Goal: Task Accomplishment & Management: Manage account settings

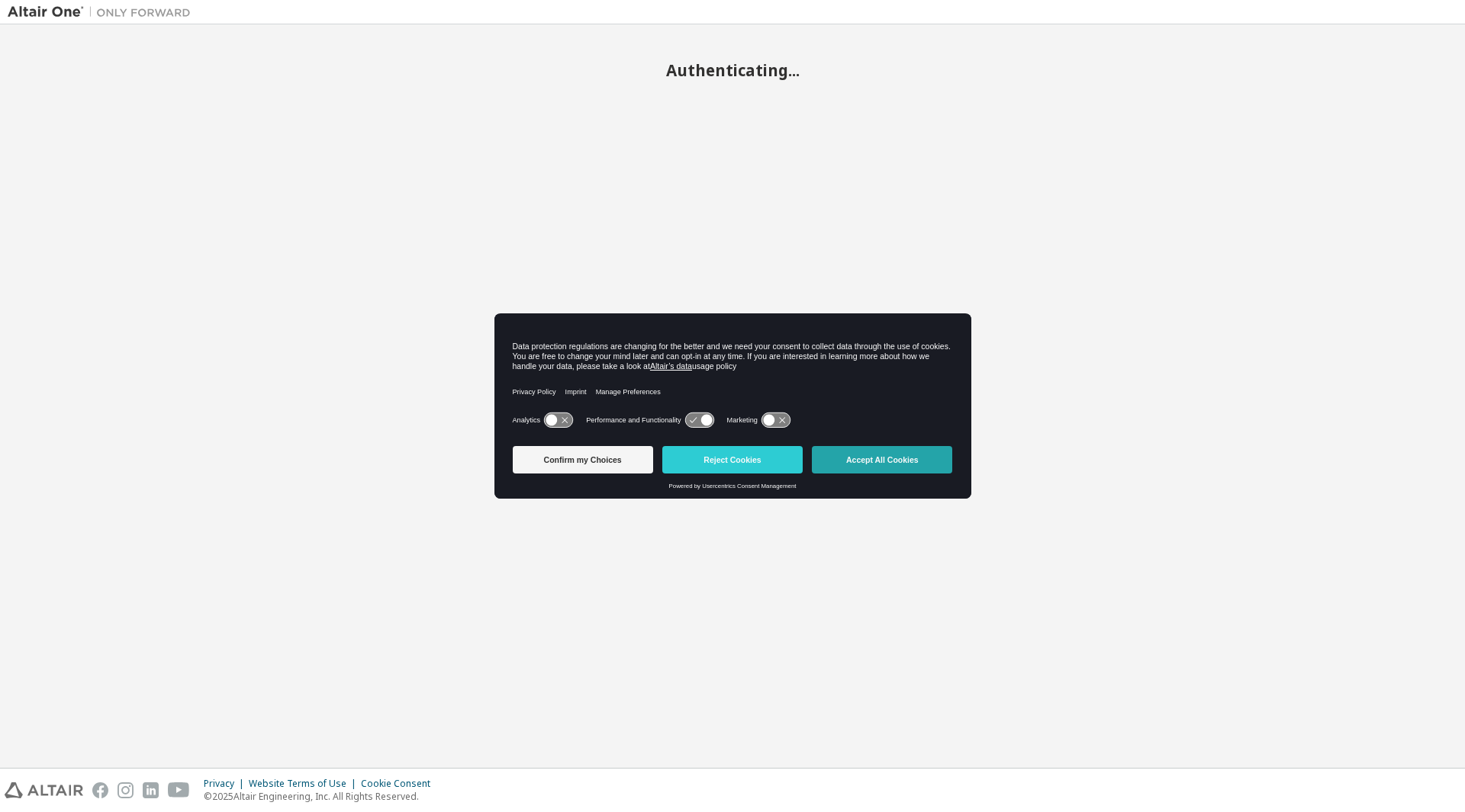
click at [884, 463] on button "Accept All Cookies" at bounding box center [881, 460] width 140 height 27
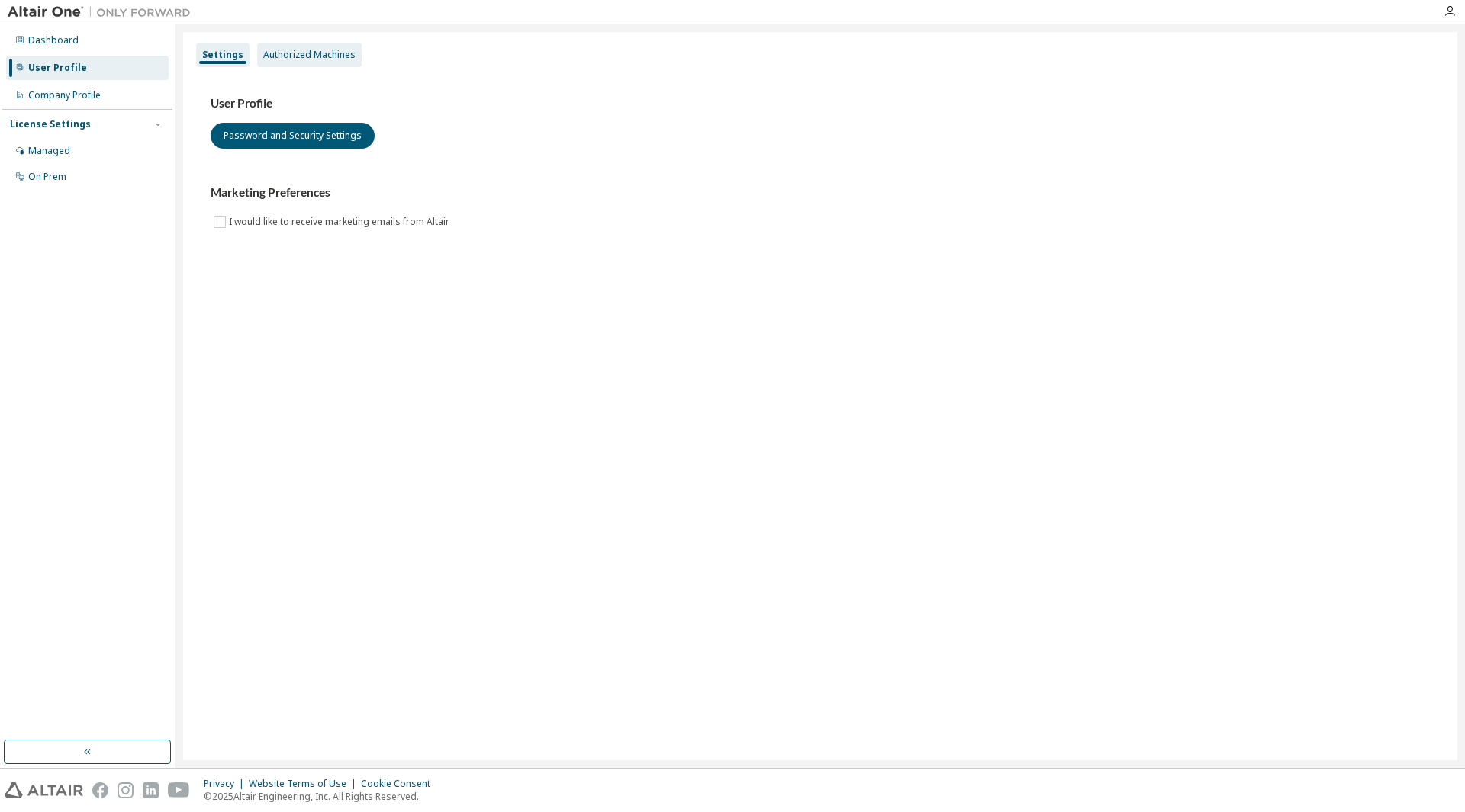
click at [319, 55] on div "Authorized Machines" at bounding box center [309, 55] width 92 height 12
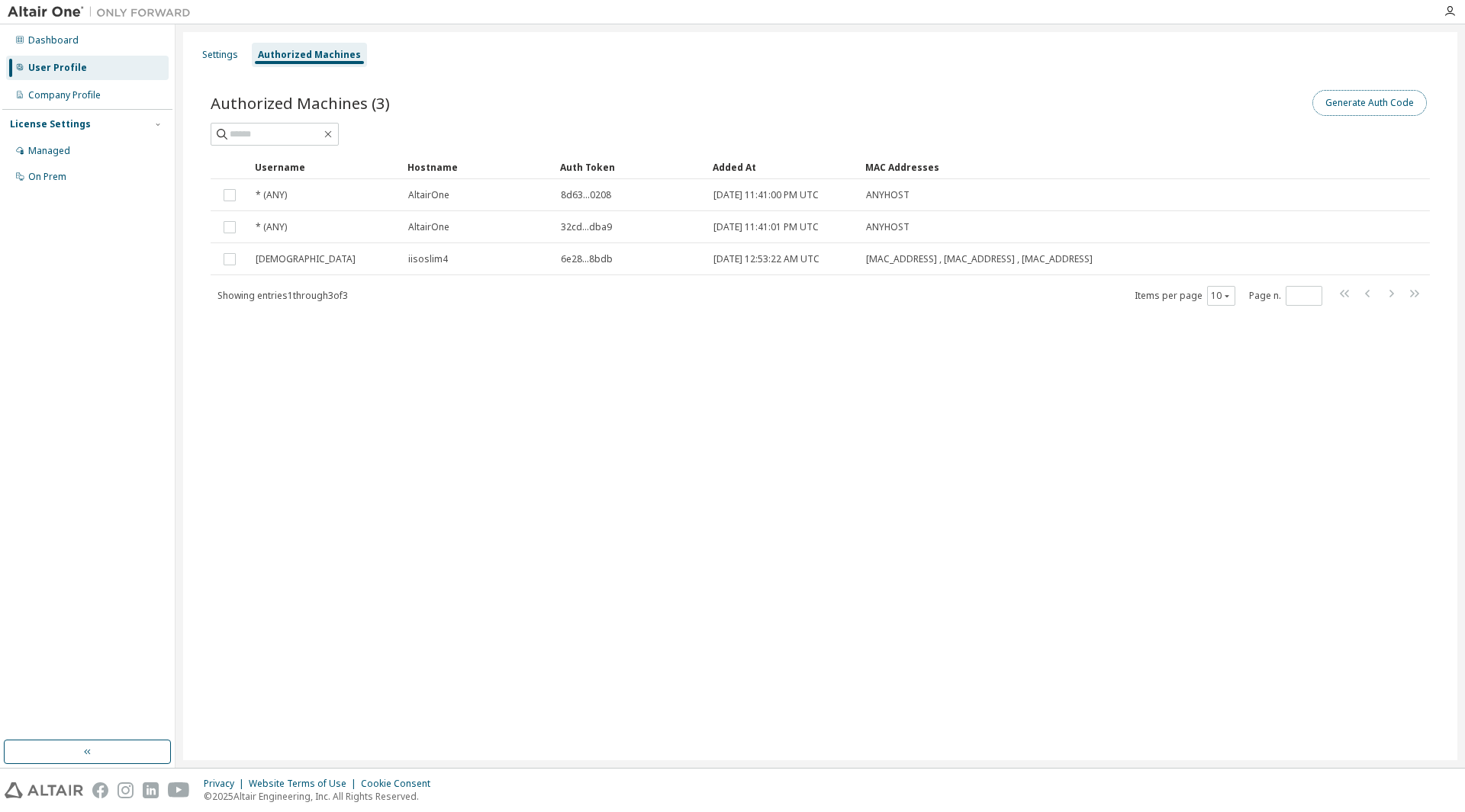
click at [1340, 98] on button "Generate Auth Code" at bounding box center [1370, 103] width 115 height 26
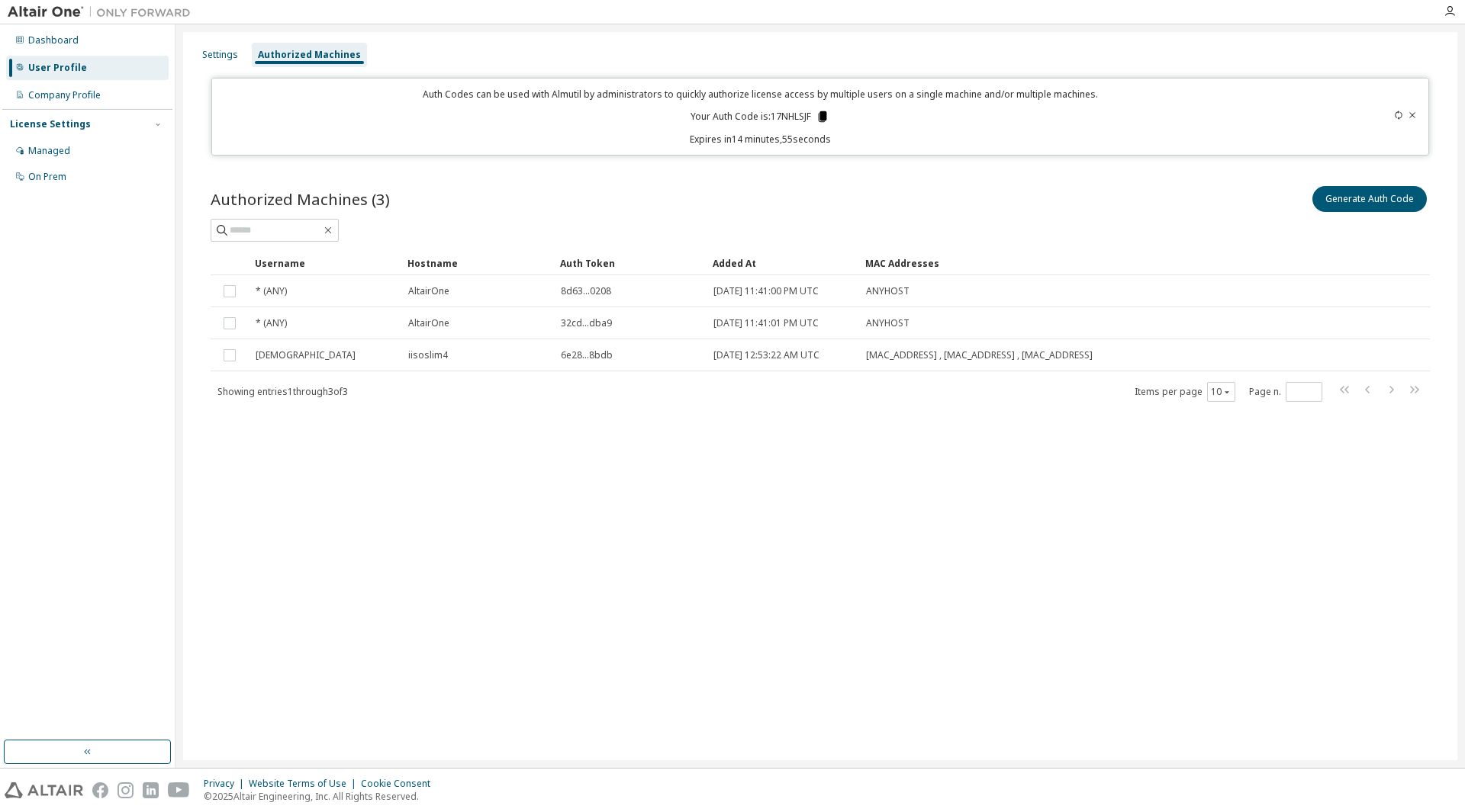
click at [826, 118] on icon at bounding box center [823, 116] width 8 height 10
click at [1401, 112] on icon at bounding box center [1398, 115] width 7 height 9
click at [824, 119] on icon at bounding box center [823, 116] width 8 height 10
click at [828, 116] on icon at bounding box center [825, 116] width 8 height 10
click at [828, 111] on icon at bounding box center [824, 116] width 14 height 14
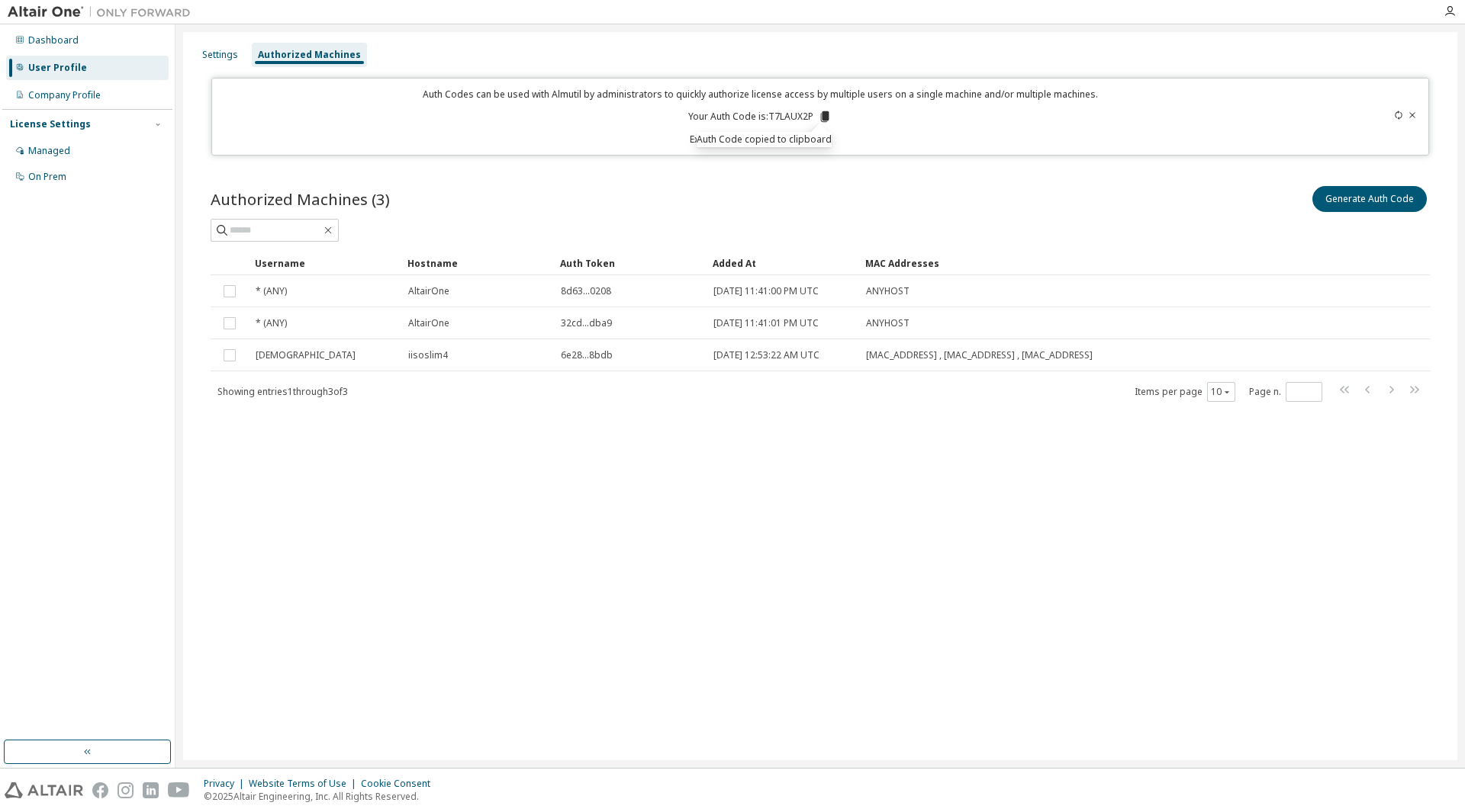
click at [1014, 202] on div "Generate Auth Code" at bounding box center [1125, 199] width 609 height 32
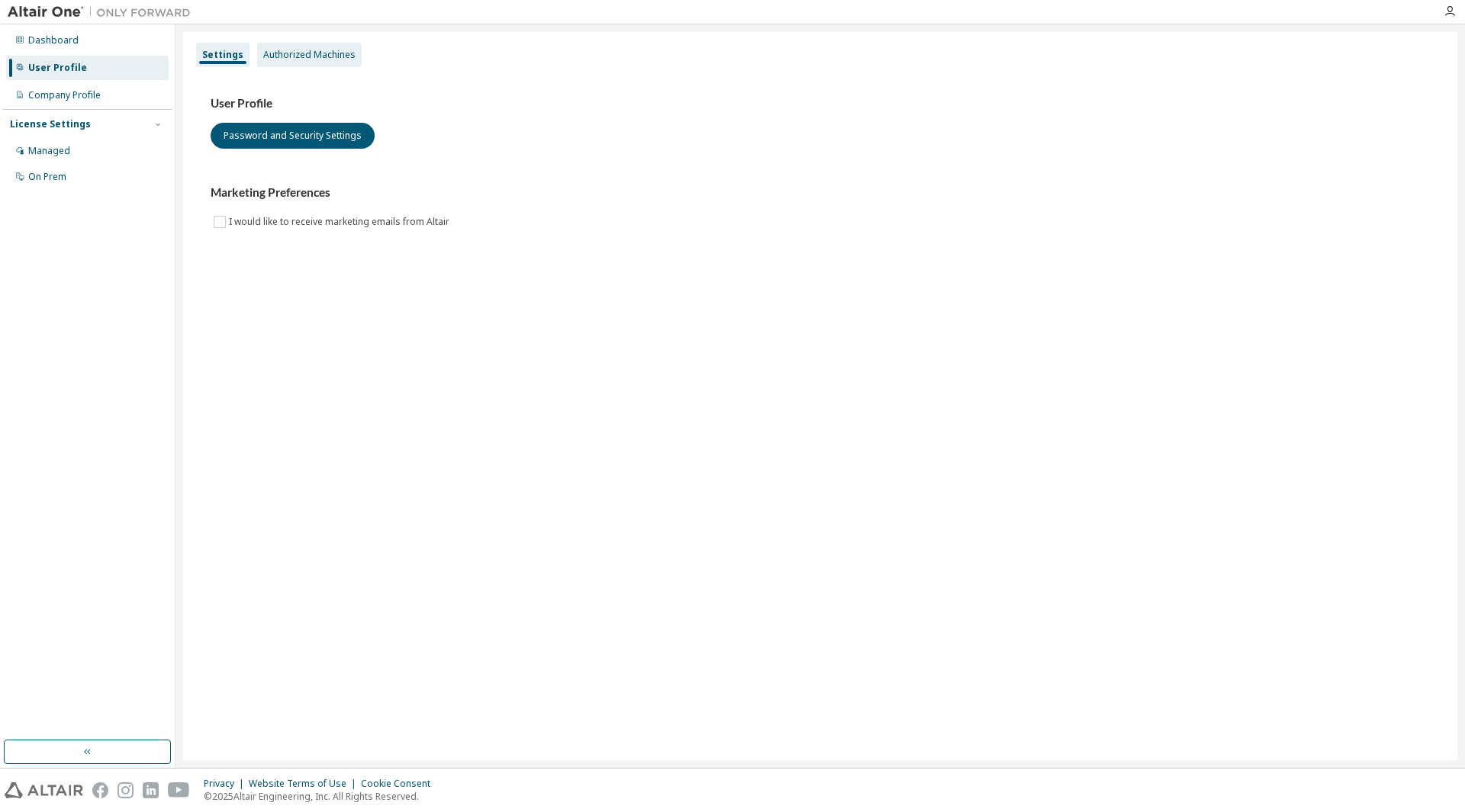
click at [323, 50] on div "Authorized Machines" at bounding box center [309, 55] width 92 height 12
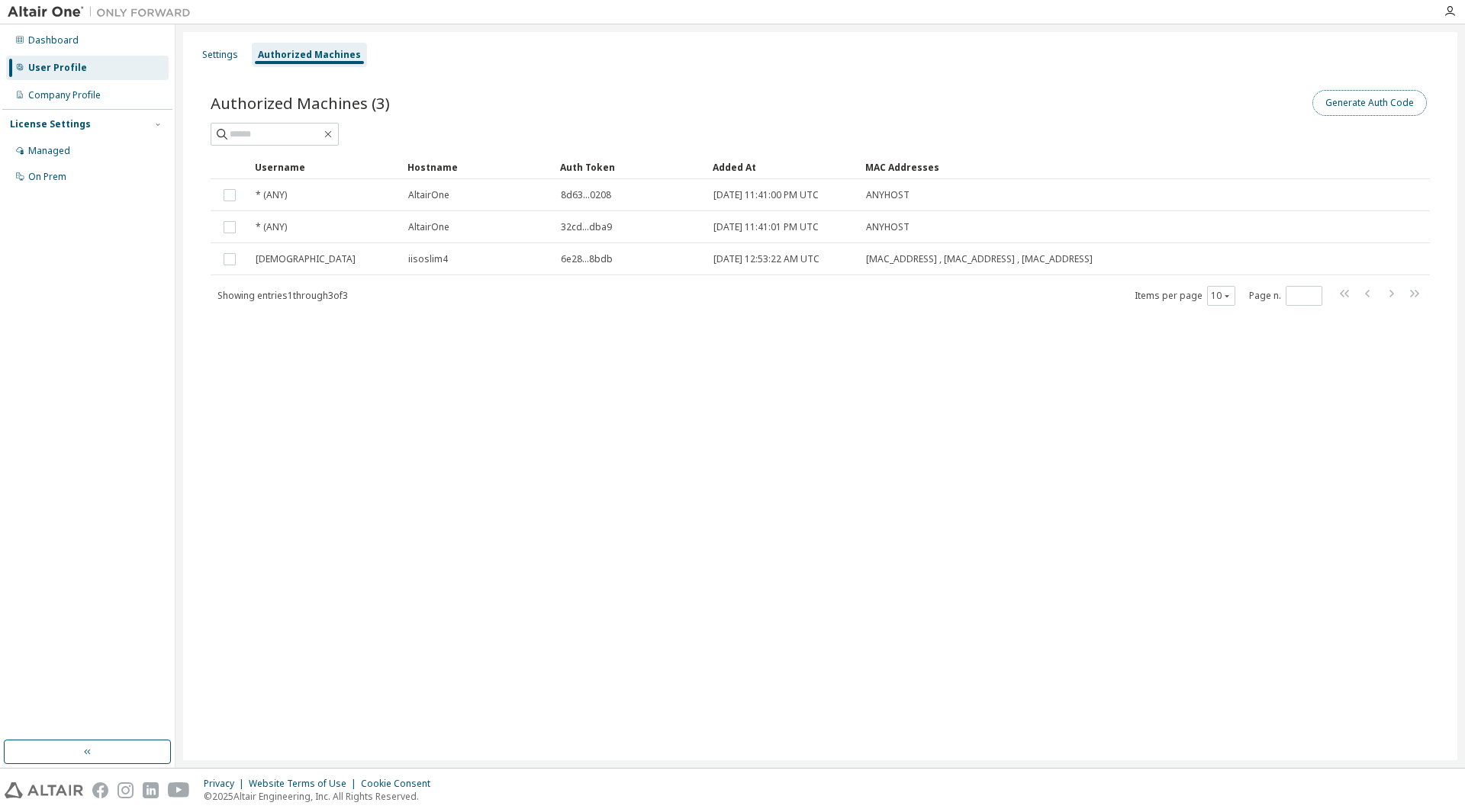
click at [1353, 102] on button "Generate Auth Code" at bounding box center [1370, 103] width 115 height 26
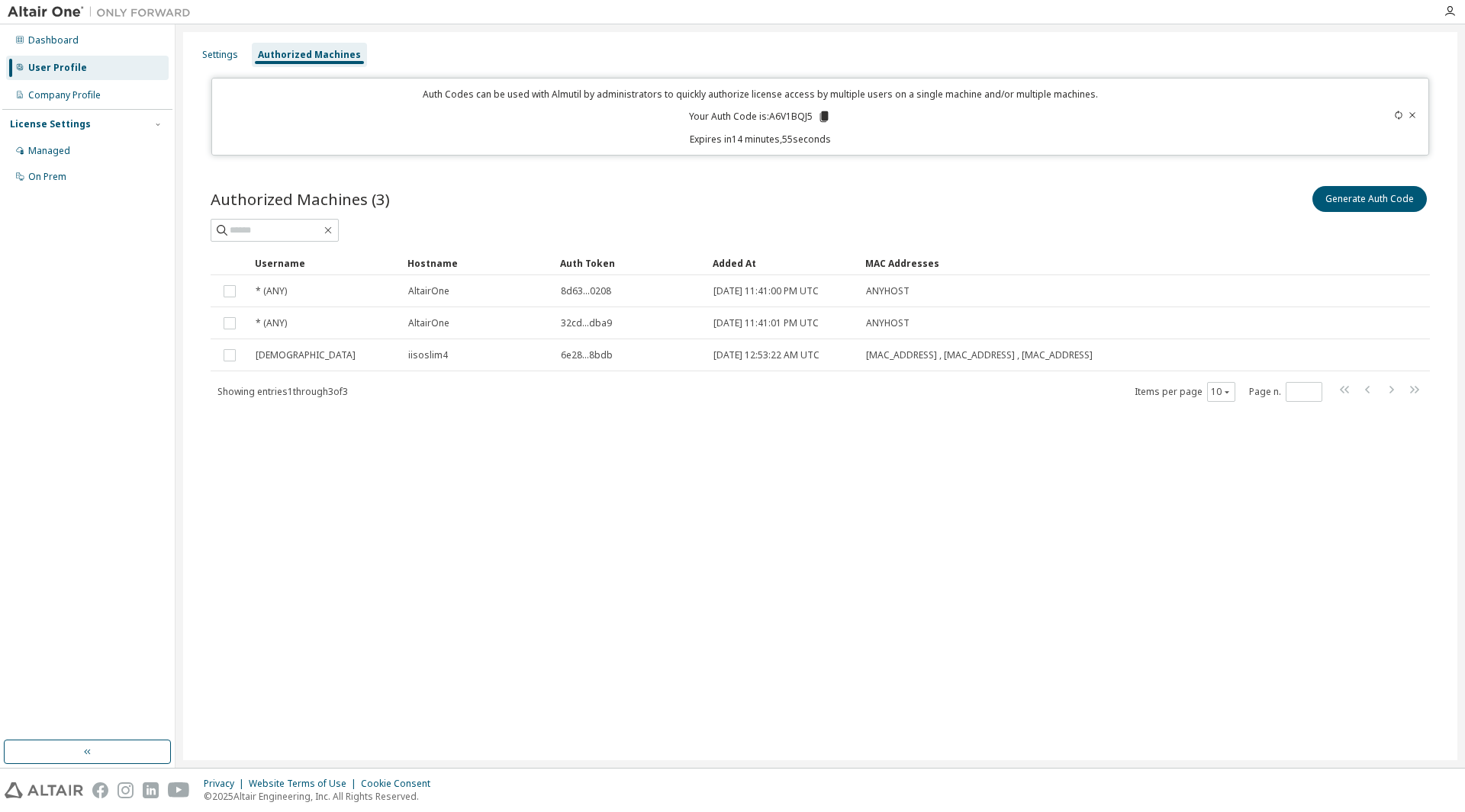
click at [824, 118] on icon at bounding box center [824, 116] width 8 height 10
click at [752, 273] on div "Added At" at bounding box center [783, 263] width 140 height 24
click at [910, 194] on div "Generate Auth Code" at bounding box center [1125, 199] width 609 height 32
click at [602, 195] on div "Authorized Machines (3) Generate Auth Code" at bounding box center [820, 199] width 1219 height 32
click at [767, 225] on div at bounding box center [820, 230] width 1219 height 23
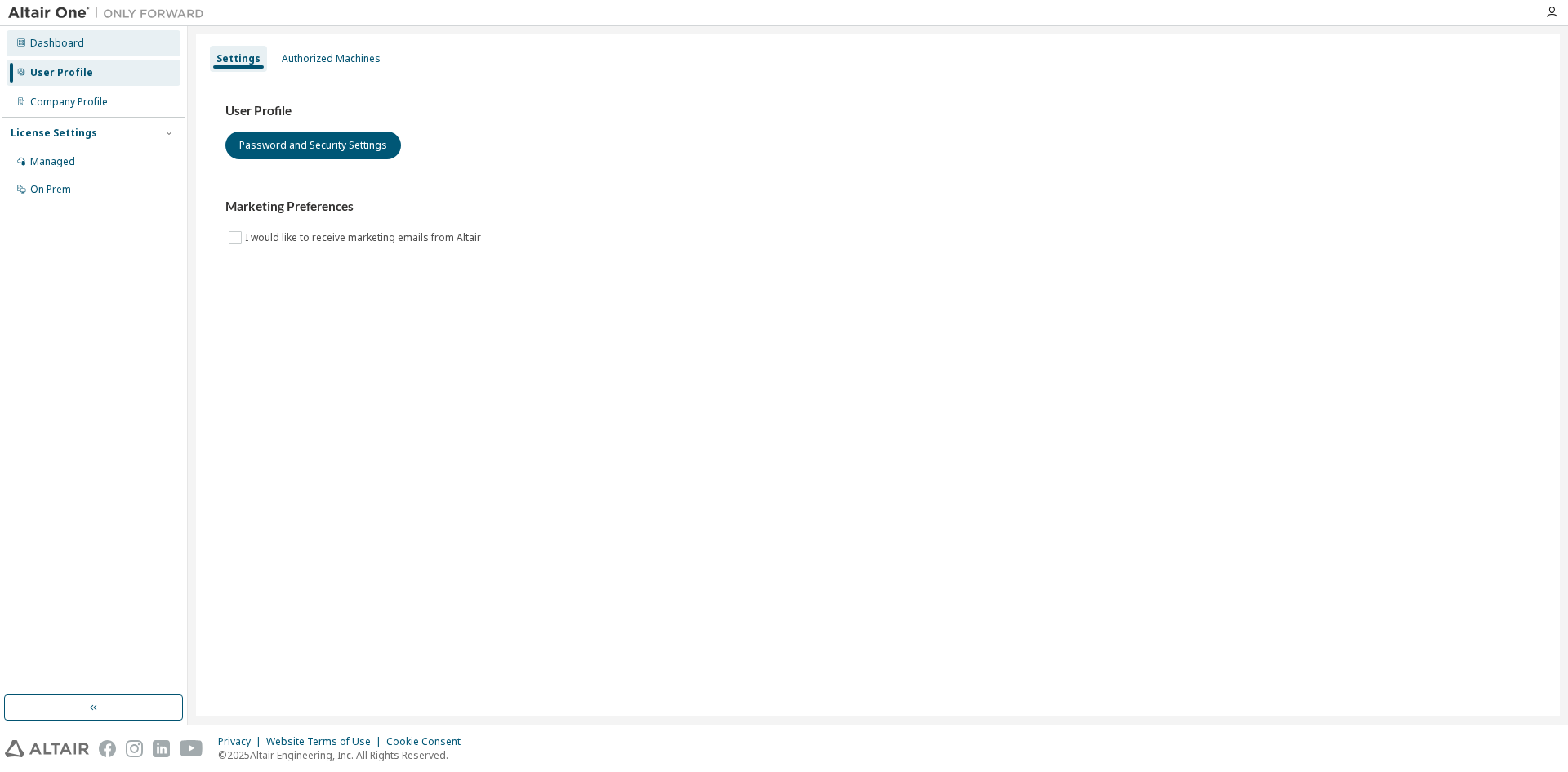
click at [72, 48] on div "Dashboard" at bounding box center [57, 43] width 54 height 13
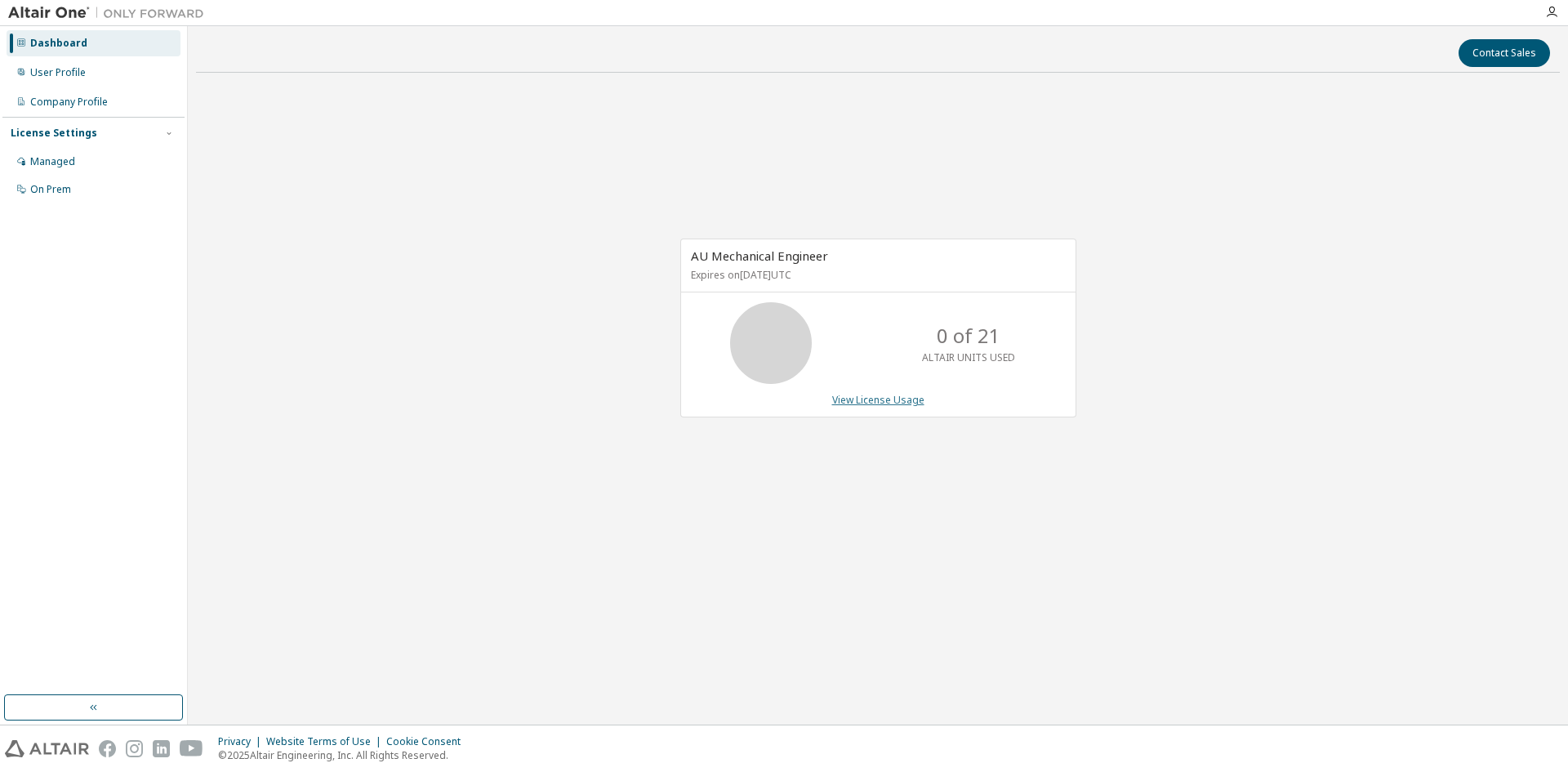
click at [880, 396] on link "View License Usage" at bounding box center [879, 400] width 93 height 14
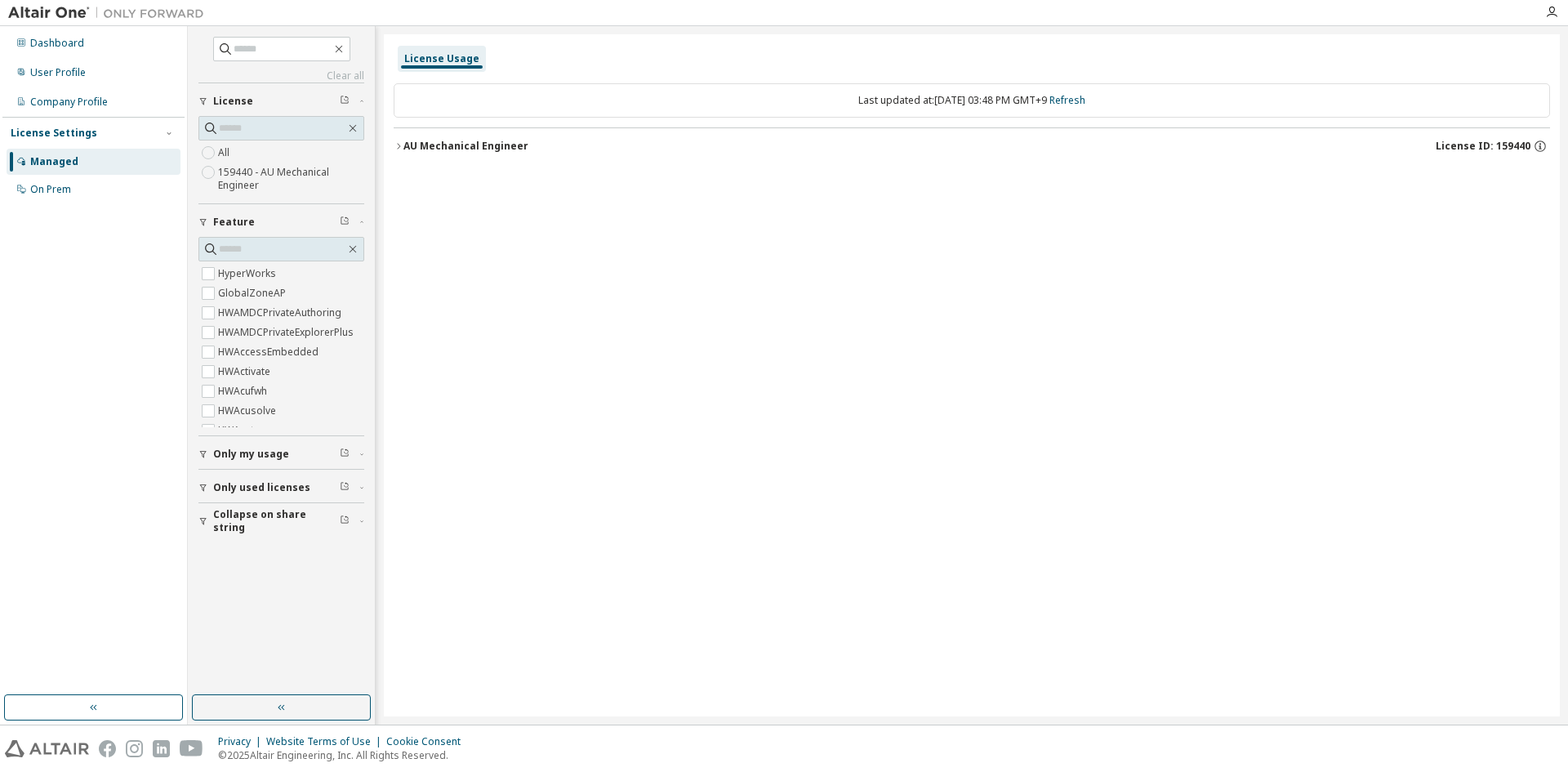
click at [639, 100] on div "Last updated at: Mon 2025-10-13 03:48 PM GMT+9 Refresh" at bounding box center [972, 100] width 1156 height 34
click at [409, 148] on div "AU Mechanical Engineer" at bounding box center [466, 146] width 125 height 13
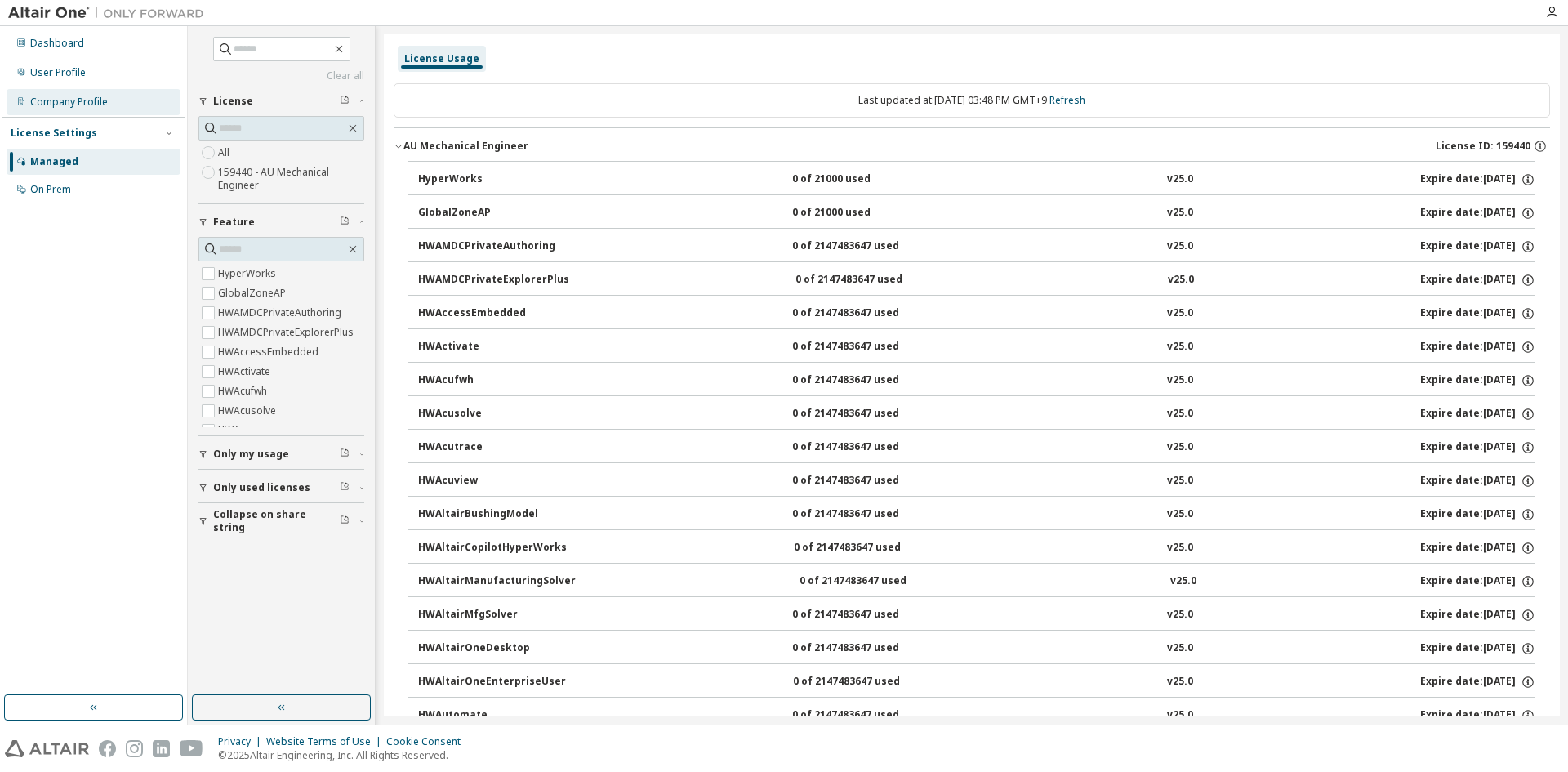
click at [66, 107] on div "Company Profile" at bounding box center [69, 101] width 77 height 13
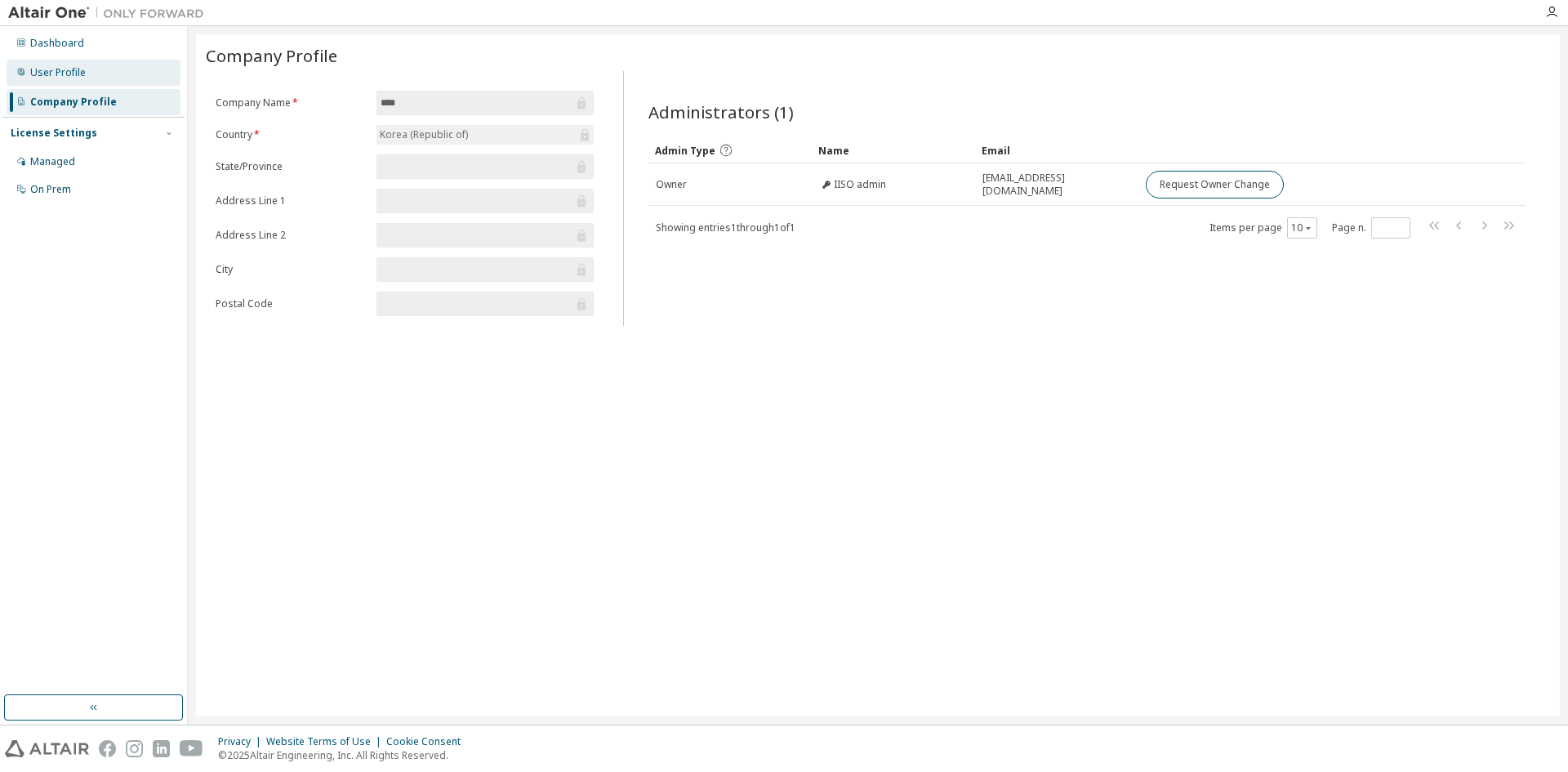
click at [71, 70] on div "User Profile" at bounding box center [58, 72] width 56 height 13
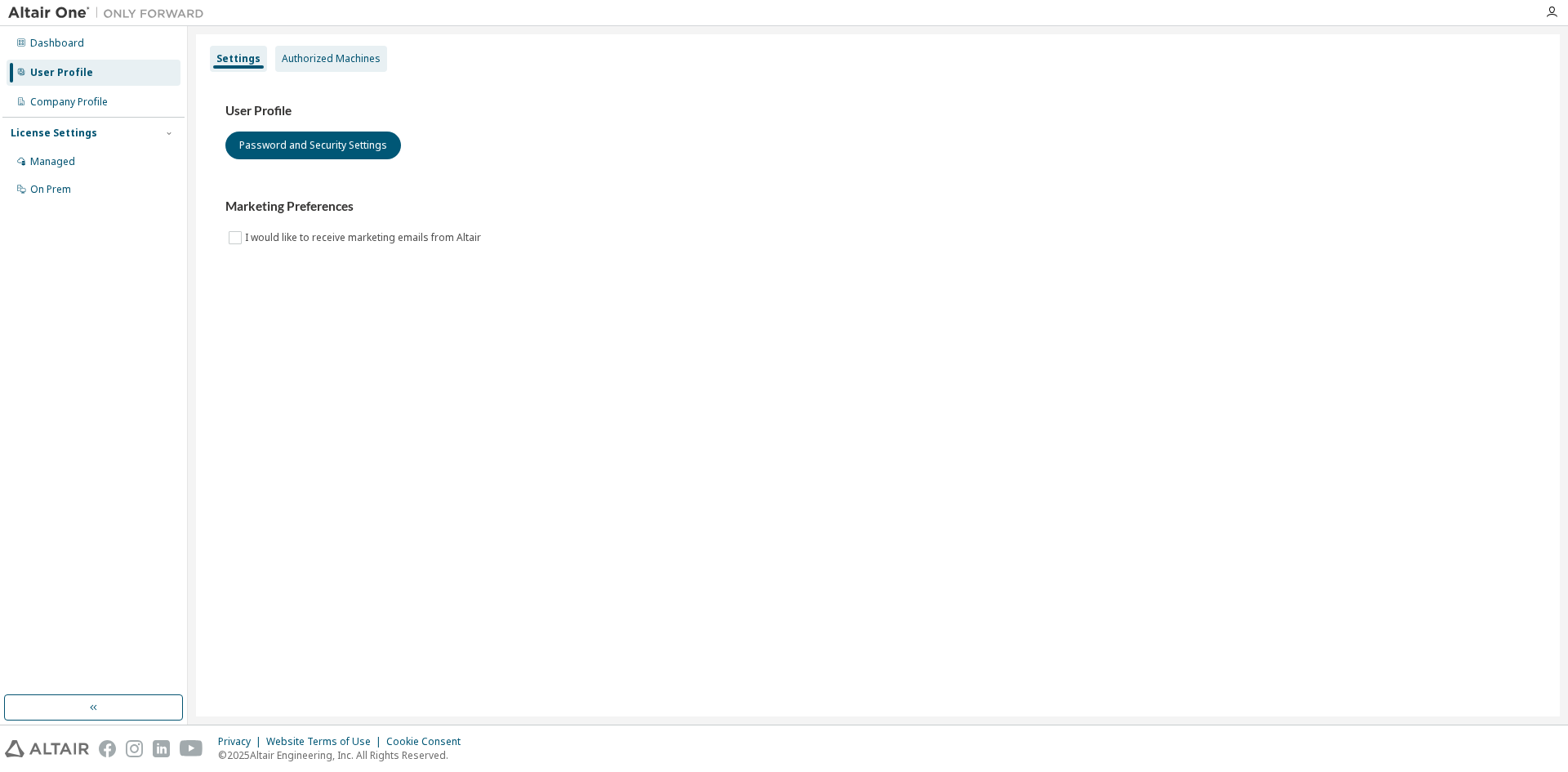
click at [330, 70] on div "Authorized Machines" at bounding box center [331, 58] width 112 height 26
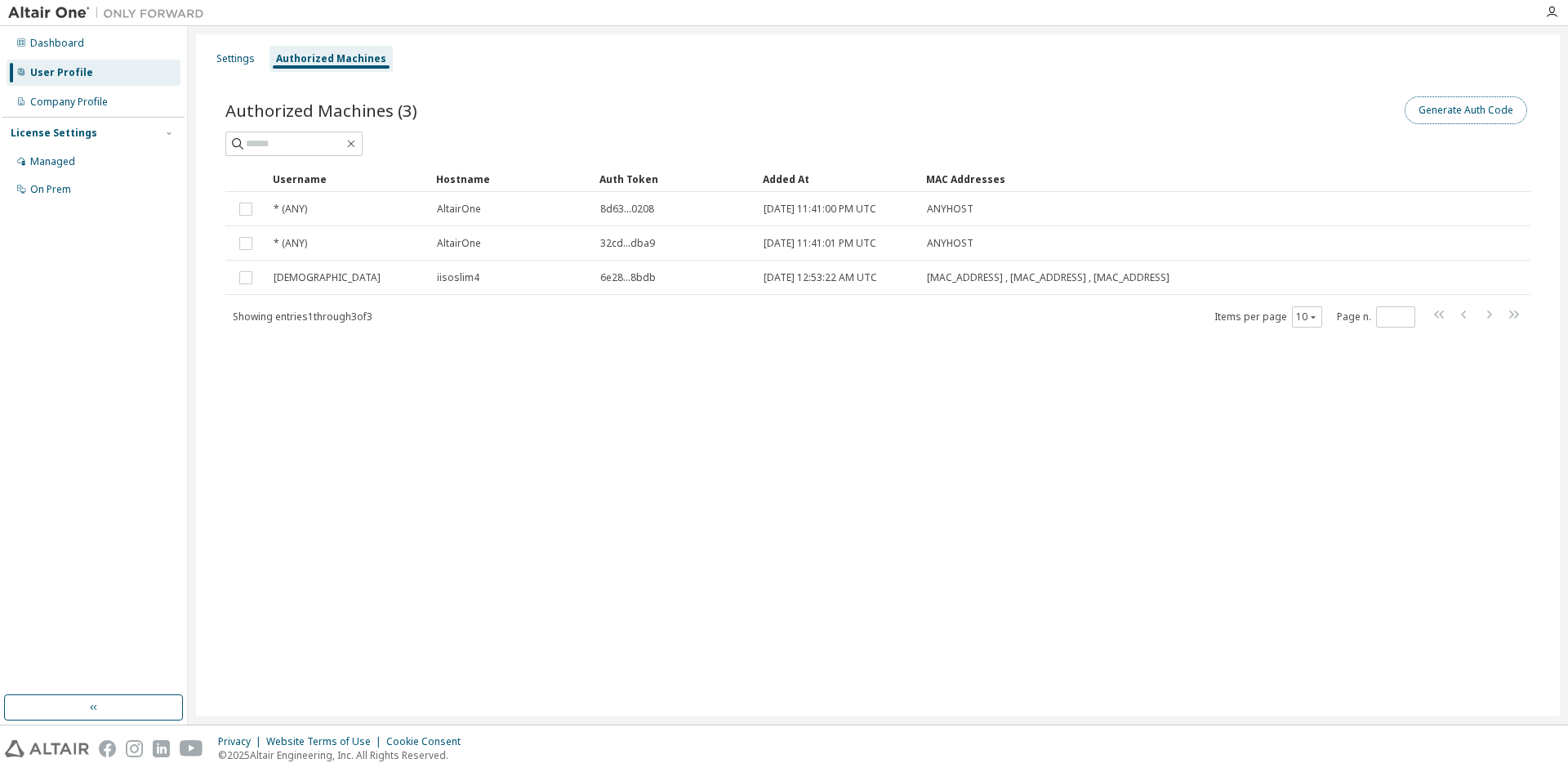
click at [1453, 108] on button "Generate Auth Code" at bounding box center [1466, 110] width 123 height 27
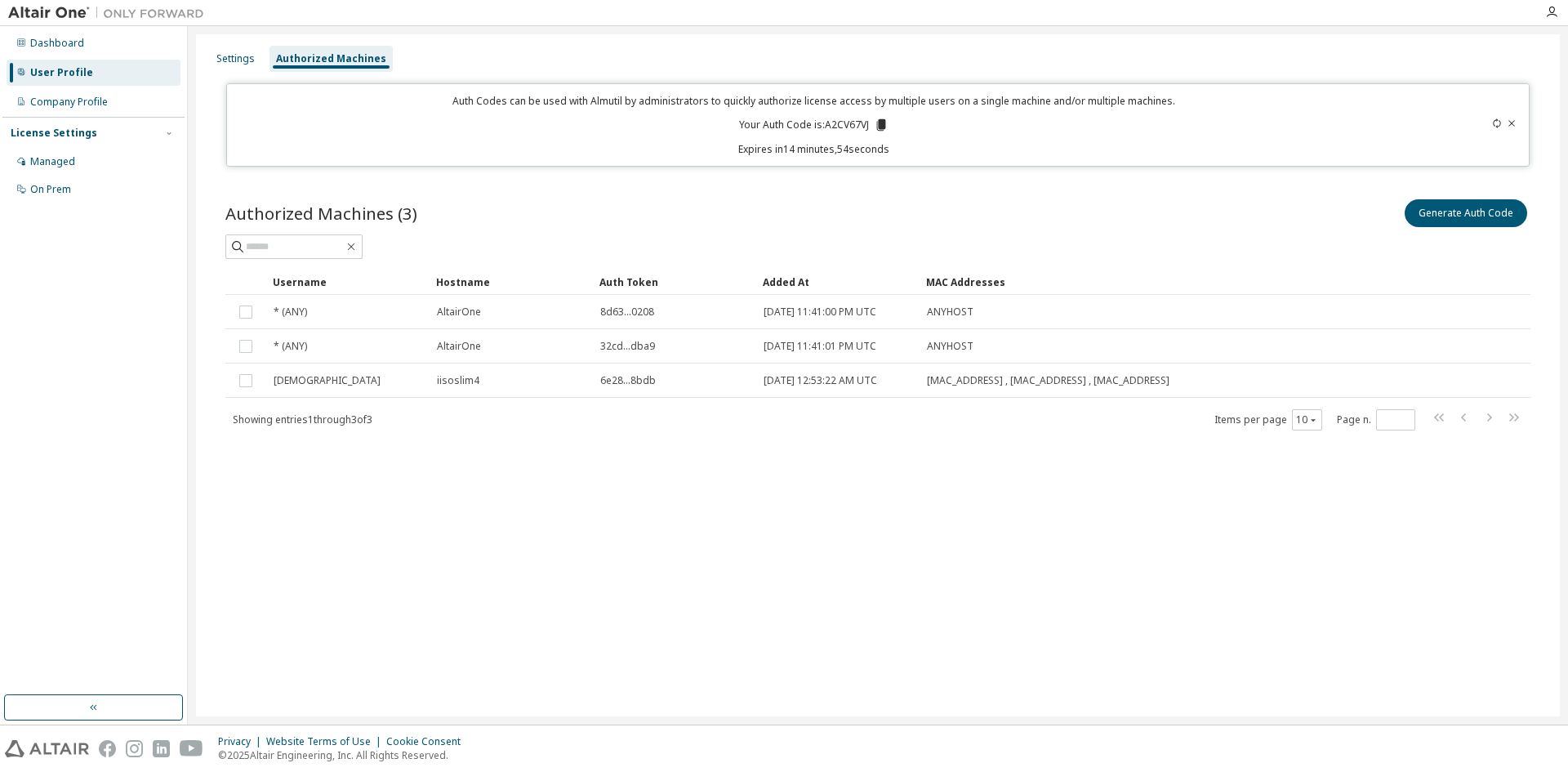
click at [880, 119] on icon at bounding box center [881, 125] width 15 height 15
click at [884, 129] on icon at bounding box center [881, 125] width 9 height 11
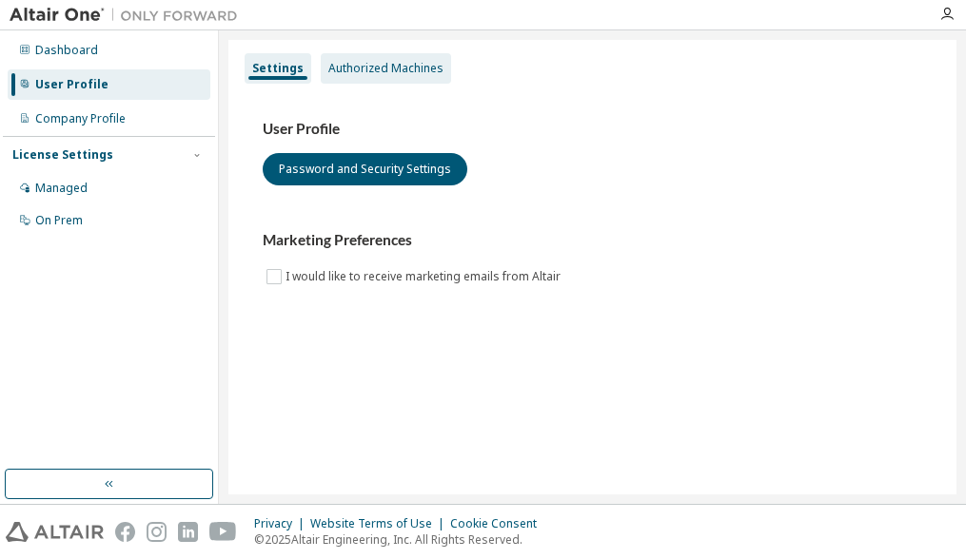
click at [428, 73] on div "Authorized Machines" at bounding box center [385, 68] width 115 height 15
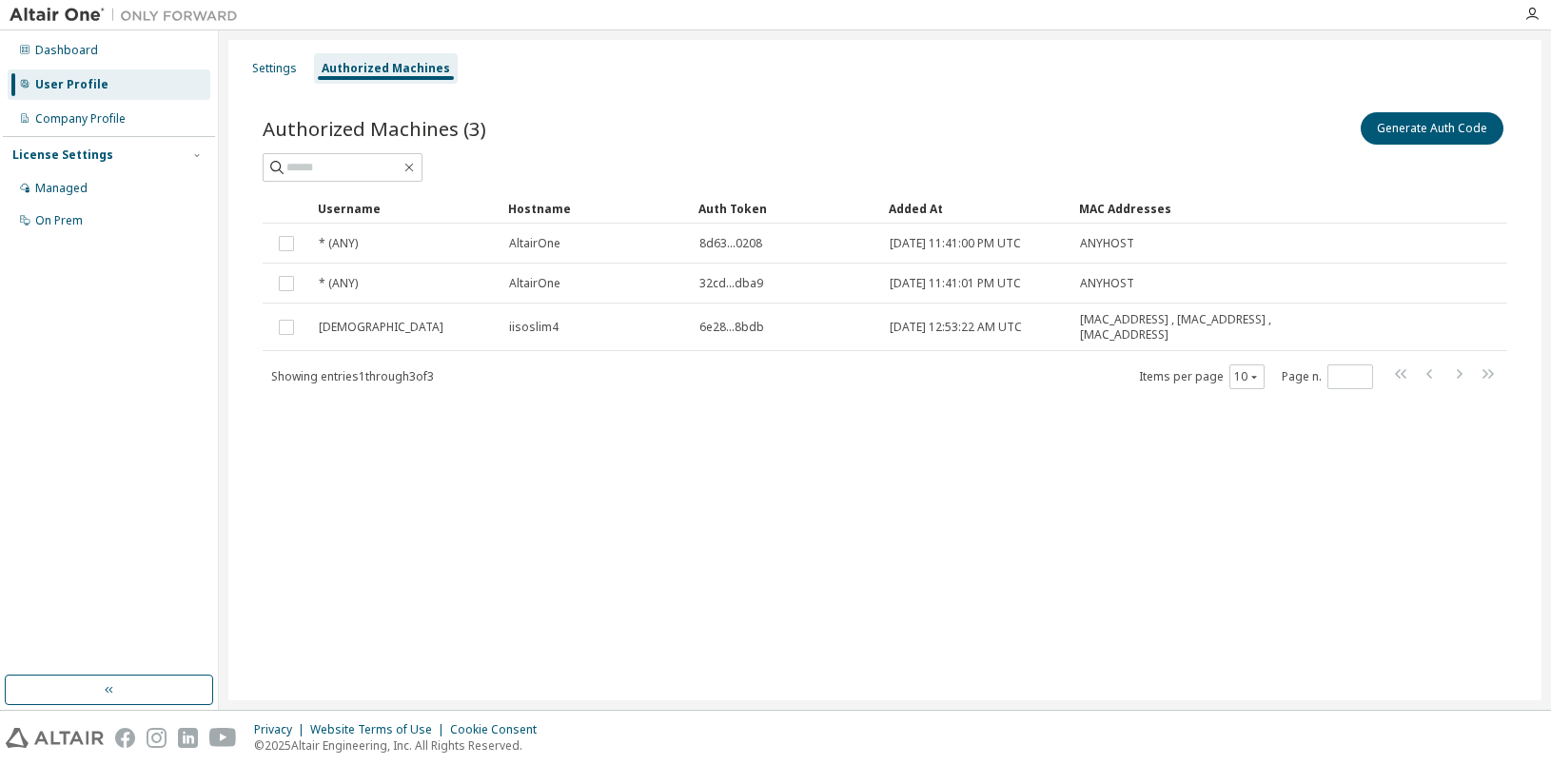
click at [733, 133] on div "Authorized Machines (3) Generate Auth Code" at bounding box center [885, 128] width 1245 height 40
click at [812, 559] on div "Settings Authorized Machines Authorized Machines (3) Generate Auth Code Clear L…" at bounding box center [884, 370] width 1313 height 660
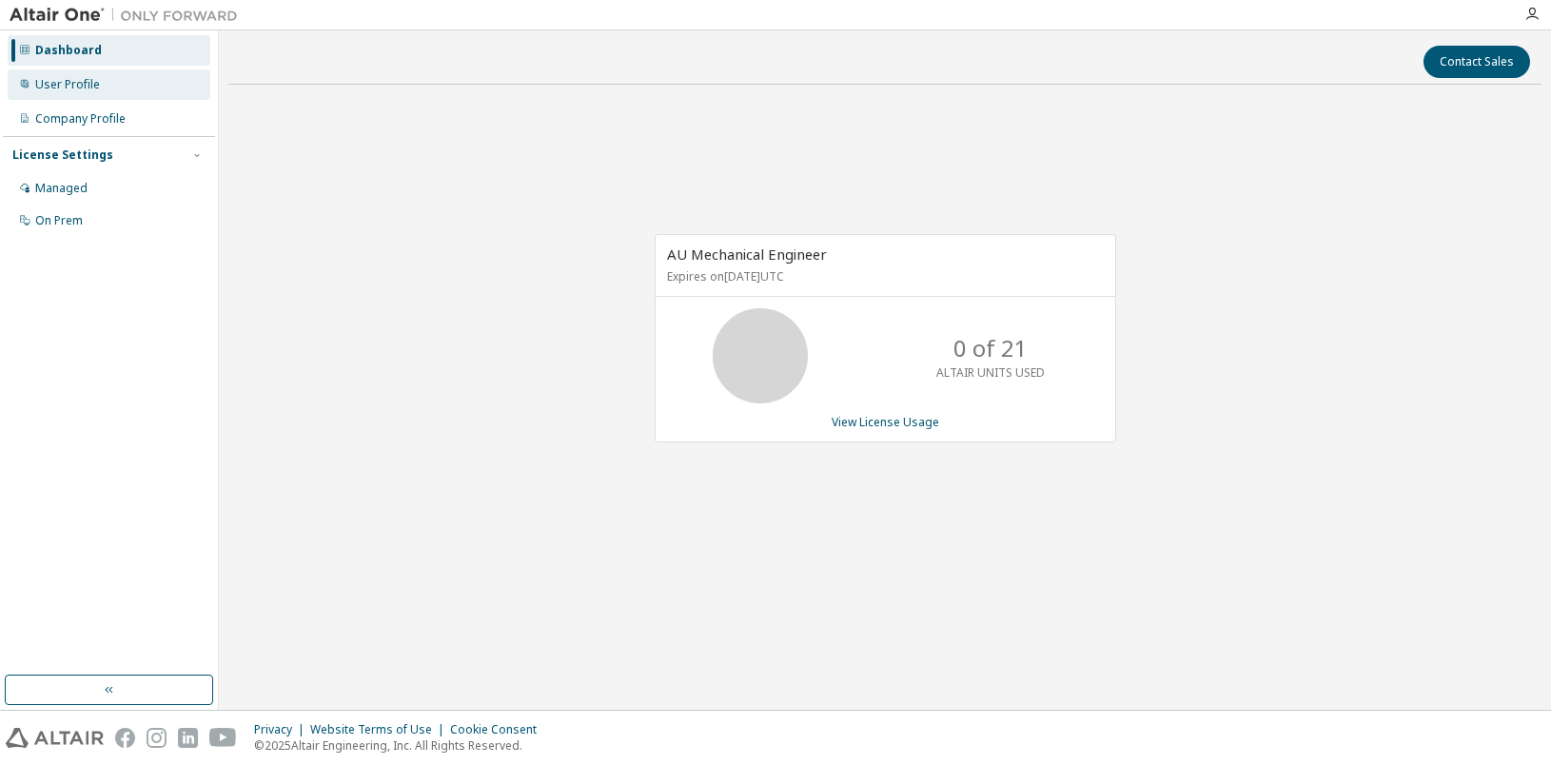
click at [122, 89] on div "User Profile" at bounding box center [109, 84] width 203 height 30
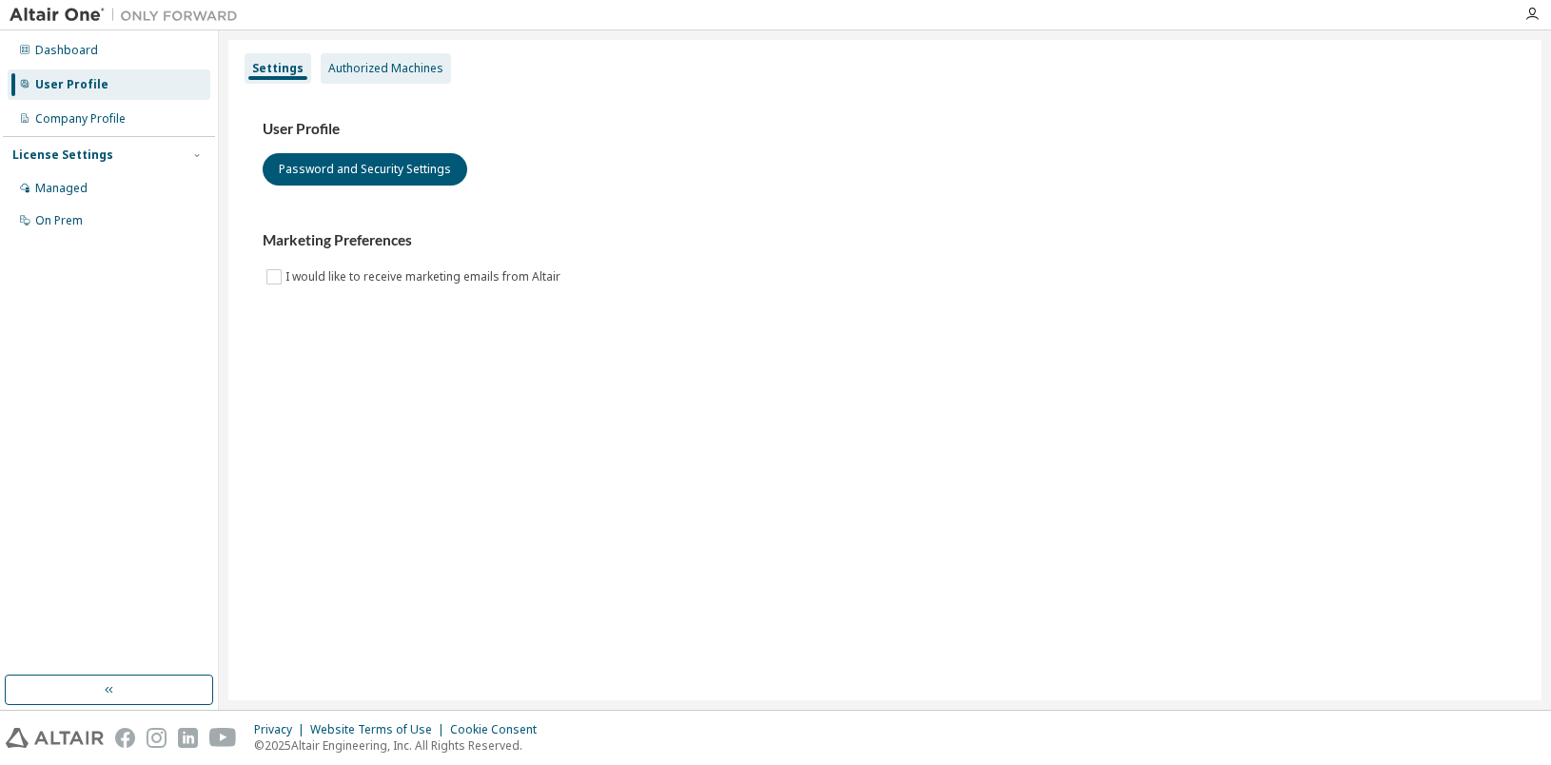
click at [382, 69] on div "Authorized Machines" at bounding box center [385, 68] width 115 height 15
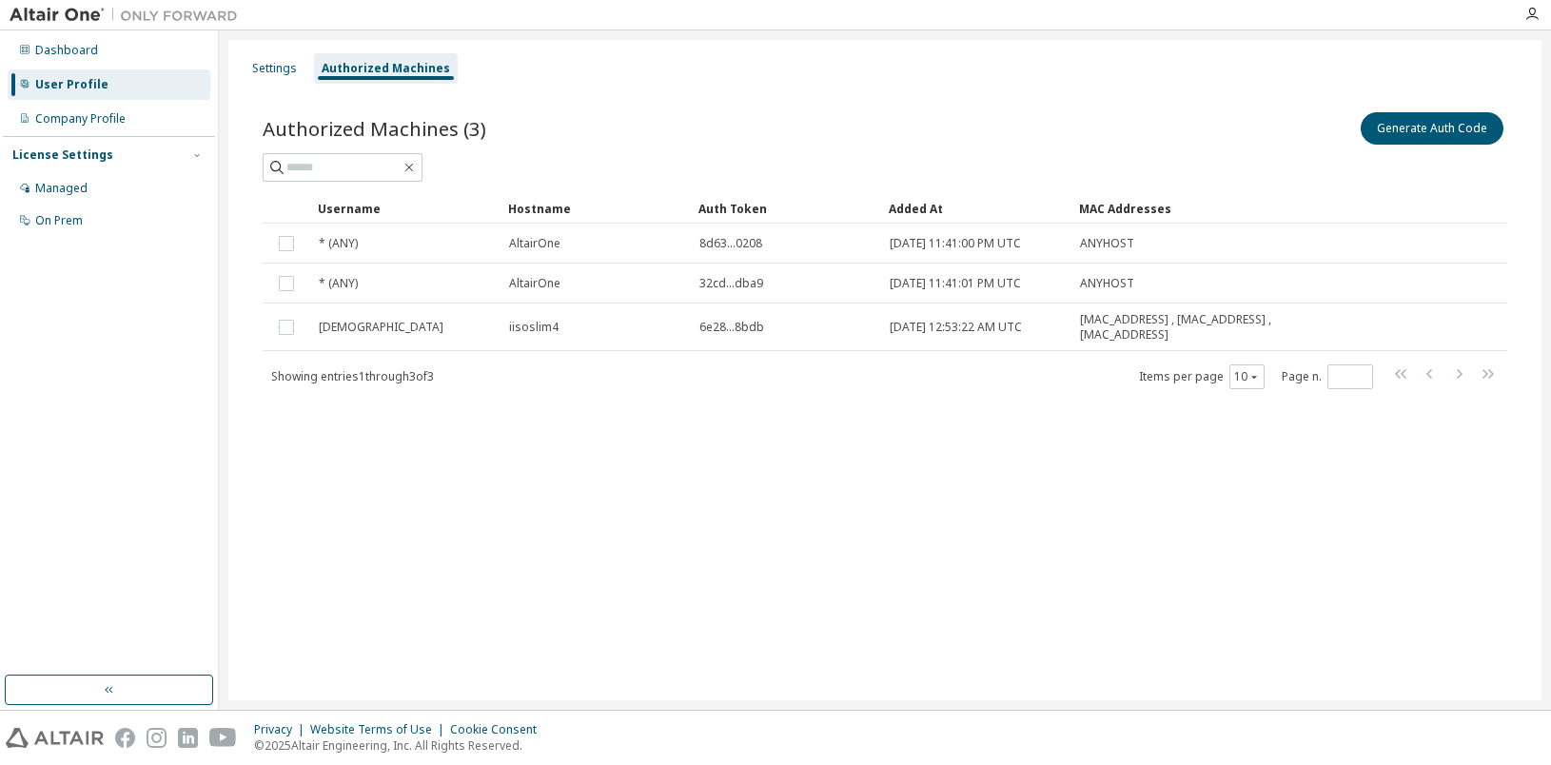
drag, startPoint x: 1297, startPoint y: 342, endPoint x: 254, endPoint y: 319, distance: 1043.1
click at [254, 319] on div "Authorized Machines (3) Generate Auth Code Clear Load Save Save As Field Operat…" at bounding box center [885, 263] width 1290 height 354
click at [868, 475] on div "Settings Authorized Machines Authorized Machines (3) Generate Auth Code Clear L…" at bounding box center [884, 370] width 1313 height 660
click at [402, 383] on span "Showing entries 1 through 3 of 3" at bounding box center [352, 376] width 163 height 16
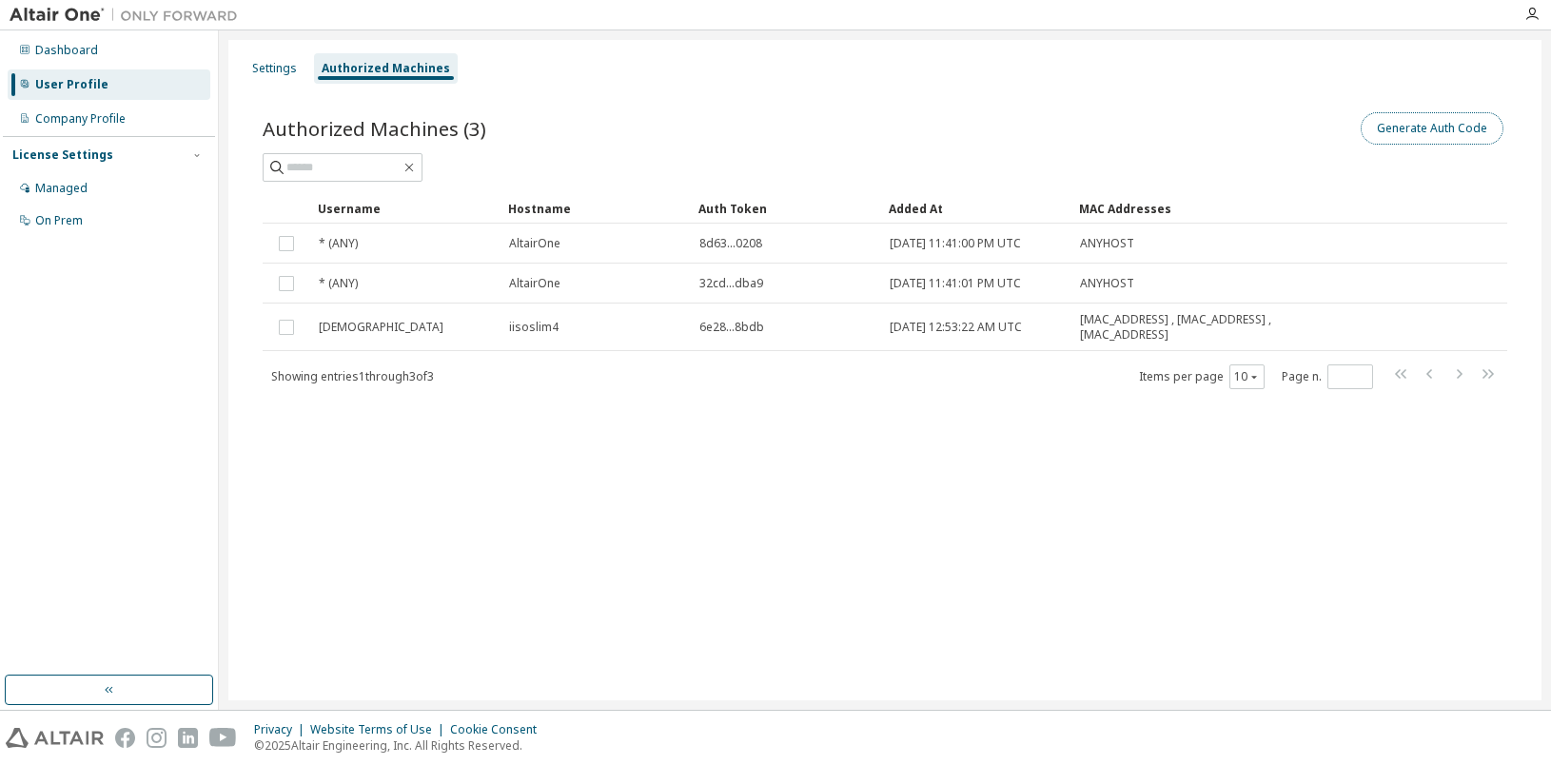
click at [1445, 134] on button "Generate Auth Code" at bounding box center [1432, 128] width 143 height 32
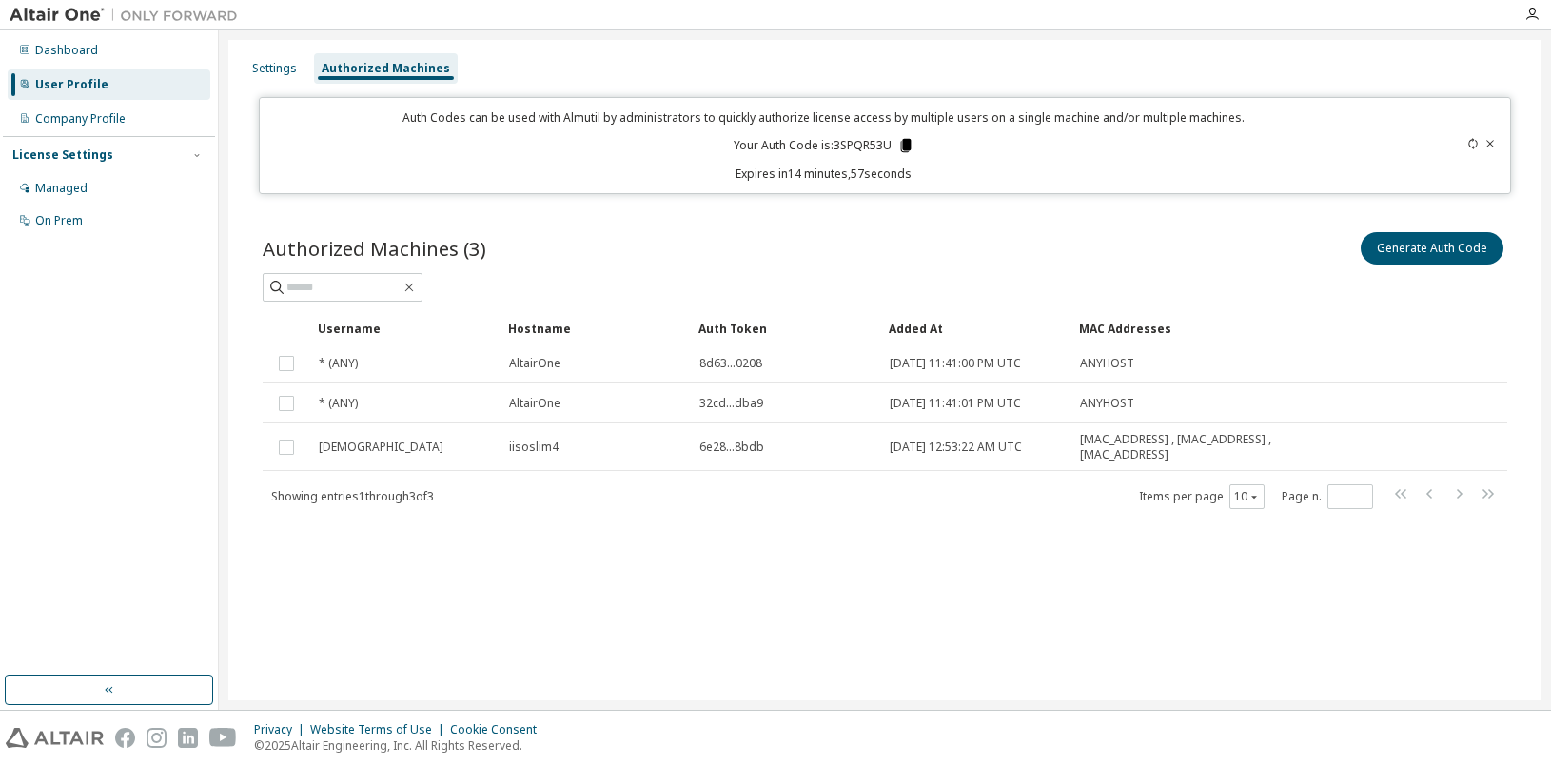
click at [907, 150] on icon at bounding box center [905, 145] width 10 height 13
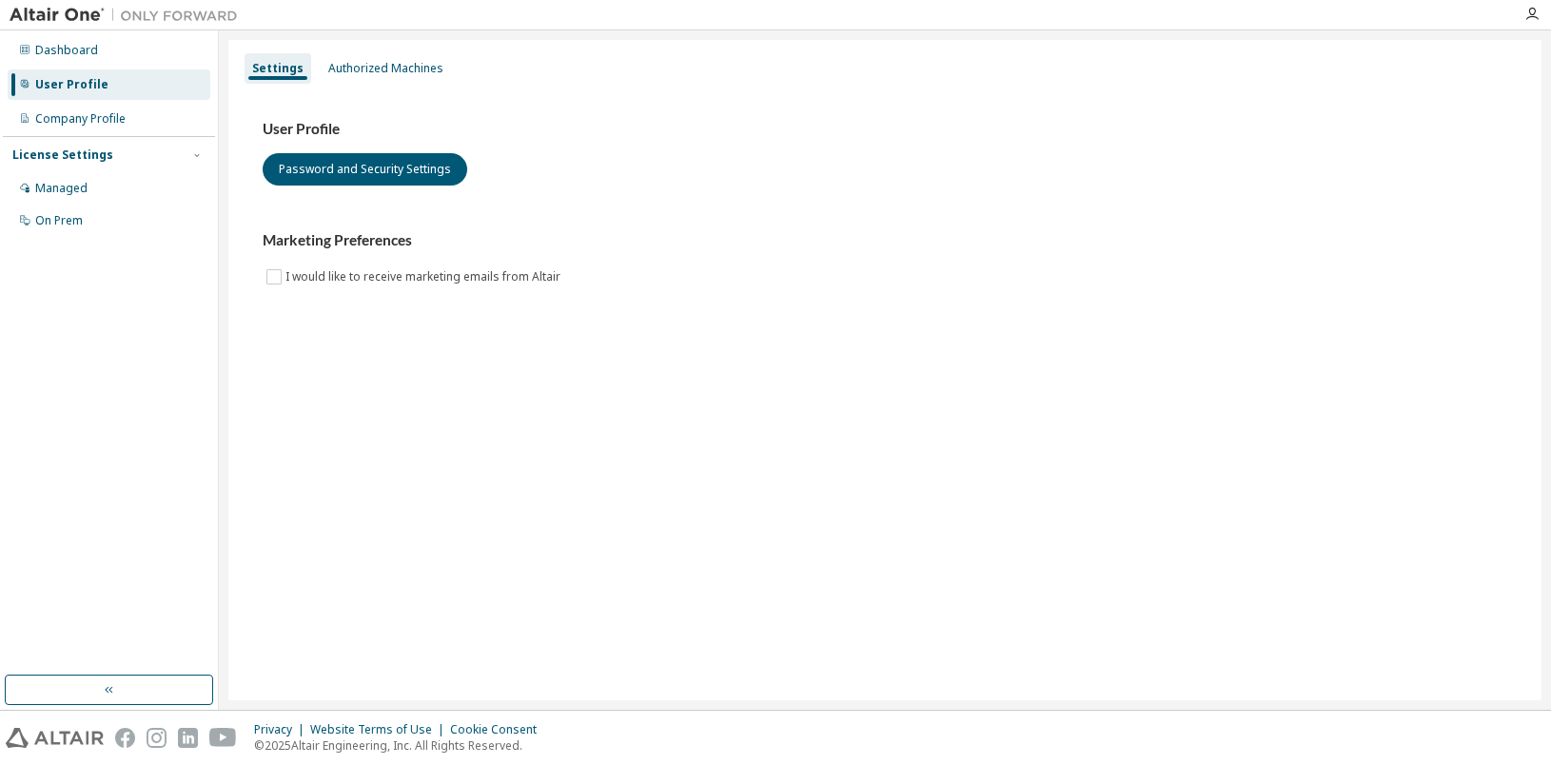
click at [424, 50] on div "Settings Authorized Machines User Profile Password and Security Settings Market…" at bounding box center [884, 370] width 1313 height 660
drag, startPoint x: 423, startPoint y: 50, endPoint x: 412, endPoint y: 65, distance: 18.3
click at [419, 61] on div "Settings Authorized Machines User Profile Password and Security Settings Market…" at bounding box center [884, 370] width 1313 height 660
click at [412, 65] on div "Authorized Machines" at bounding box center [385, 68] width 115 height 15
click at [402, 68] on div "Authorized Machines" at bounding box center [385, 68] width 115 height 15
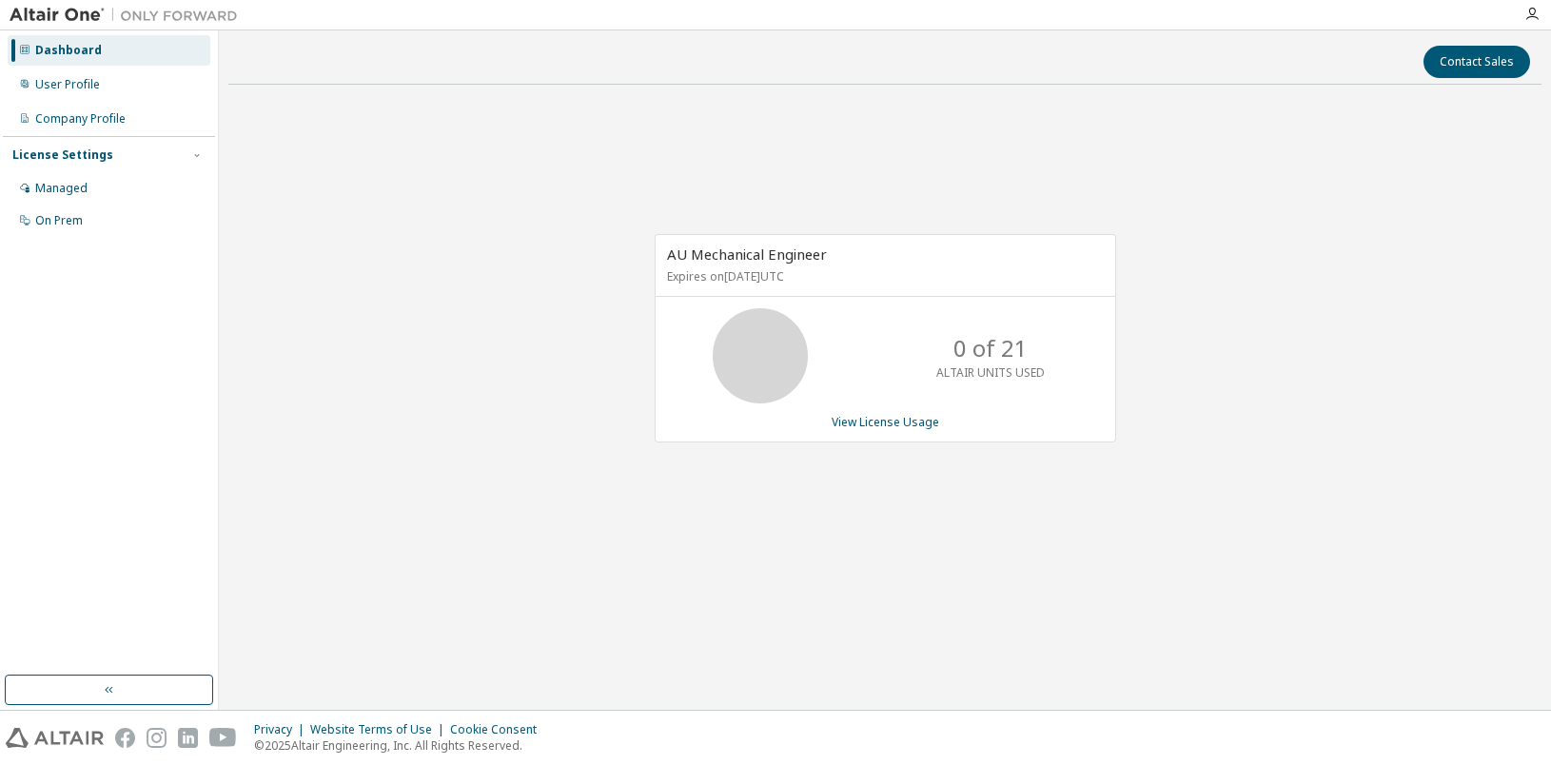
click at [746, 261] on span "AU Mechanical Engineer" at bounding box center [747, 254] width 160 height 19
drag, startPoint x: 674, startPoint y: 252, endPoint x: 896, endPoint y: 332, distance: 236.6
click at [892, 328] on div "AU Mechanical Engineer Expires on October 28, 2025 UTC 0 of 21 ALTAIR UNITS USE…" at bounding box center [885, 338] width 461 height 208
click at [896, 331] on div "0 of 21 ALTAIR UNITS USED" at bounding box center [886, 355] width 460 height 95
click at [886, 358] on div "0 of 21 ALTAIR UNITS USED" at bounding box center [886, 355] width 460 height 95
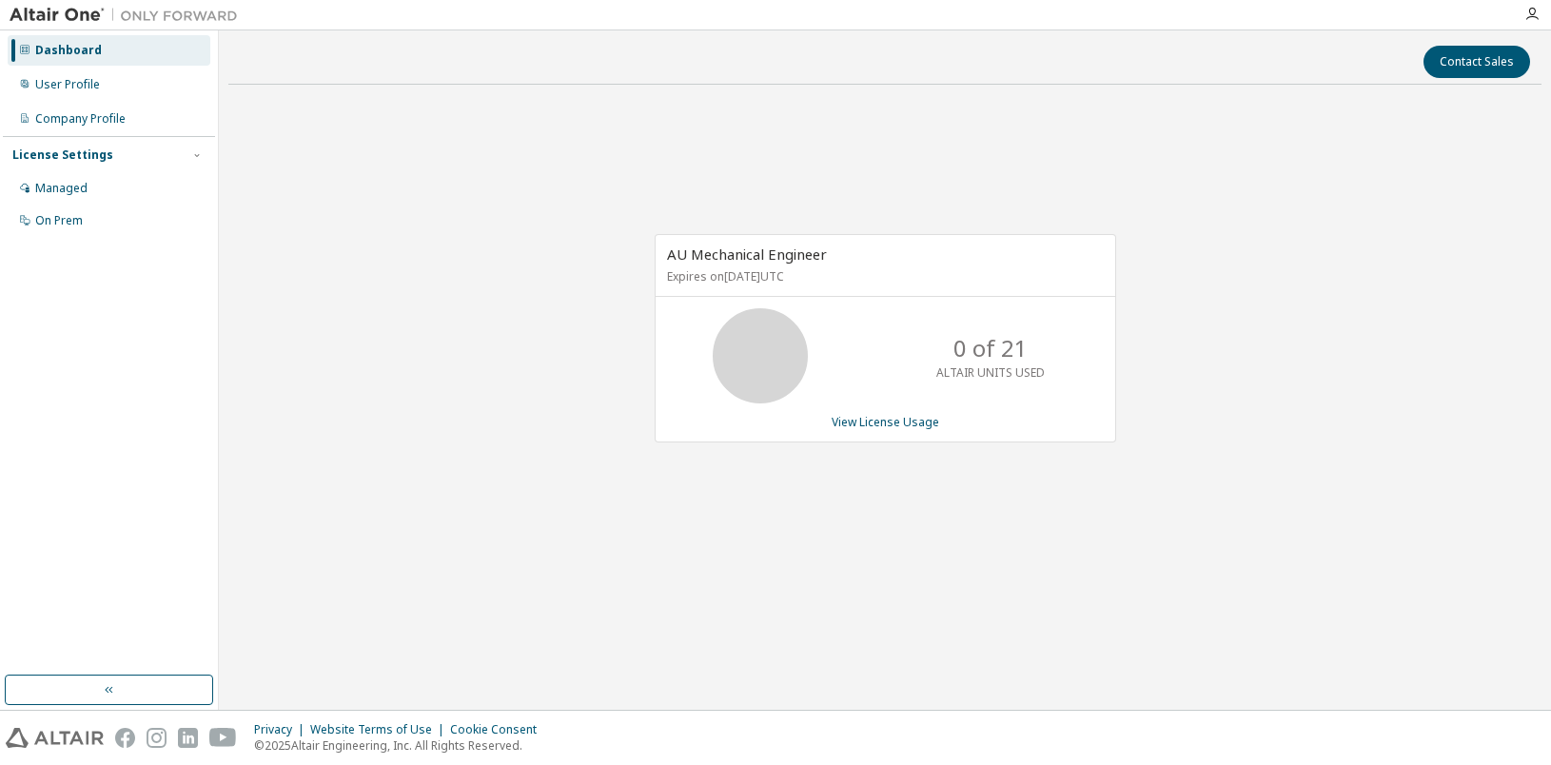
click at [1047, 370] on div "0 of 21 ALTAIR UNITS USED" at bounding box center [990, 355] width 152 height 95
click at [906, 427] on link "View License Usage" at bounding box center [886, 422] width 108 height 16
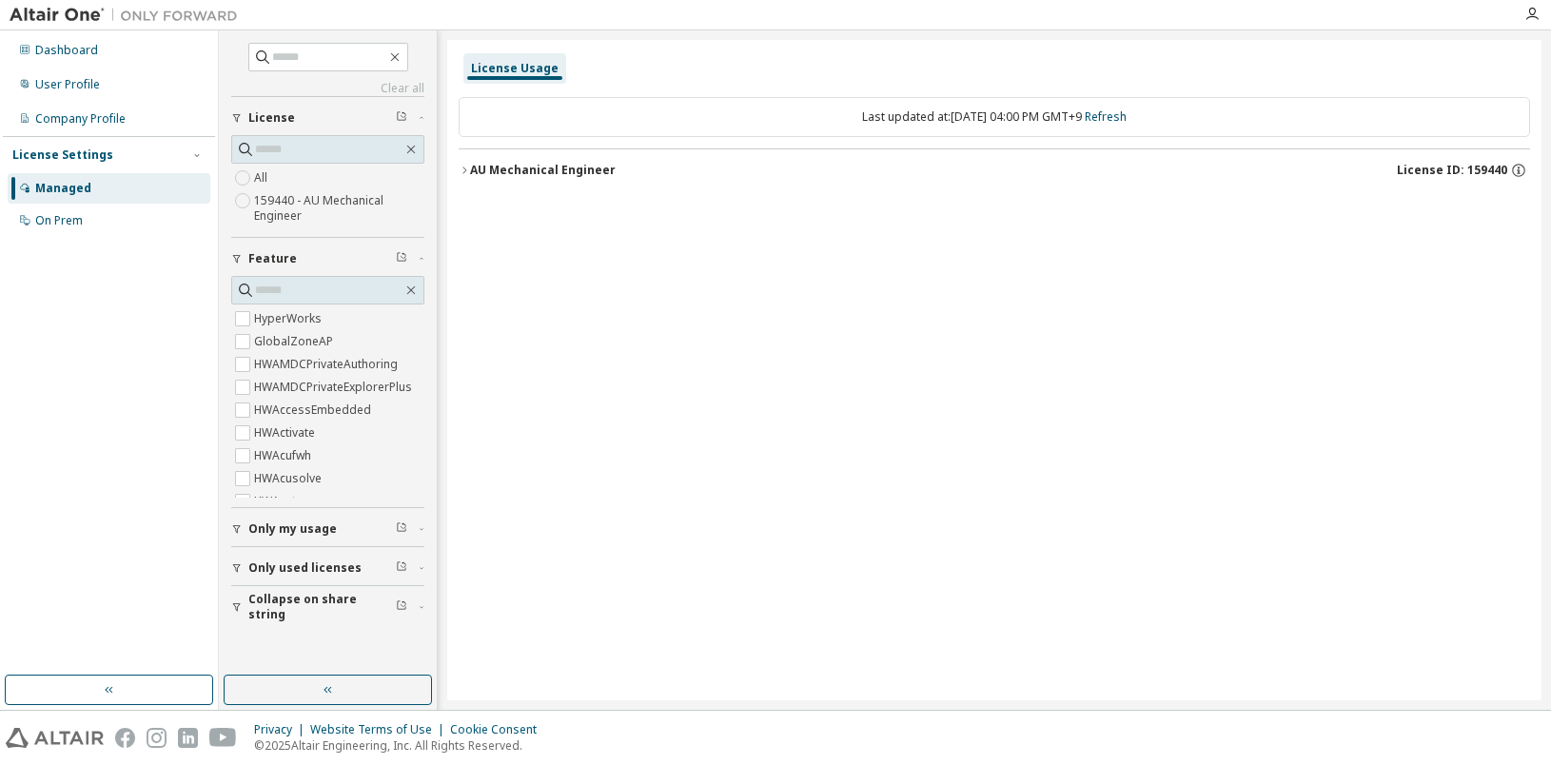
click at [1520, 179] on button "AU Mechanical Engineer License ID: 159440" at bounding box center [994, 170] width 1071 height 42
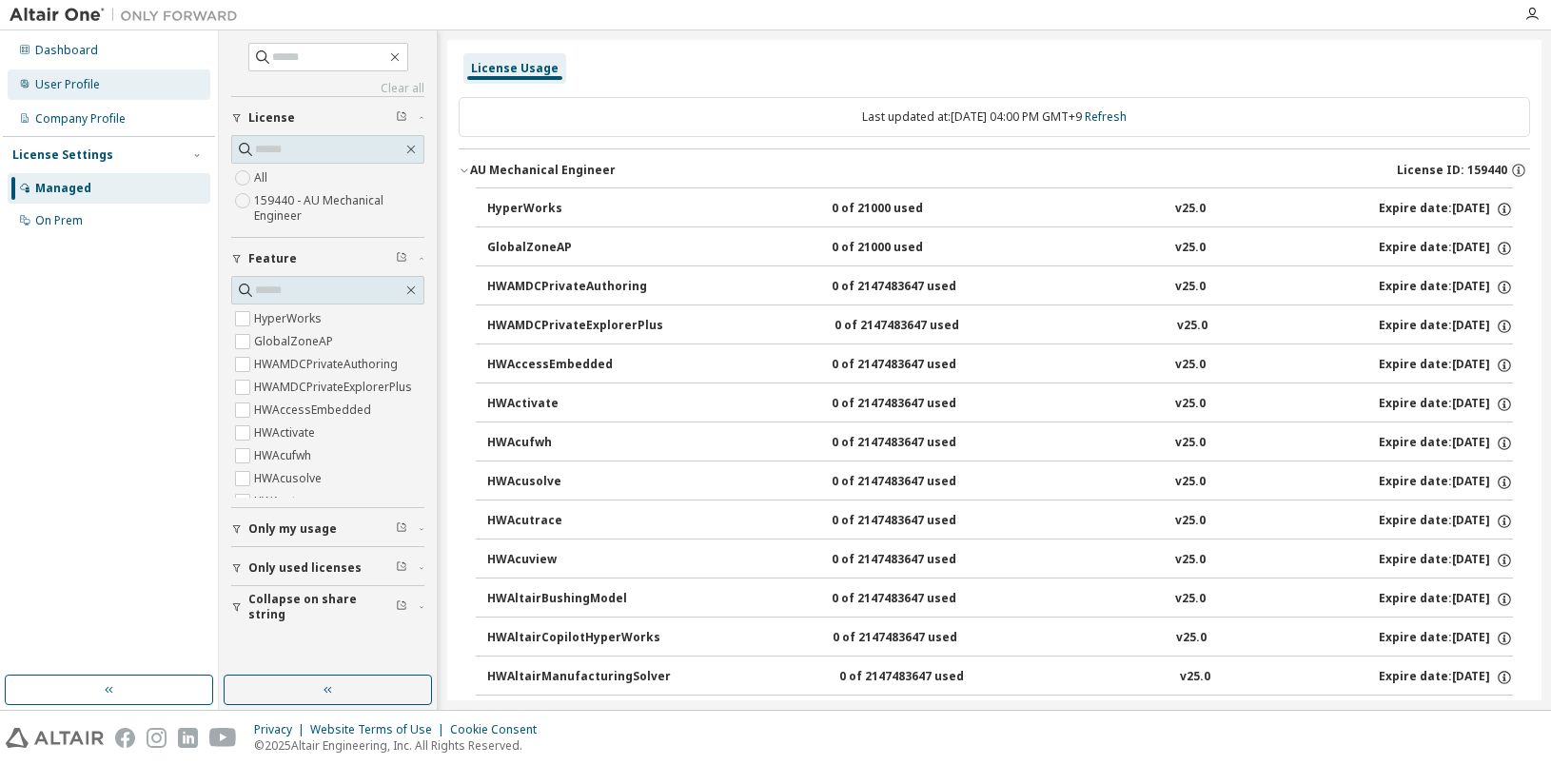
click at [78, 95] on div "User Profile" at bounding box center [109, 84] width 203 height 30
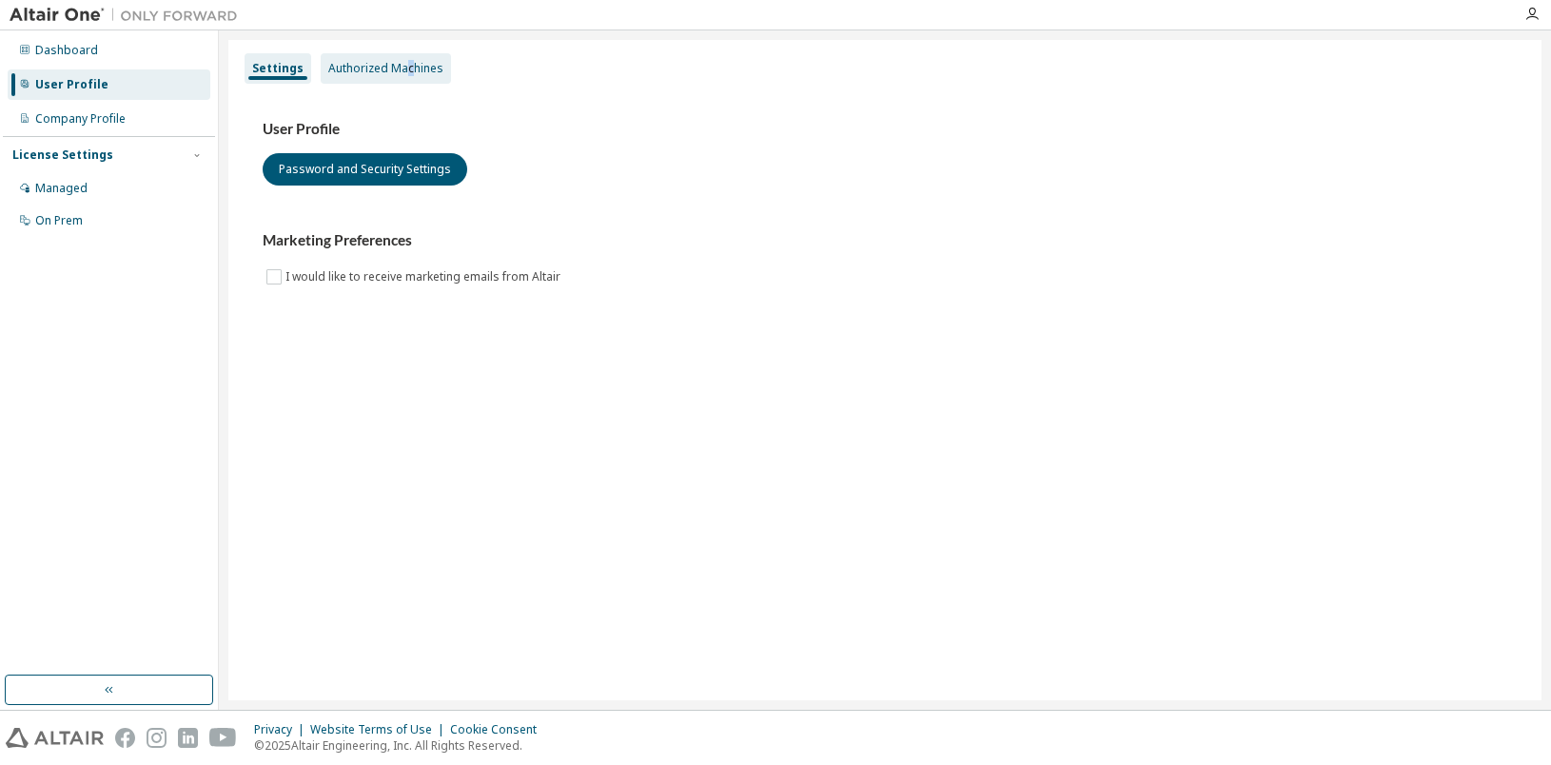
click at [404, 79] on div "Authorized Machines" at bounding box center [386, 68] width 130 height 30
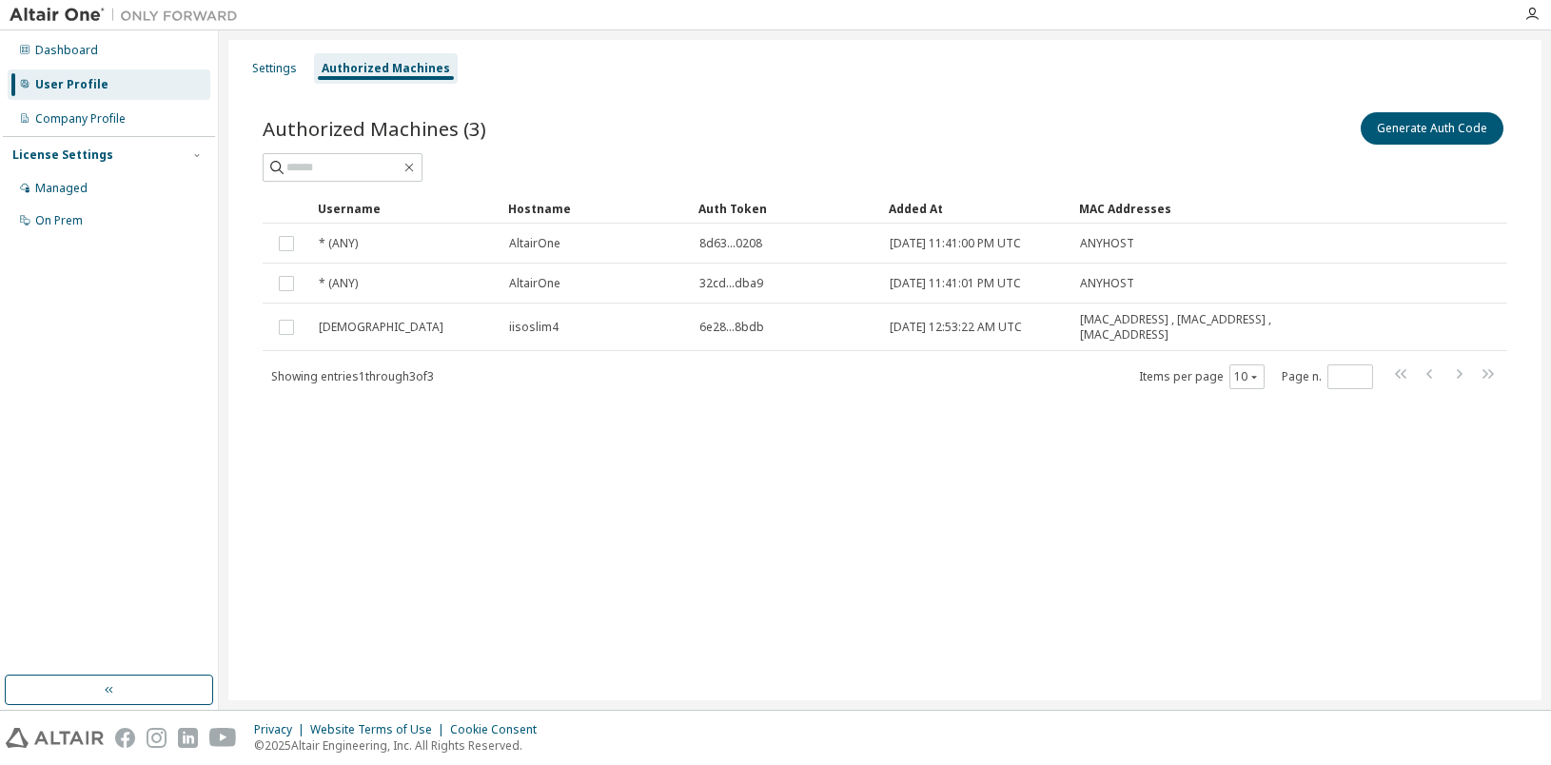
click at [423, 209] on div "Username" at bounding box center [405, 208] width 175 height 30
click at [422, 209] on div "Username" at bounding box center [405, 208] width 175 height 30
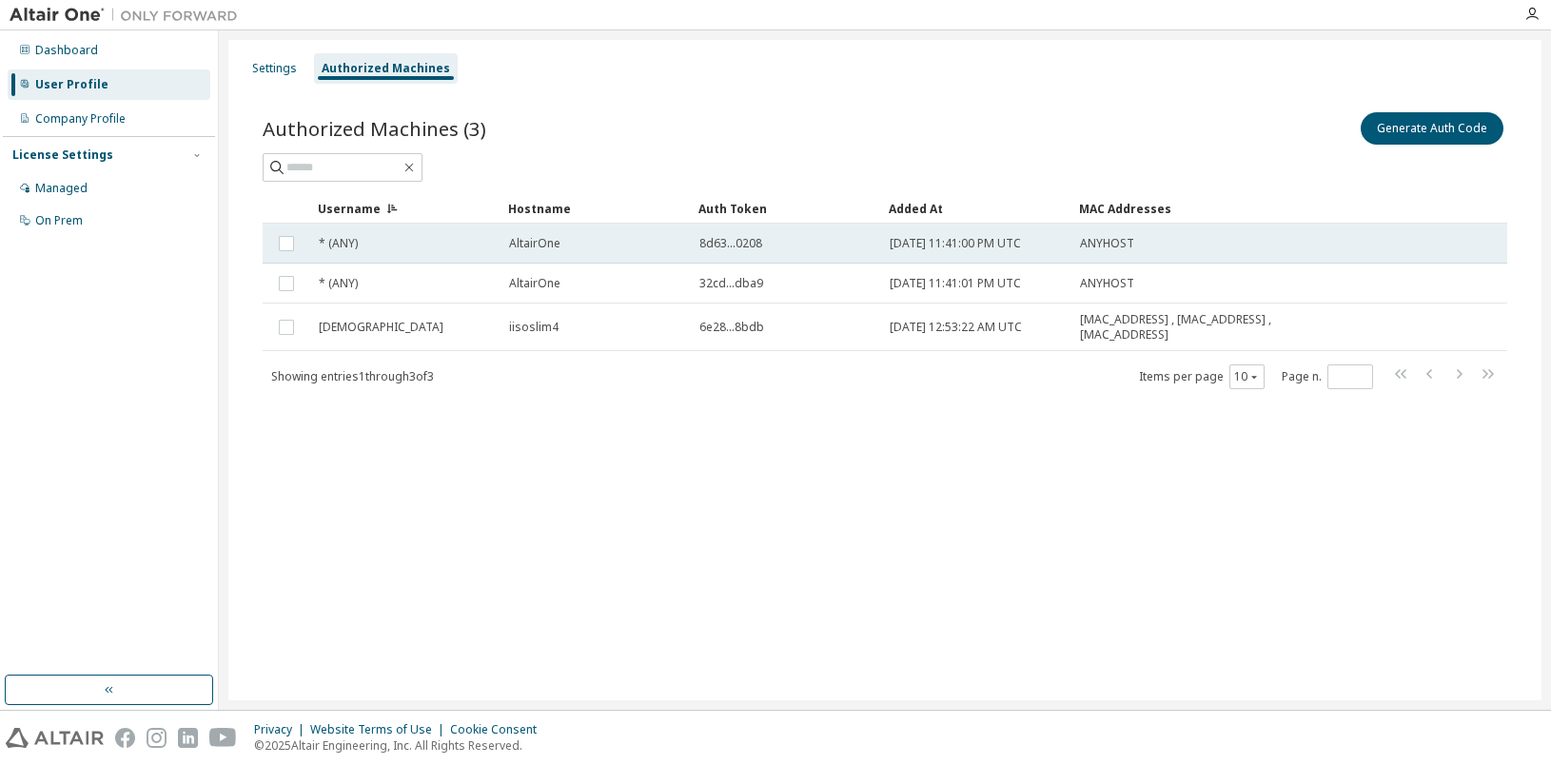
click at [321, 245] on span "* (ANY)" at bounding box center [338, 243] width 39 height 15
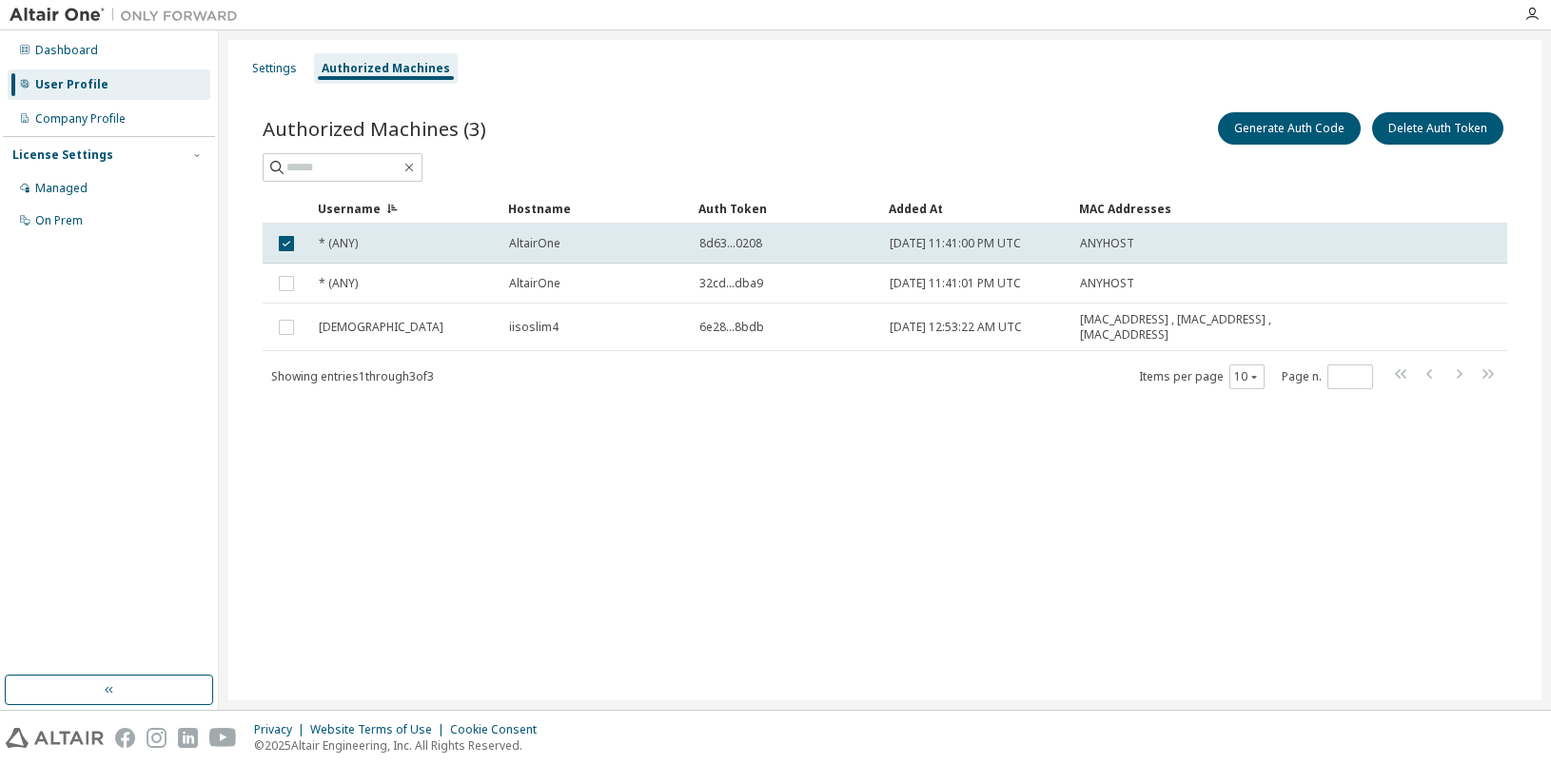
click at [371, 381] on span "Showing entries 1 through 3 of 3" at bounding box center [352, 376] width 163 height 16
click at [717, 437] on div "Authorized Machines (3) Generate Auth Code Delete Auth Token Clear Load Save Sa…" at bounding box center [885, 263] width 1290 height 354
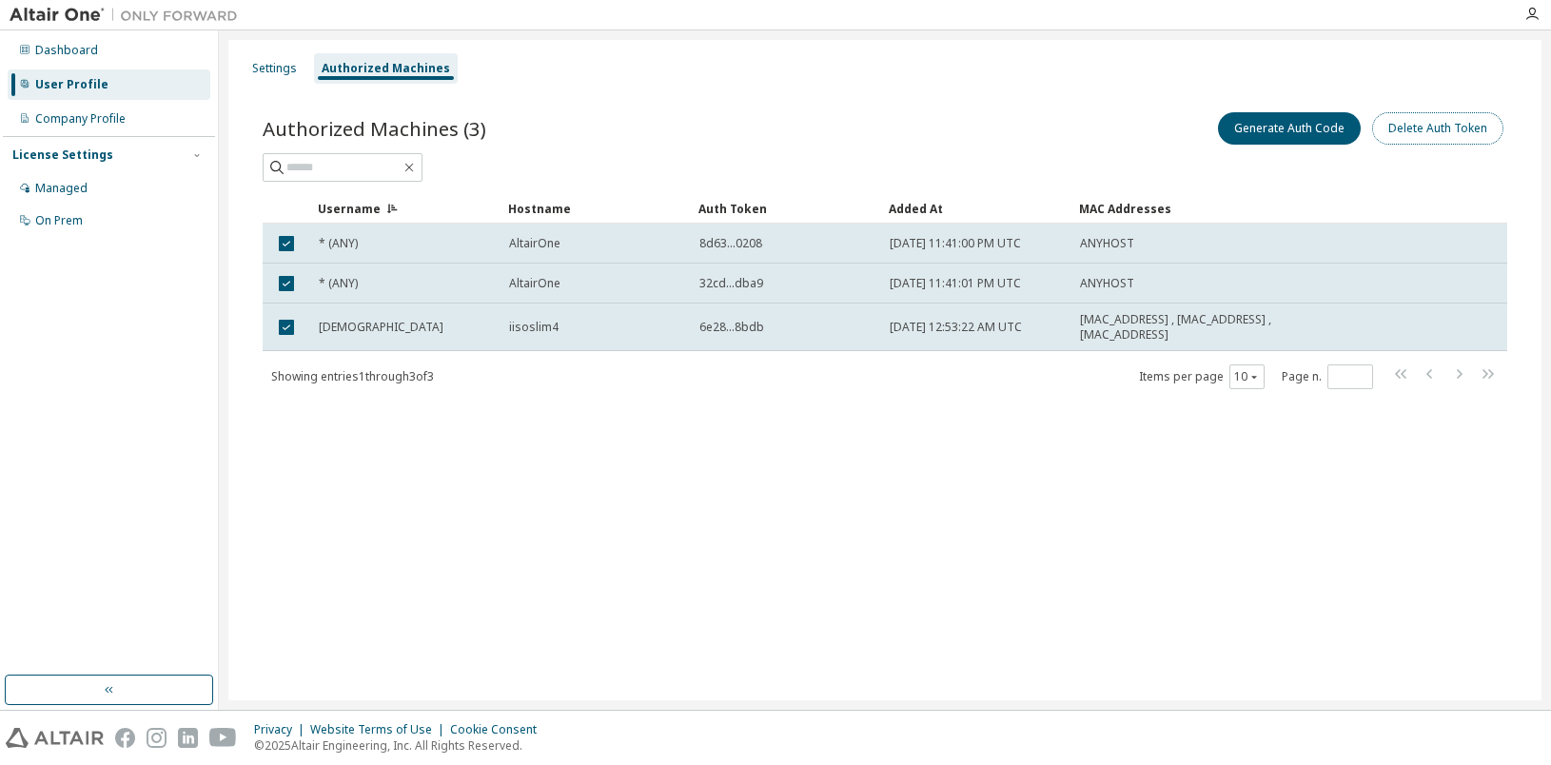
click at [1482, 131] on button "Delete Auth Token" at bounding box center [1437, 128] width 131 height 32
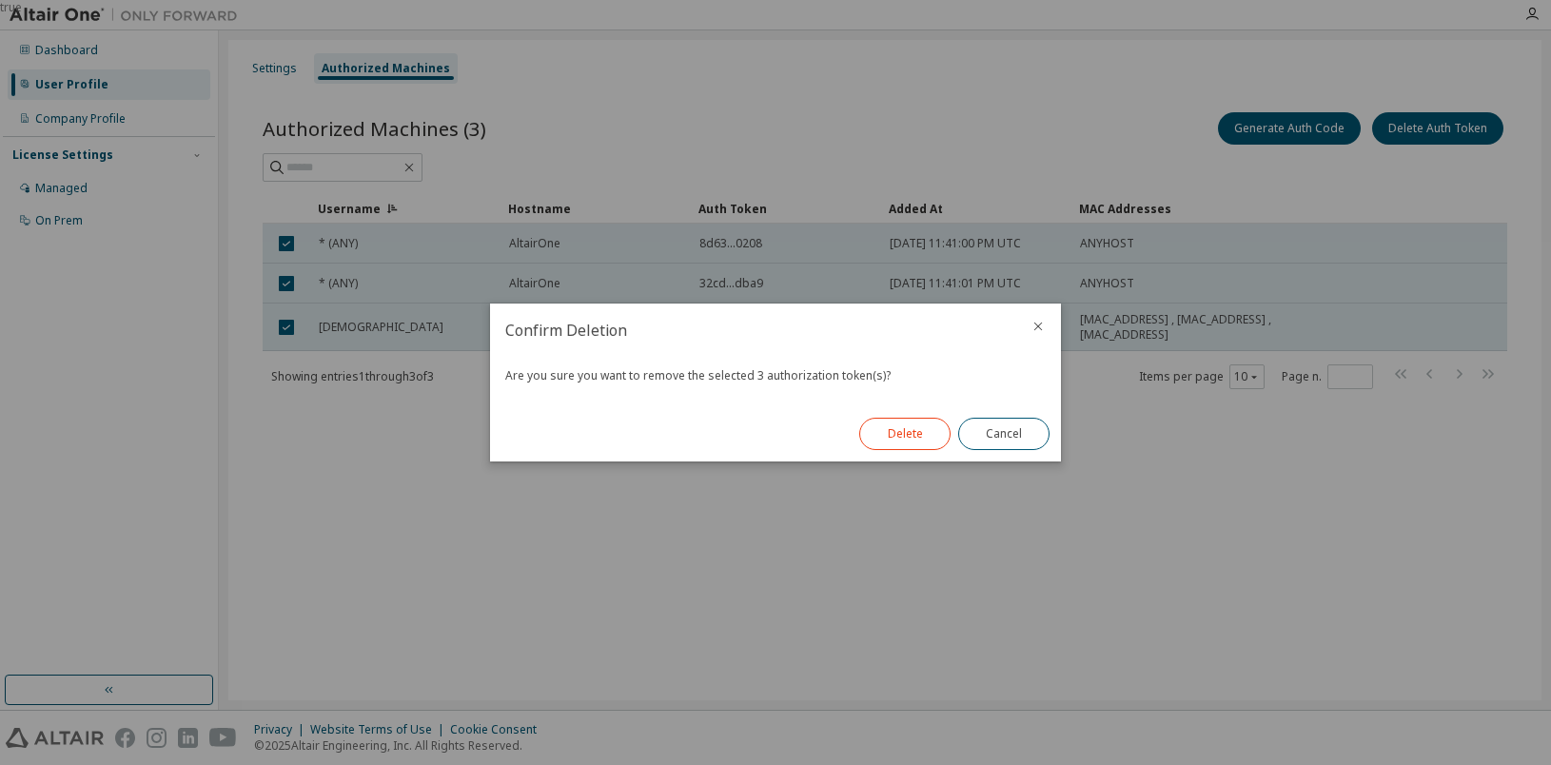
click at [897, 445] on button "Delete" at bounding box center [904, 434] width 91 height 32
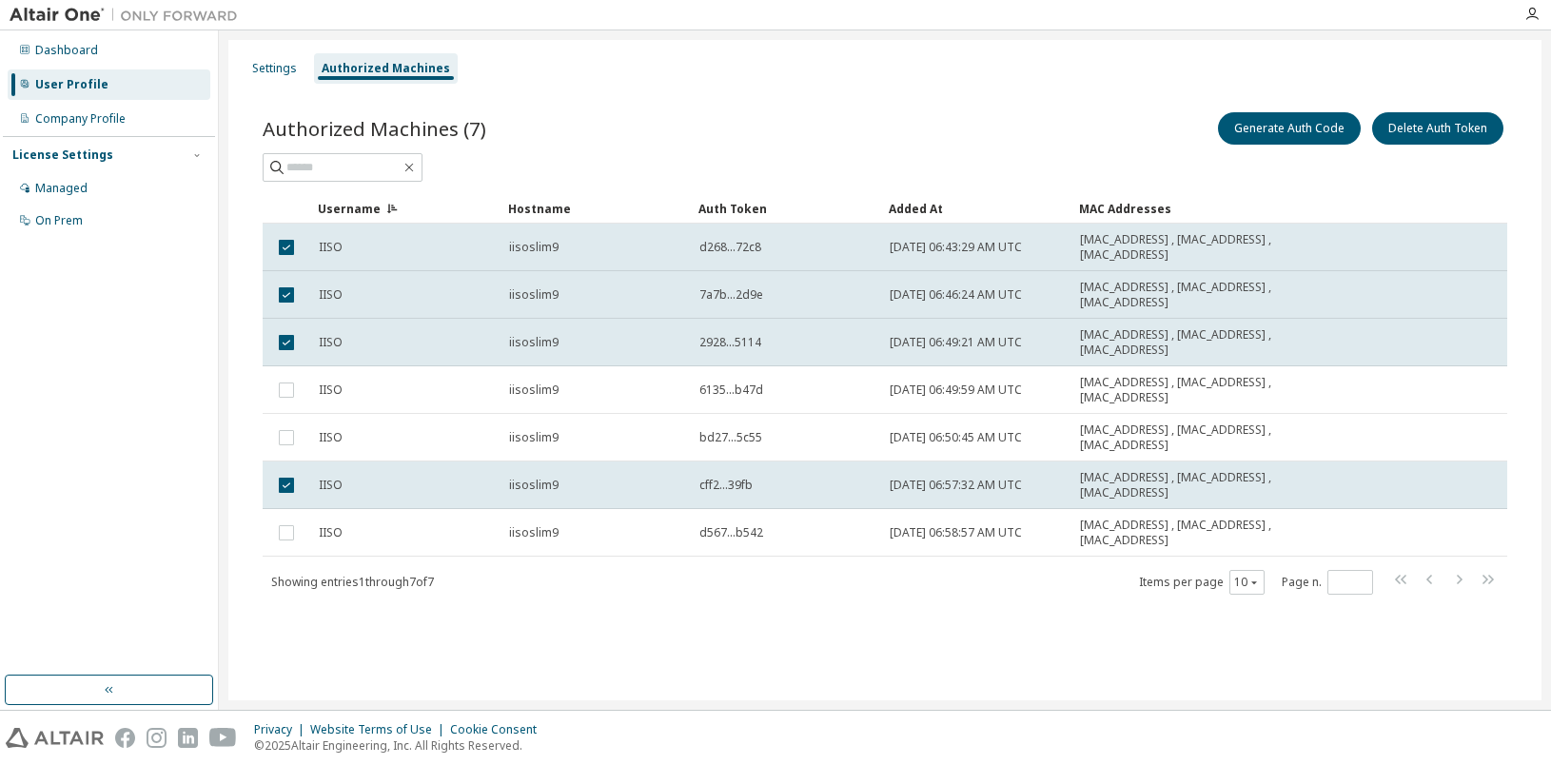
click at [289, 405] on td at bounding box center [287, 390] width 48 height 48
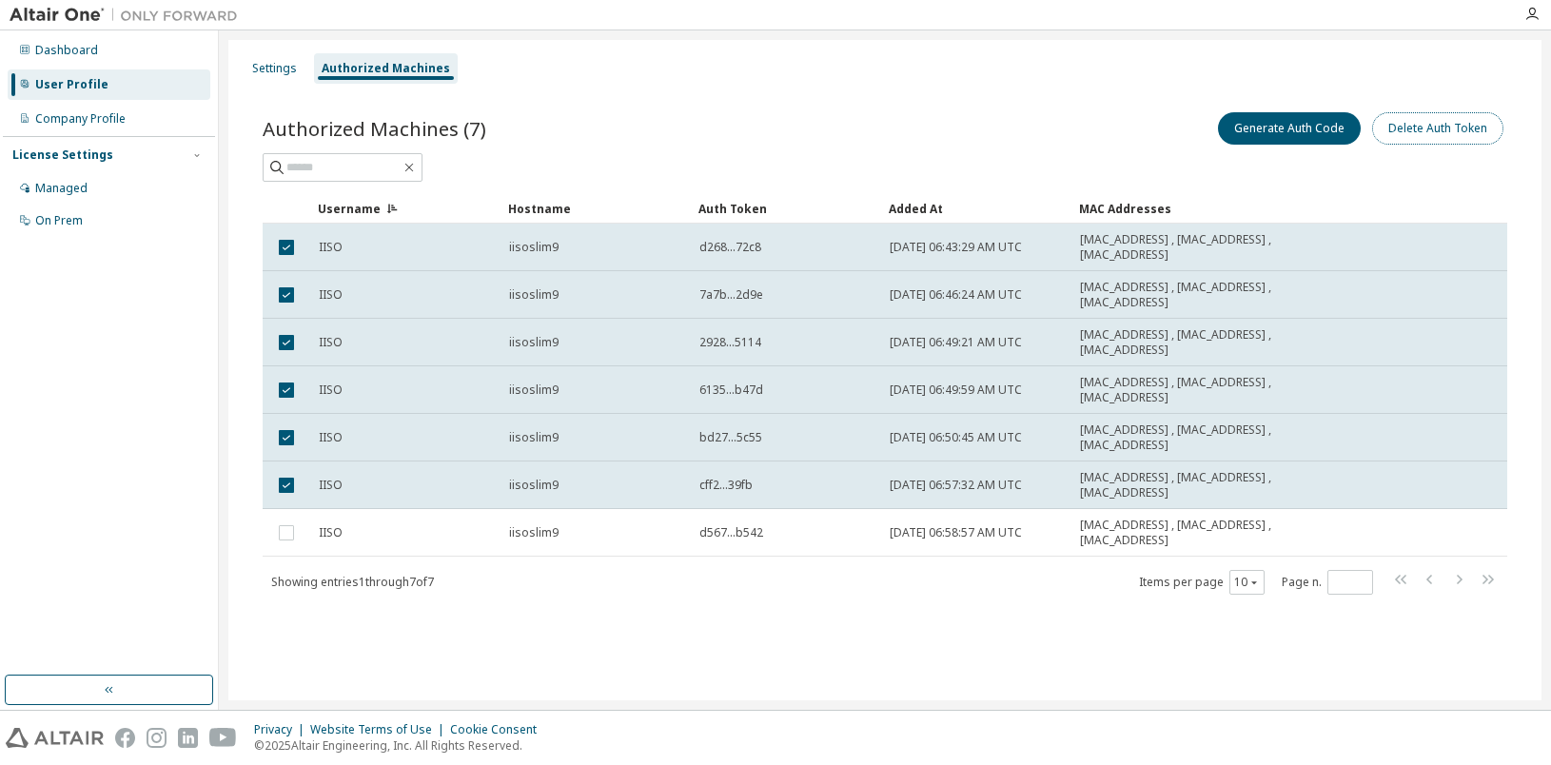
click at [1478, 123] on button "Delete Auth Token" at bounding box center [1437, 128] width 131 height 32
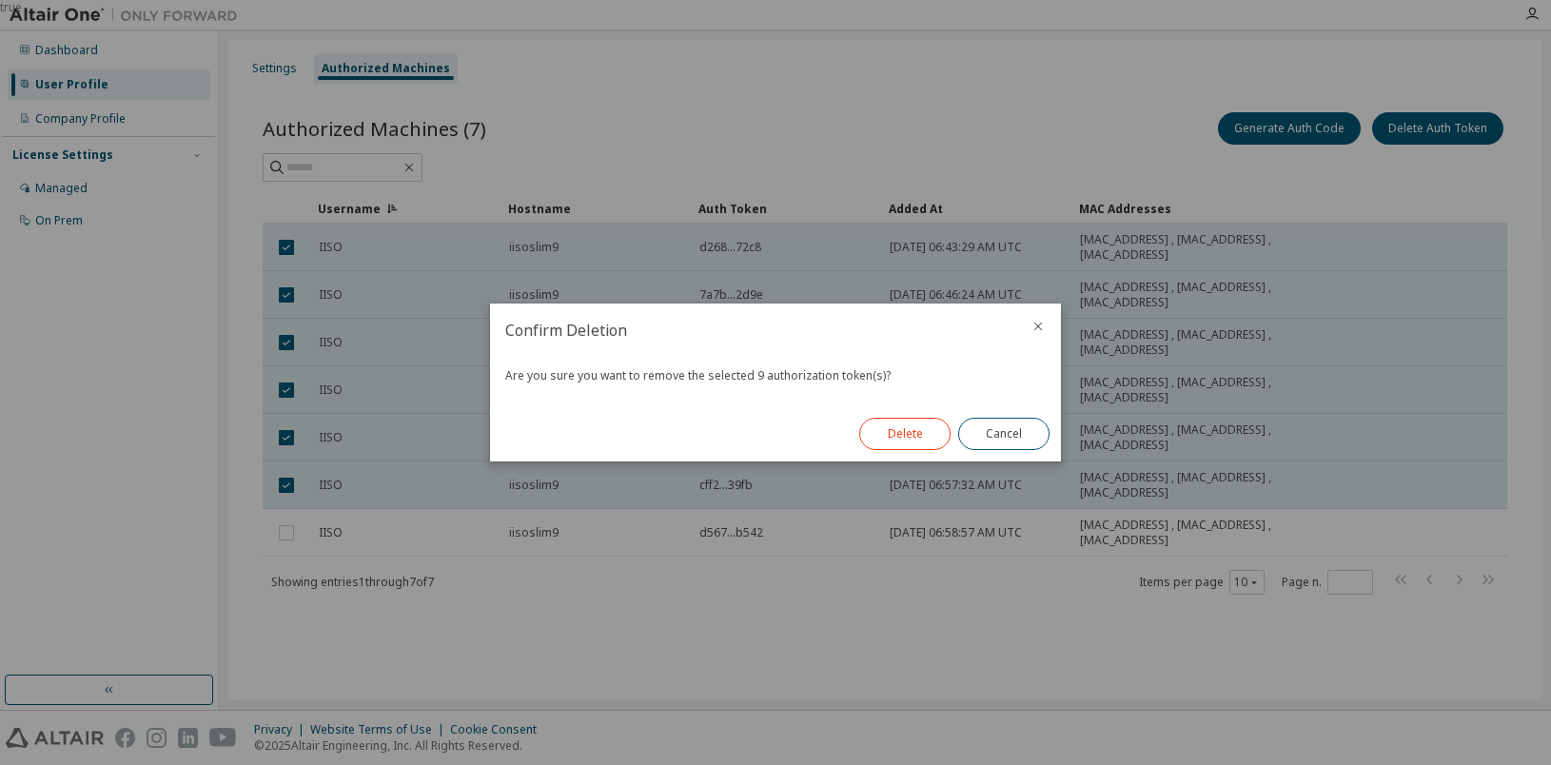
click at [901, 446] on button "Delete" at bounding box center [904, 434] width 91 height 32
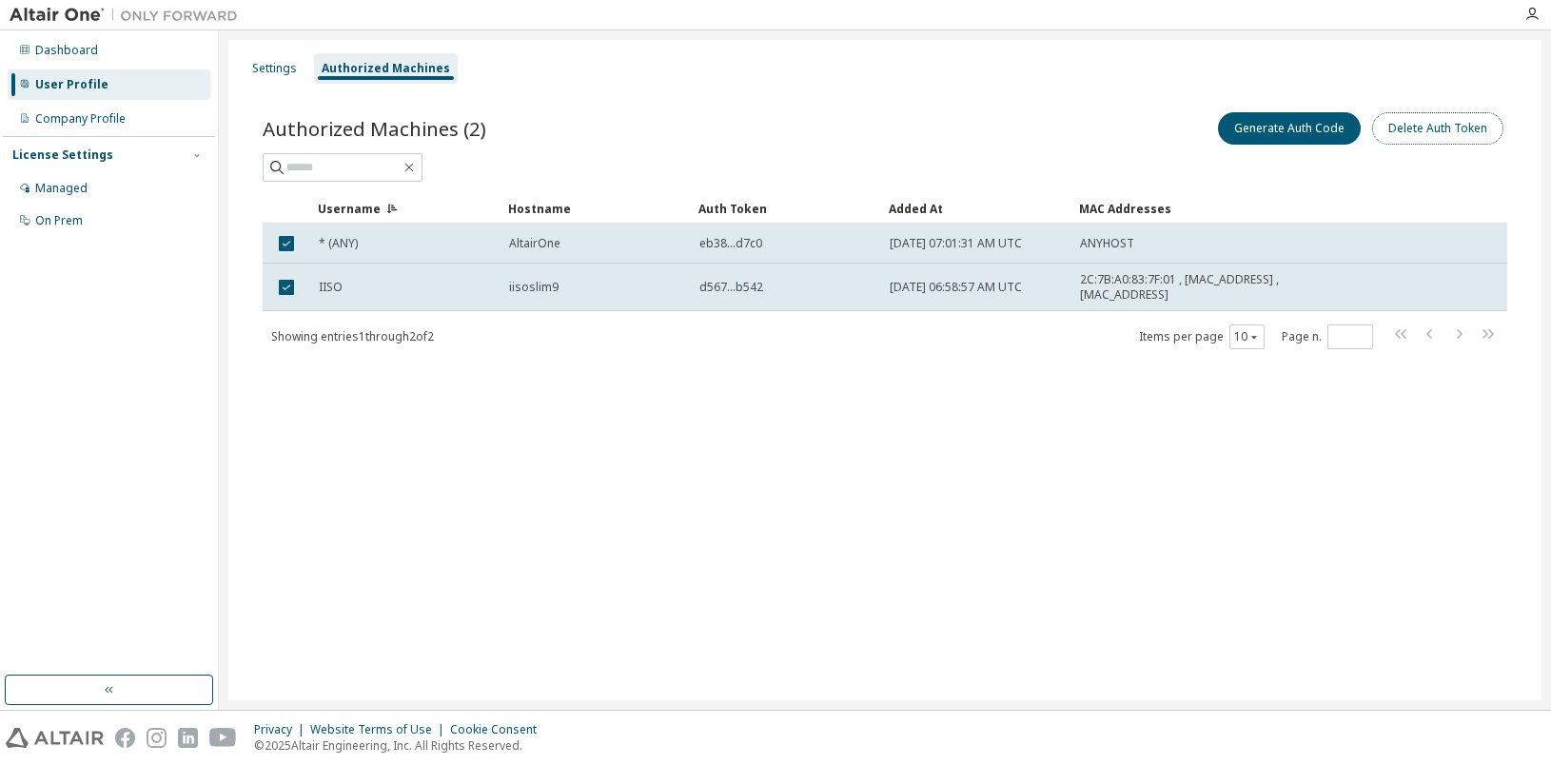
click at [1425, 133] on button "Delete Auth Token" at bounding box center [1437, 128] width 131 height 32
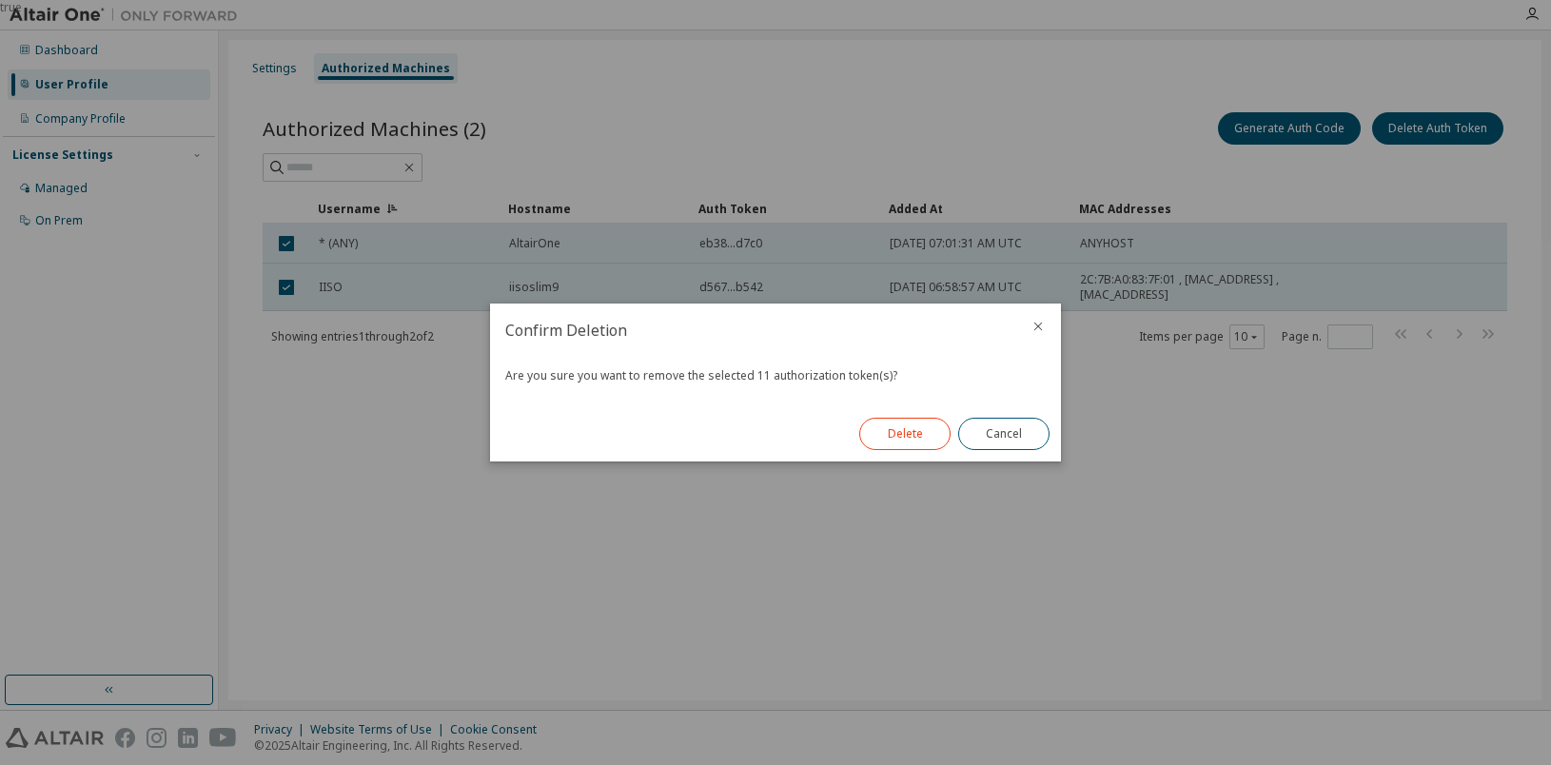
click at [893, 441] on button "Delete" at bounding box center [904, 434] width 91 height 32
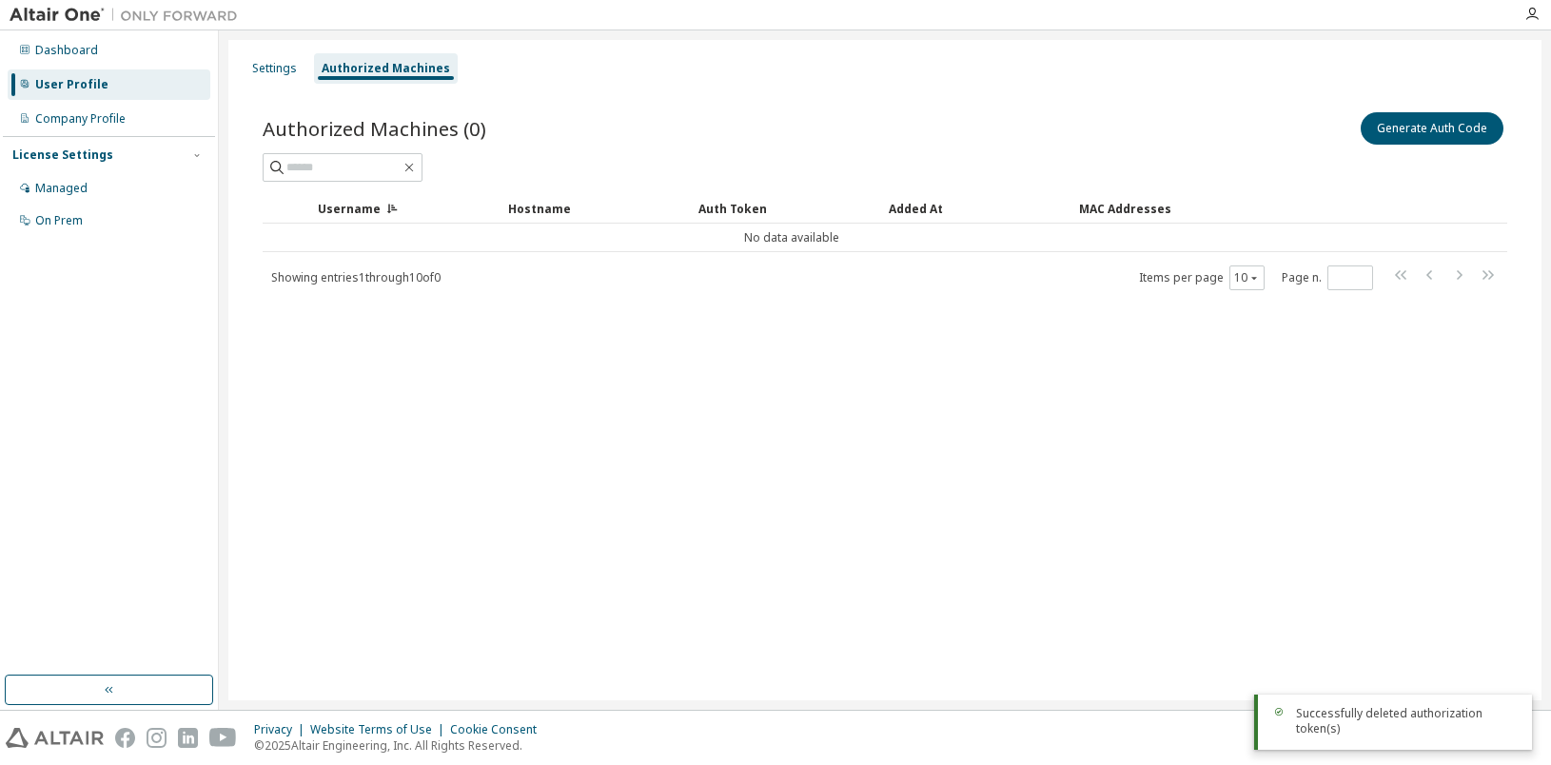
click at [887, 422] on div "Settings Authorized Machines Authorized Machines (0) Generate Auth Code Clear L…" at bounding box center [884, 370] width 1313 height 660
drag, startPoint x: 1109, startPoint y: 437, endPoint x: 1129, endPoint y: 407, distance: 35.6
click at [1111, 436] on div "Settings Authorized Machines Authorized Machines (0) Generate Auth Code Clear L…" at bounding box center [884, 370] width 1313 height 660
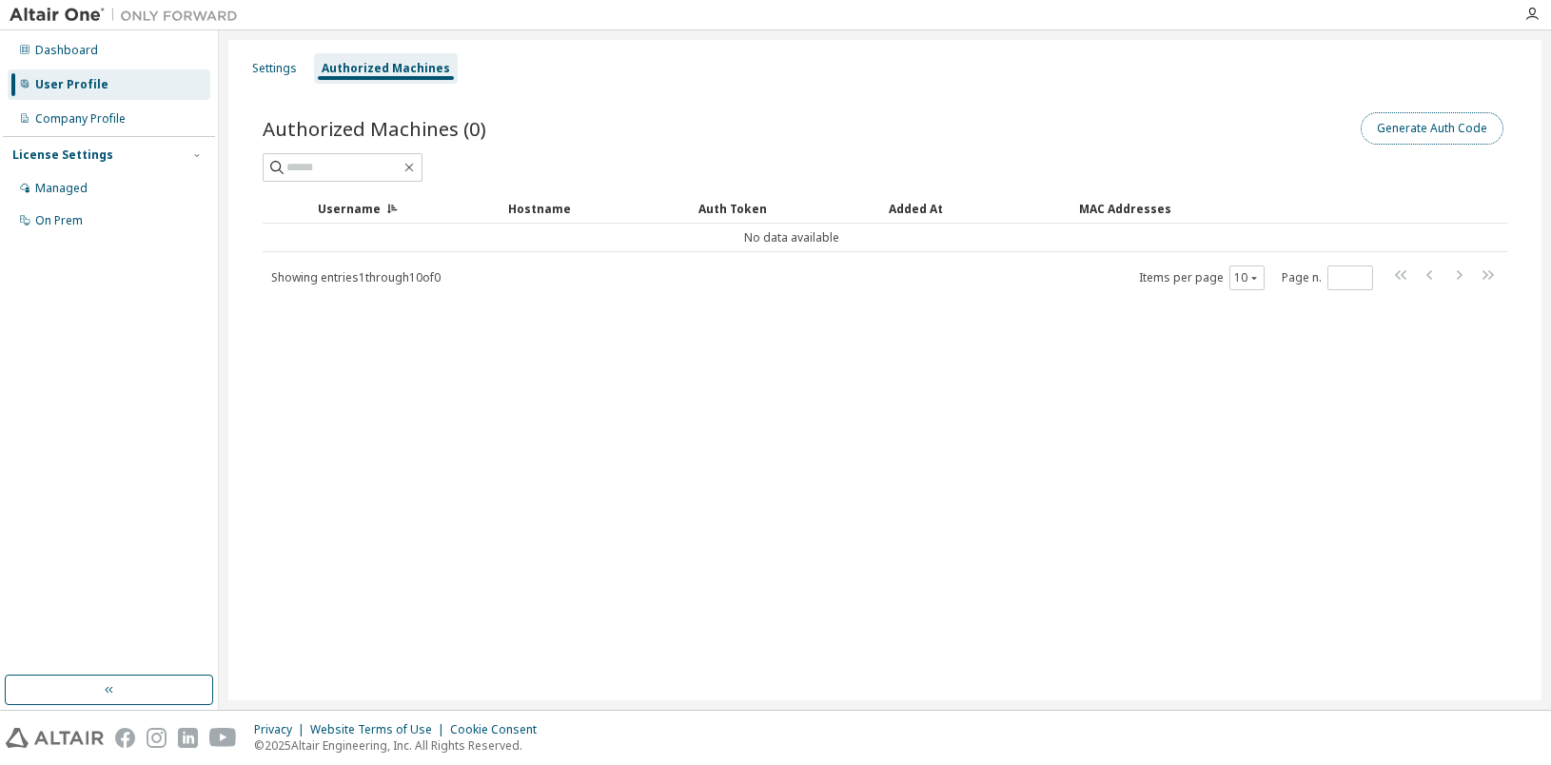
click at [1460, 123] on button "Generate Auth Code" at bounding box center [1432, 128] width 143 height 32
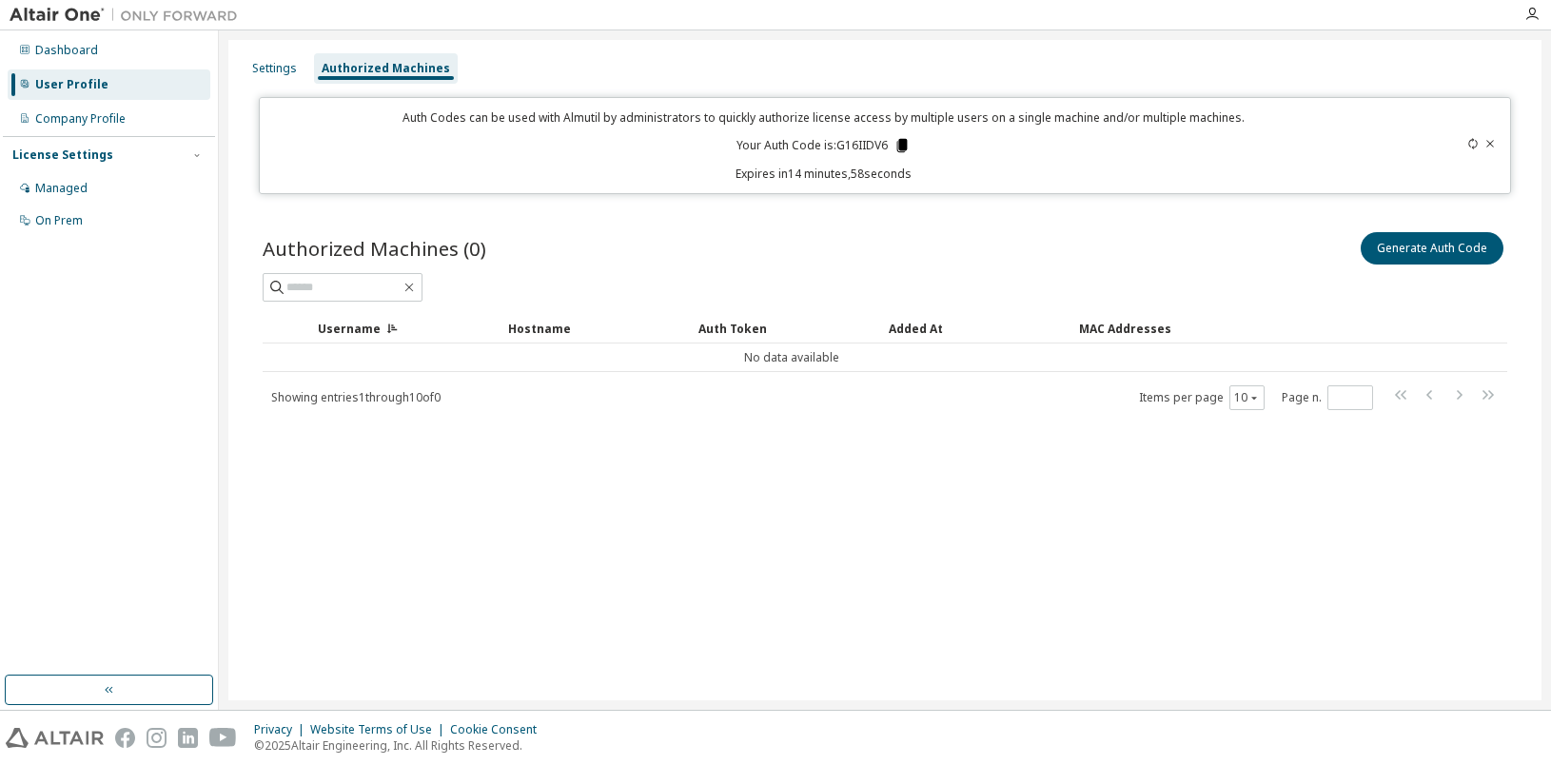
click at [901, 143] on icon at bounding box center [902, 145] width 10 height 13
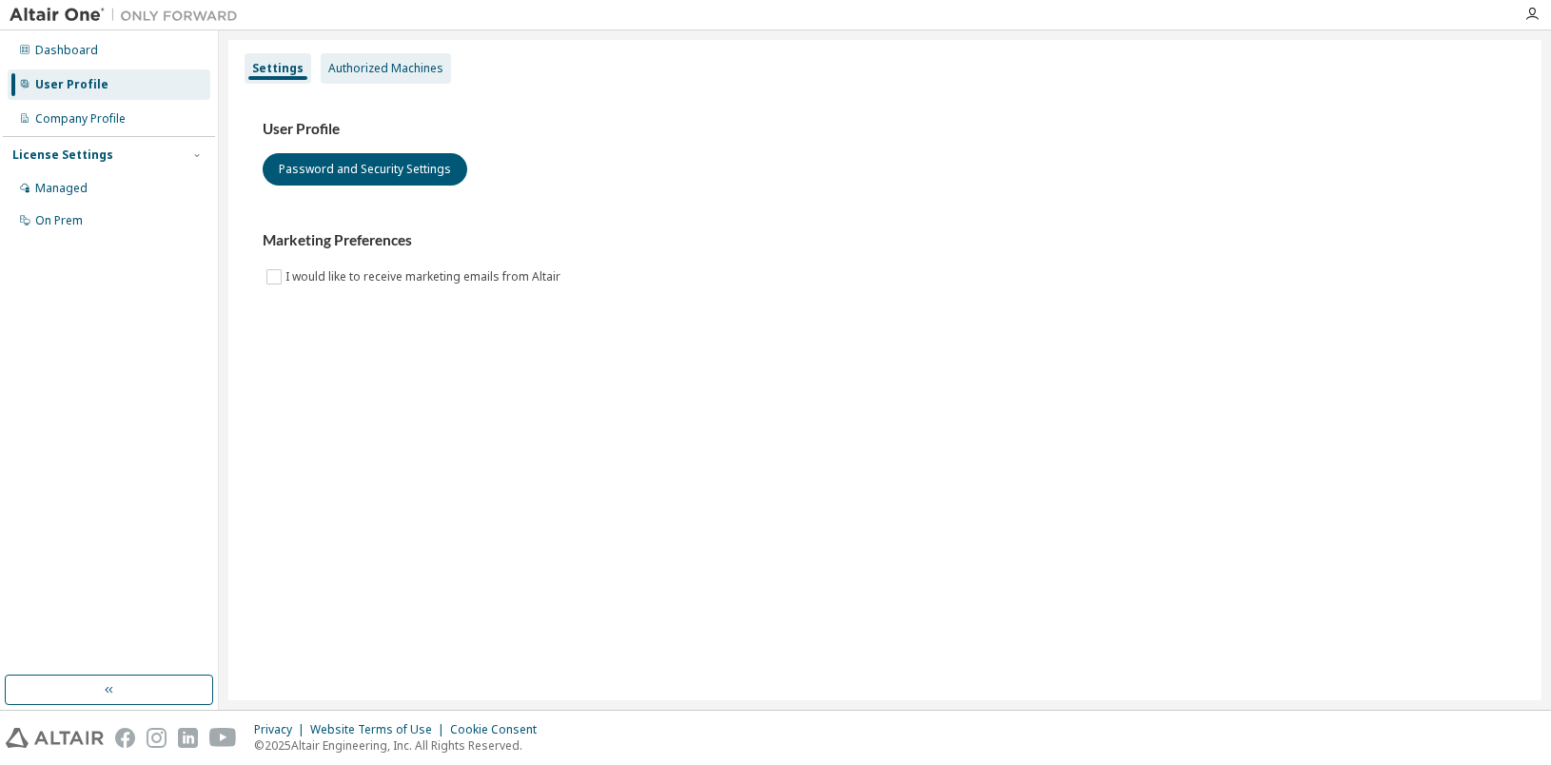
click at [433, 65] on div "Authorized Machines" at bounding box center [385, 68] width 115 height 15
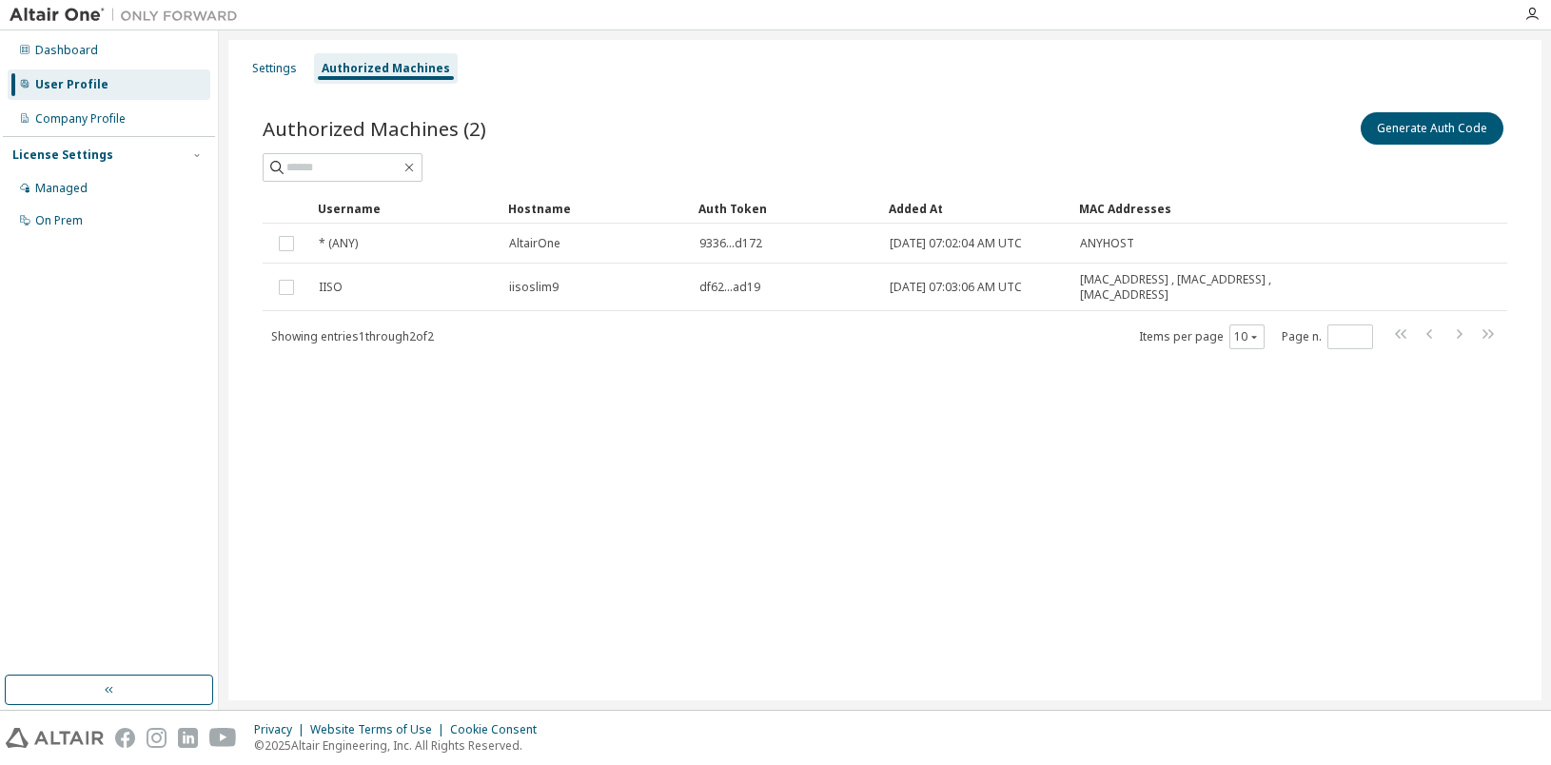
click at [1039, 562] on div "Settings Authorized Machines Authorized Machines (2) Generate Auth Code Clear L…" at bounding box center [884, 370] width 1313 height 660
click at [272, 70] on div "Settings" at bounding box center [274, 68] width 45 height 15
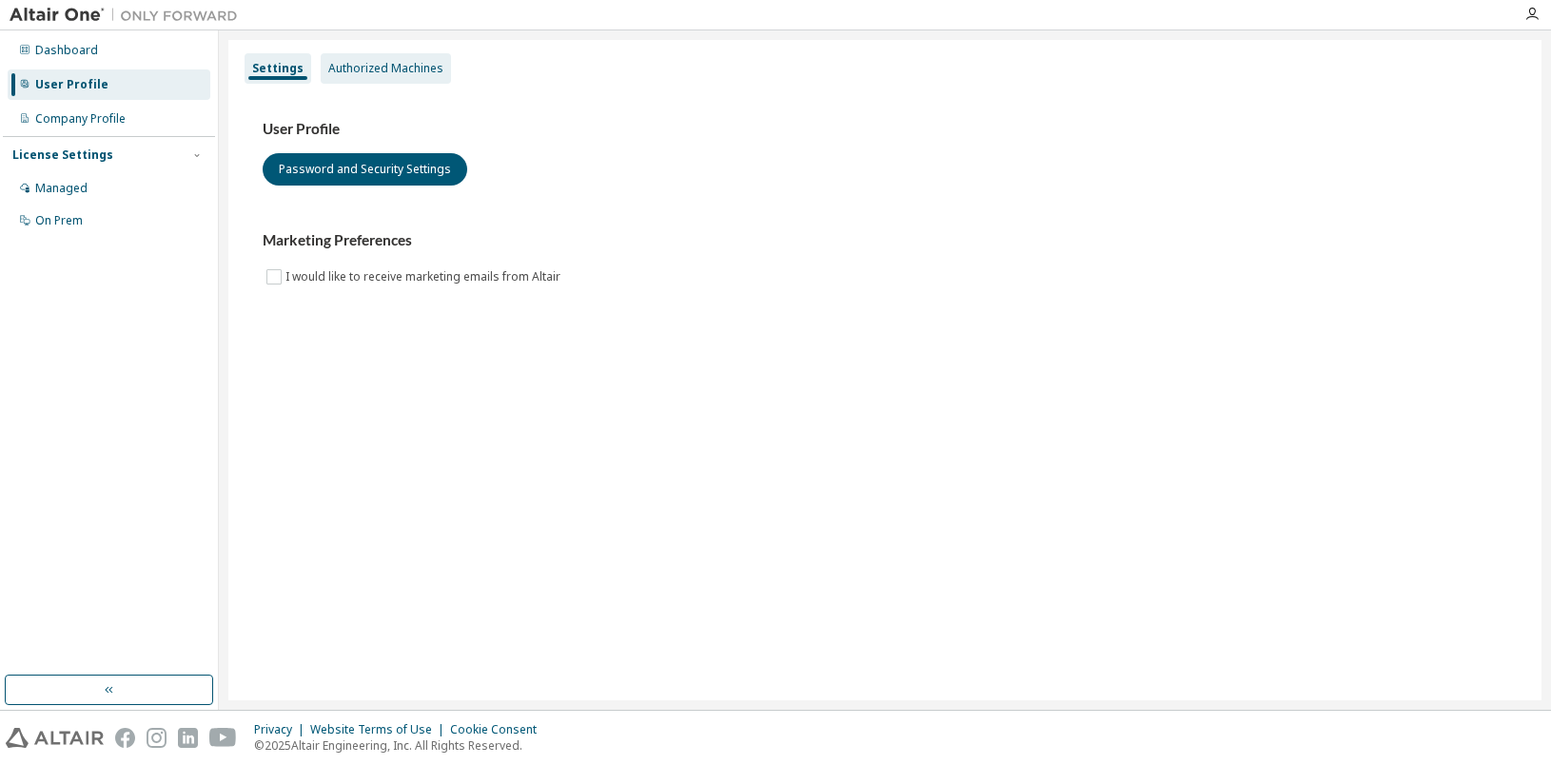
click at [425, 70] on div "Authorized Machines" at bounding box center [385, 68] width 115 height 15
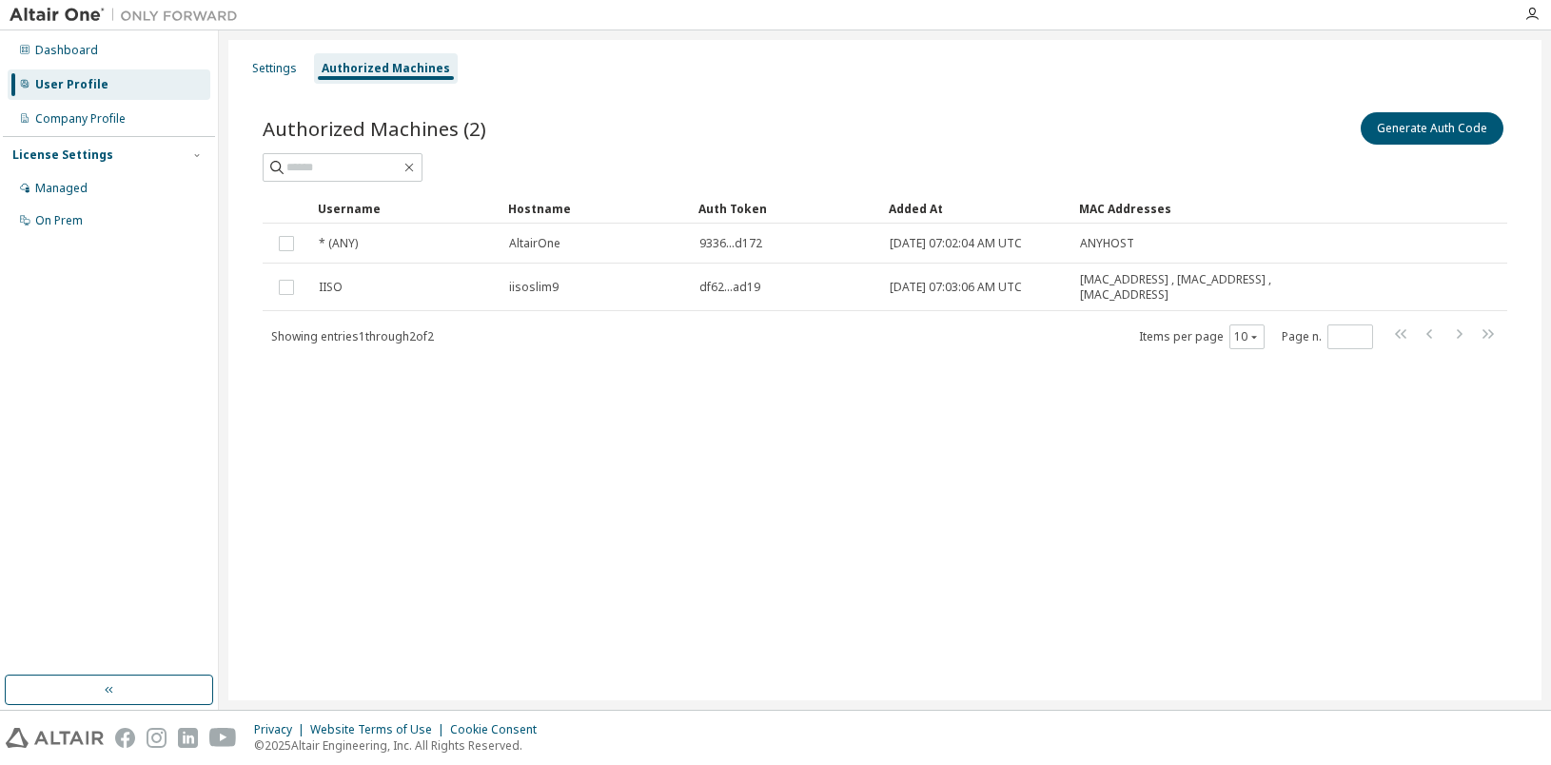
click at [902, 70] on div "Settings Authorized Machines" at bounding box center [885, 68] width 1290 height 34
click at [828, 598] on div "Settings Authorized Machines Authorized Machines (2) Generate Auth Code Clear L…" at bounding box center [884, 370] width 1313 height 660
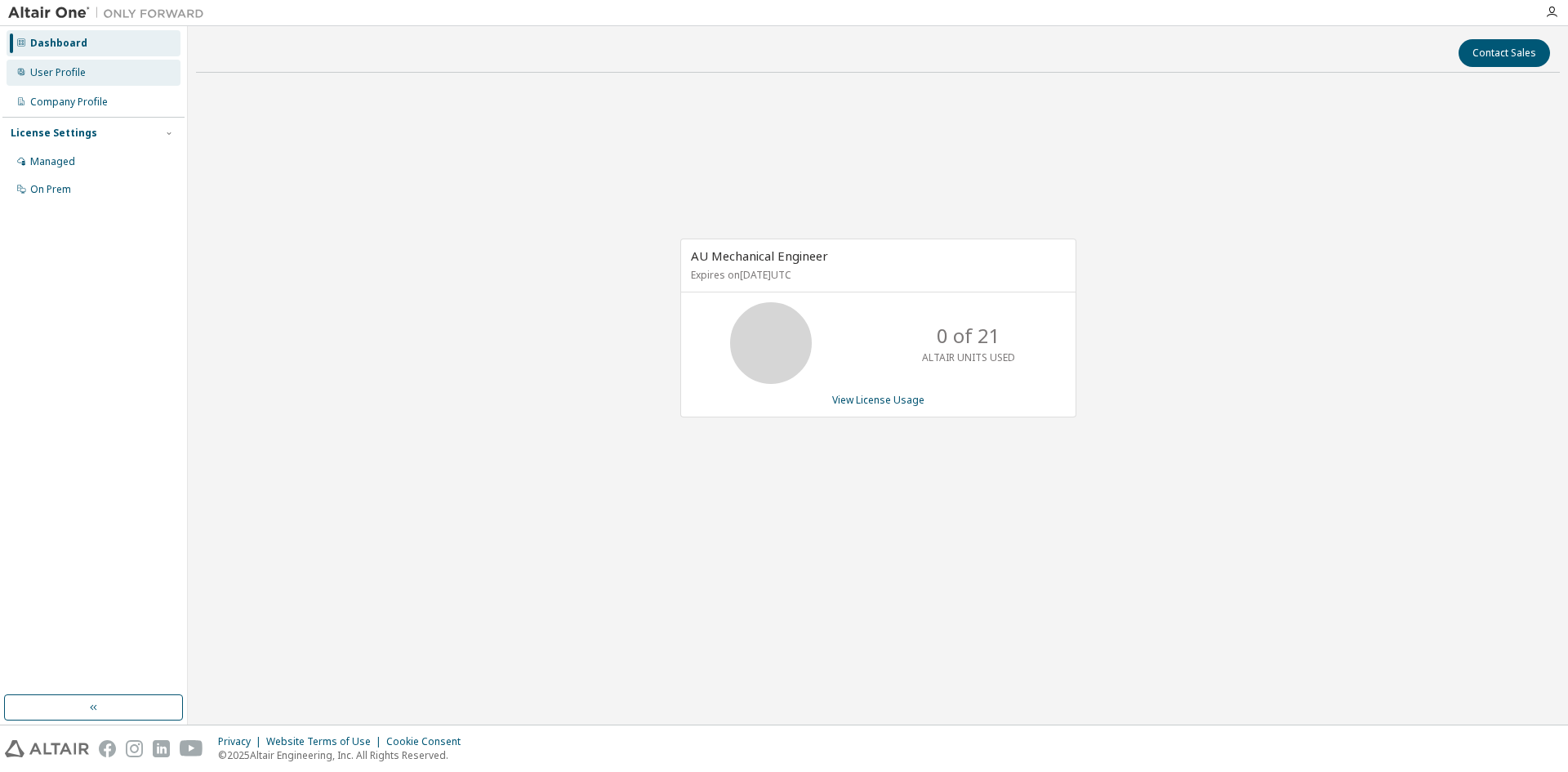
click at [75, 71] on div "User Profile" at bounding box center [58, 72] width 56 height 13
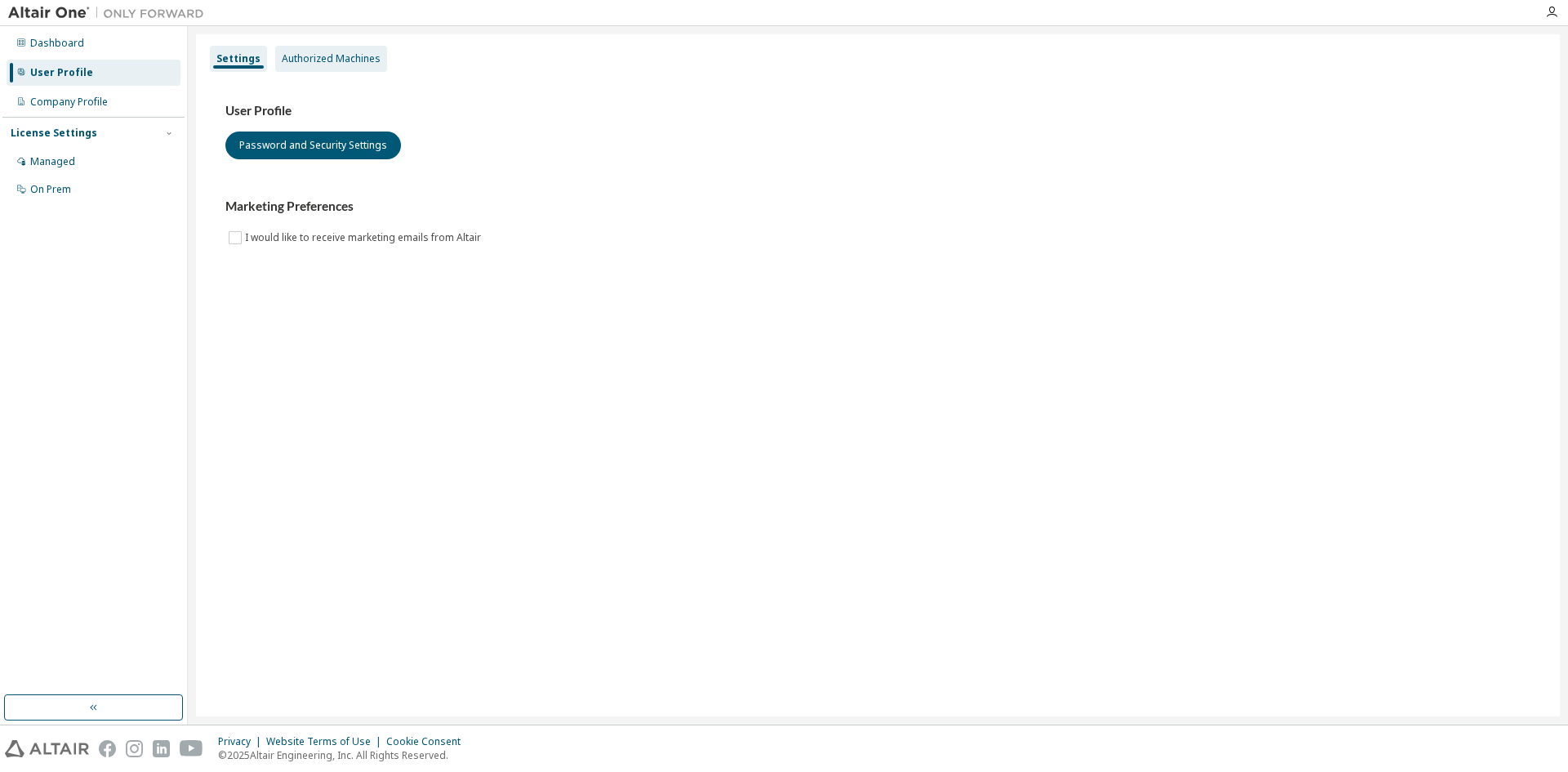
click at [327, 57] on div "Authorized Machines" at bounding box center [330, 58] width 99 height 13
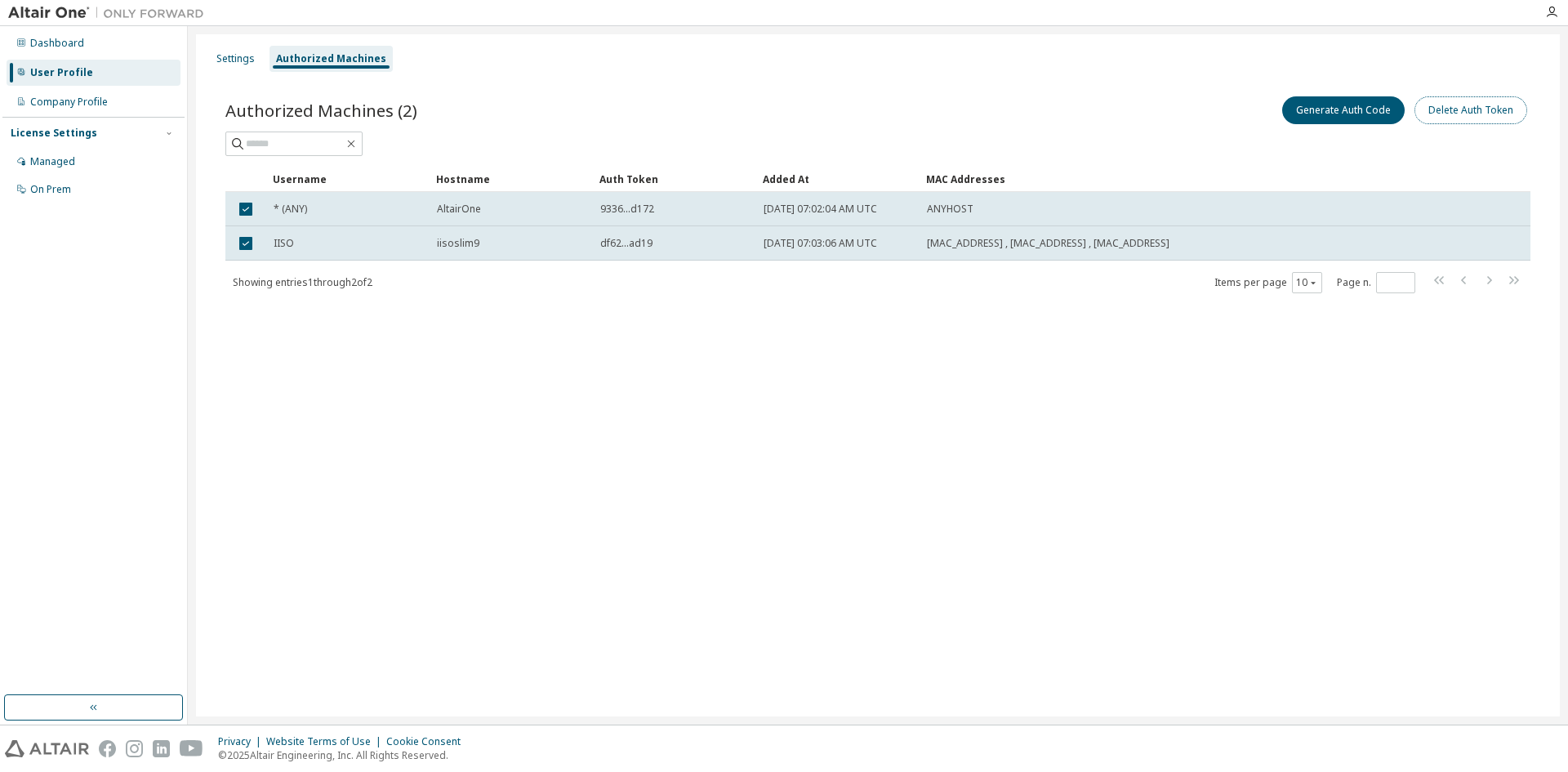
click at [1450, 115] on button "Delete Auth Token" at bounding box center [1470, 110] width 112 height 27
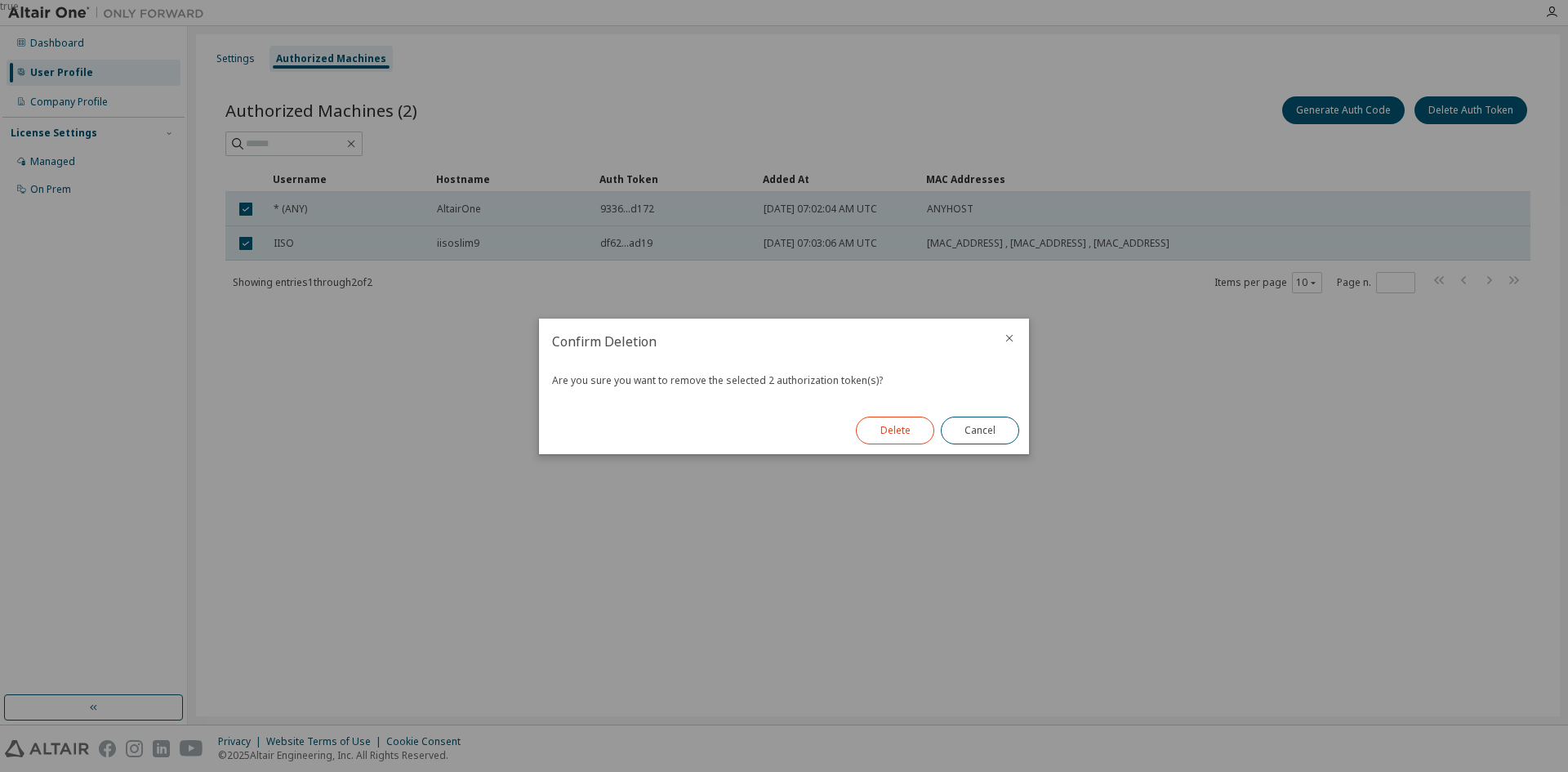
click at [894, 433] on button "Delete" at bounding box center [894, 430] width 78 height 27
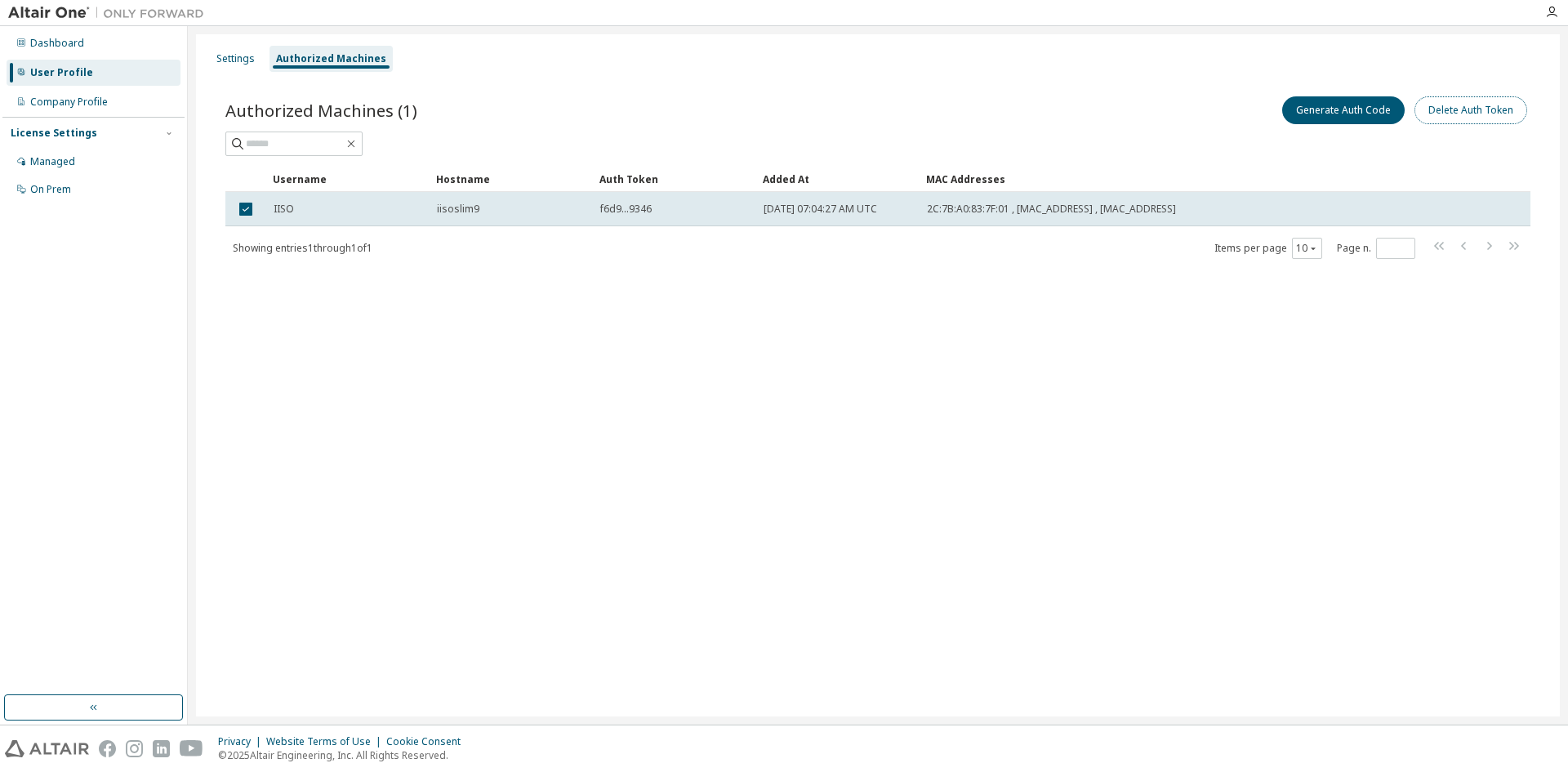
click at [1492, 110] on button "Delete Auth Token" at bounding box center [1470, 110] width 112 height 27
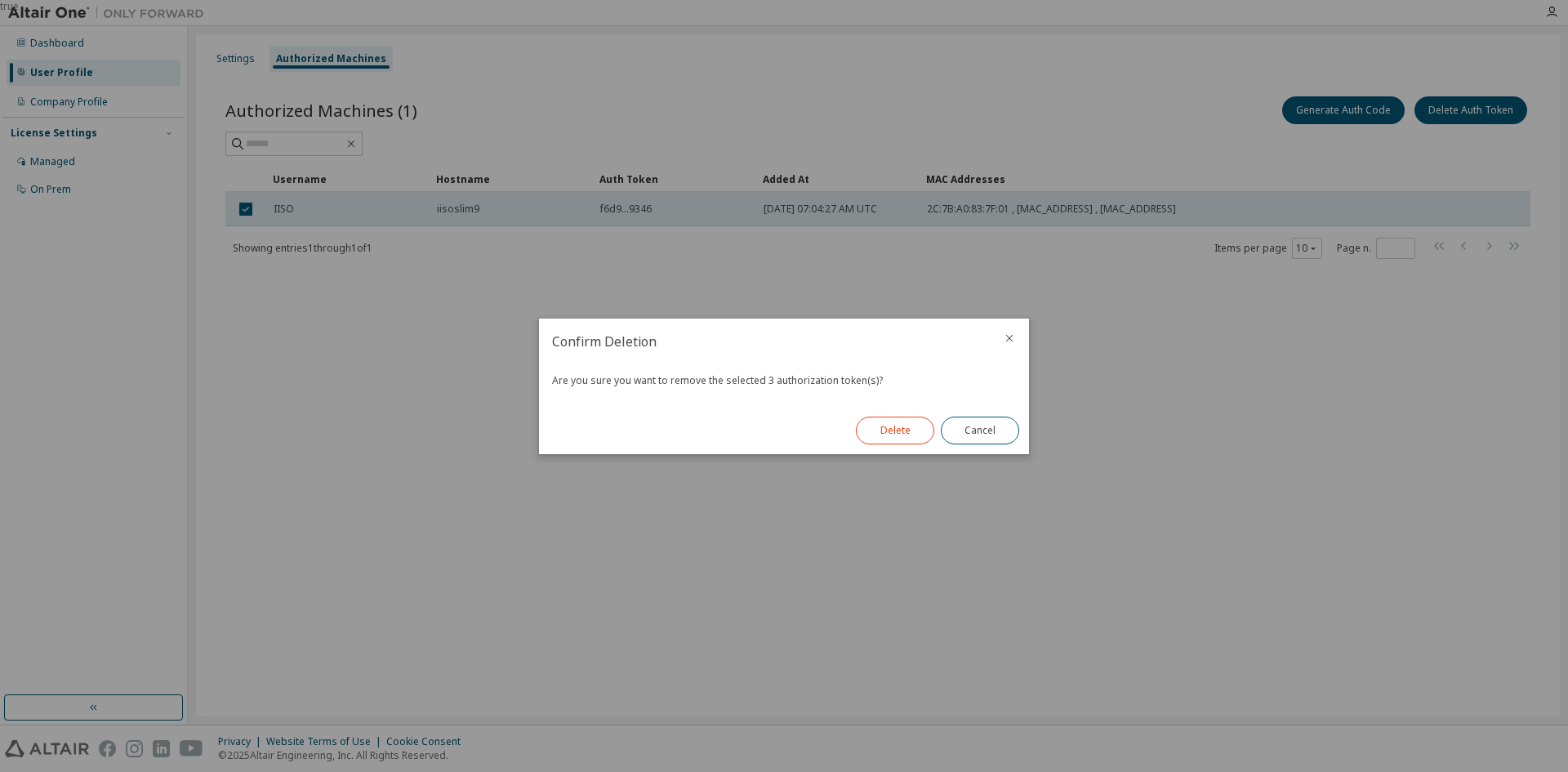
click at [884, 428] on button "Delete" at bounding box center [894, 430] width 78 height 27
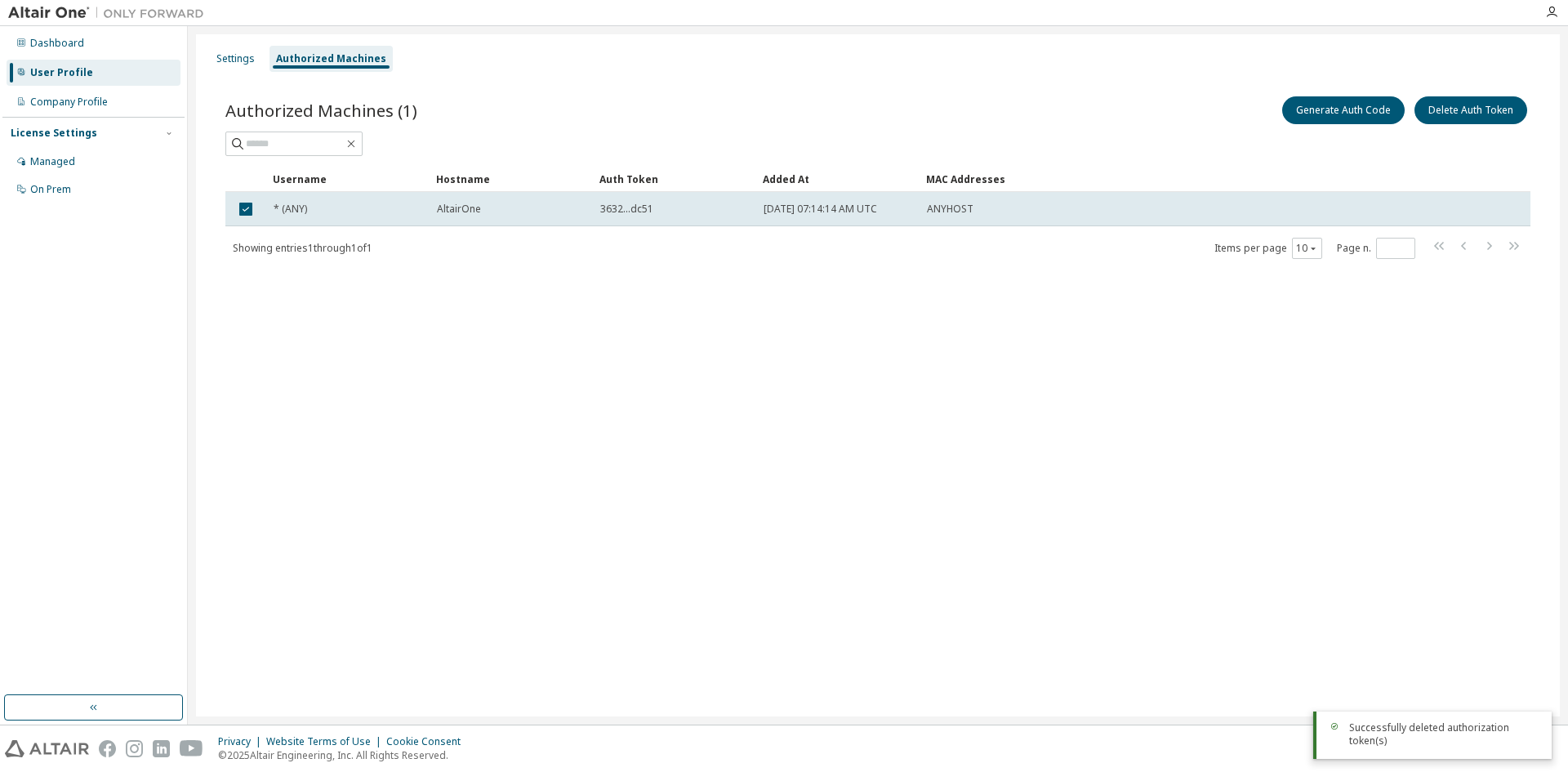
click at [1479, 93] on div "Authorized Machines (1) Generate Auth Code Delete Auth Token Clear Load Save Sa…" at bounding box center [878, 188] width 1344 height 228
click at [1475, 106] on button "Delete Auth Token" at bounding box center [1470, 110] width 112 height 27
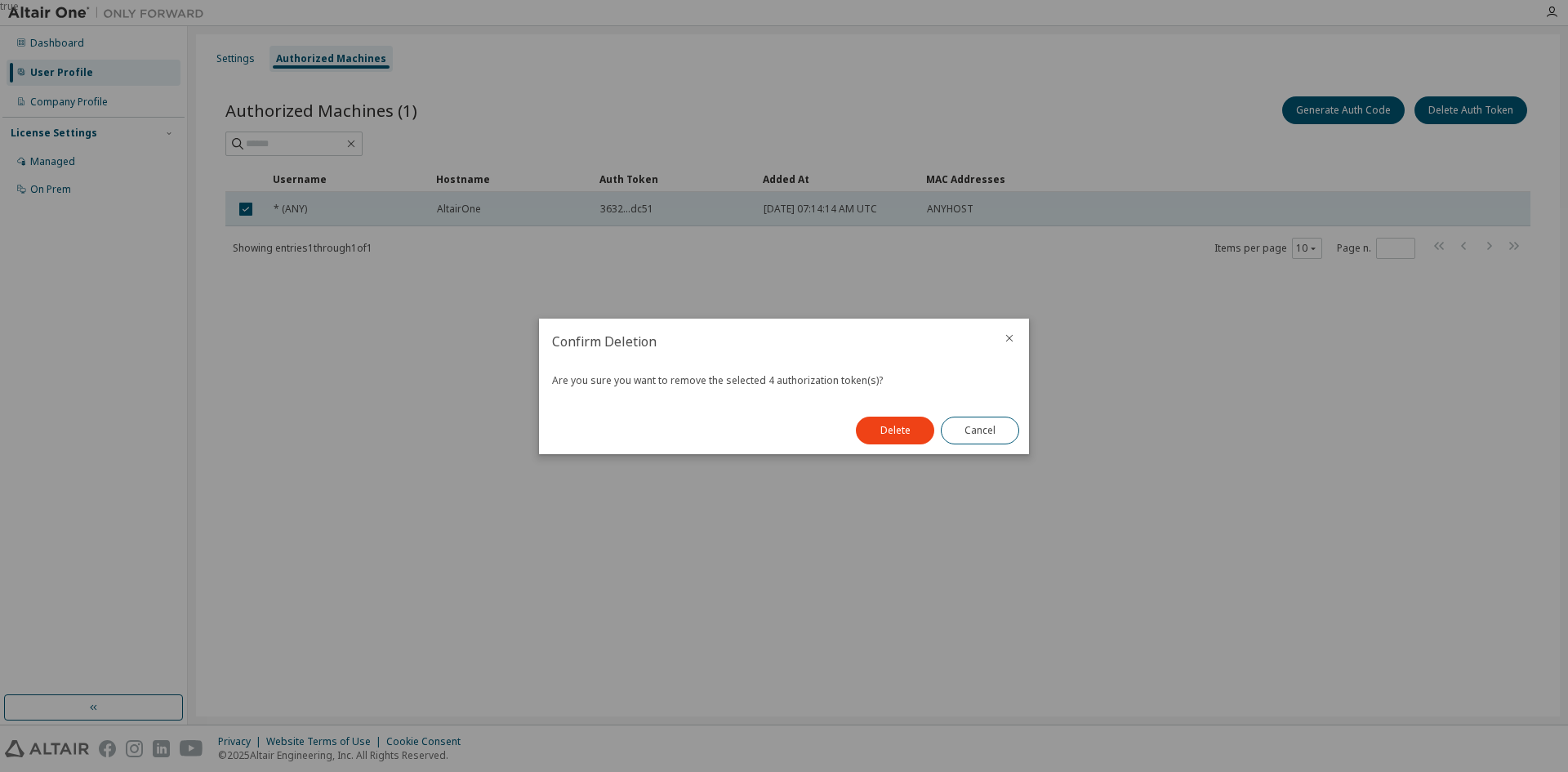
click at [883, 411] on div "Delete Cancel" at bounding box center [937, 430] width 183 height 47
click at [884, 422] on button "Delete" at bounding box center [894, 430] width 78 height 27
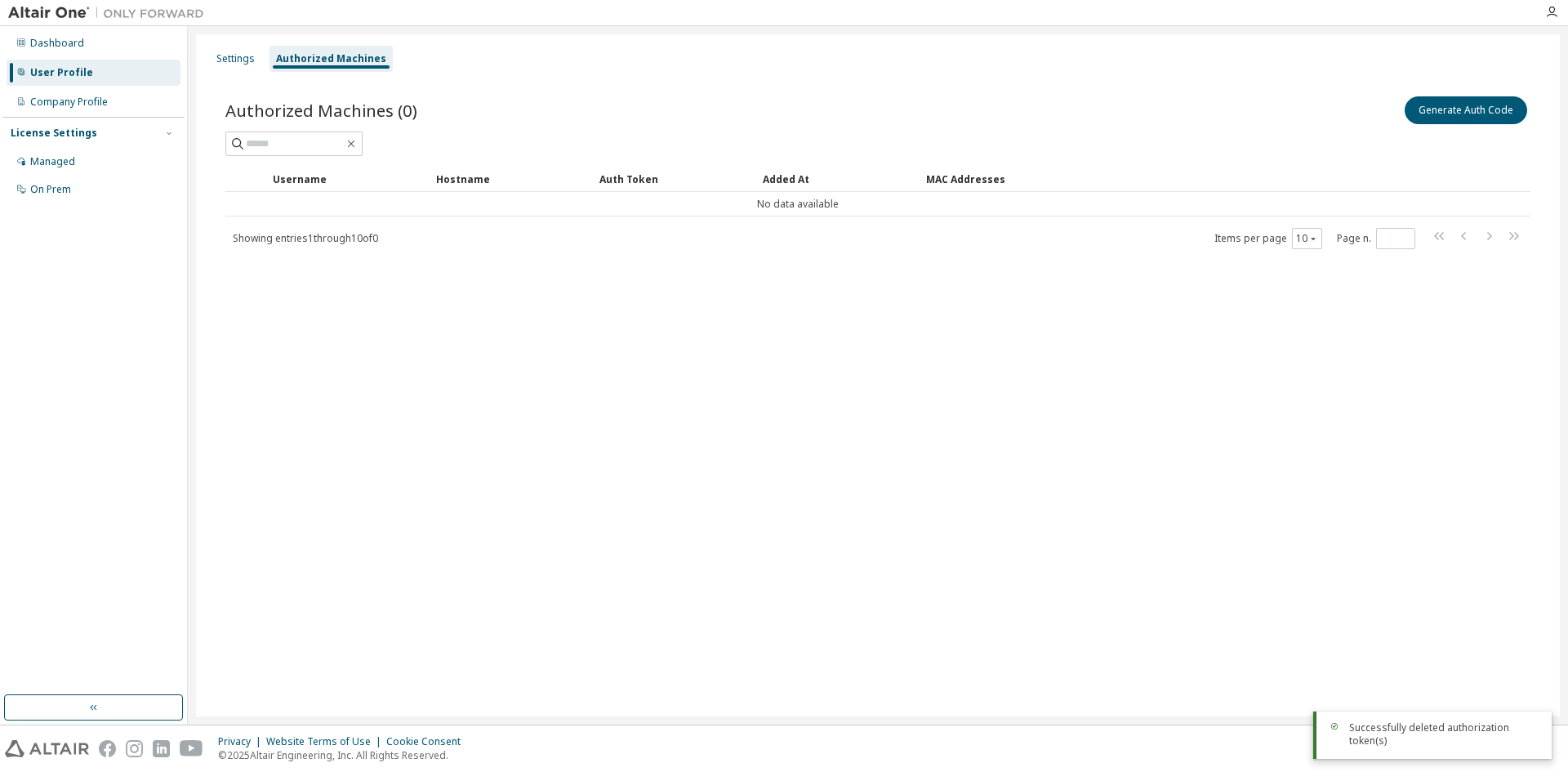
click at [582, 392] on div "Settings Authorized Machines Authorized Machines (0) Generate Auth Code Clear L…" at bounding box center [877, 375] width 1364 height 682
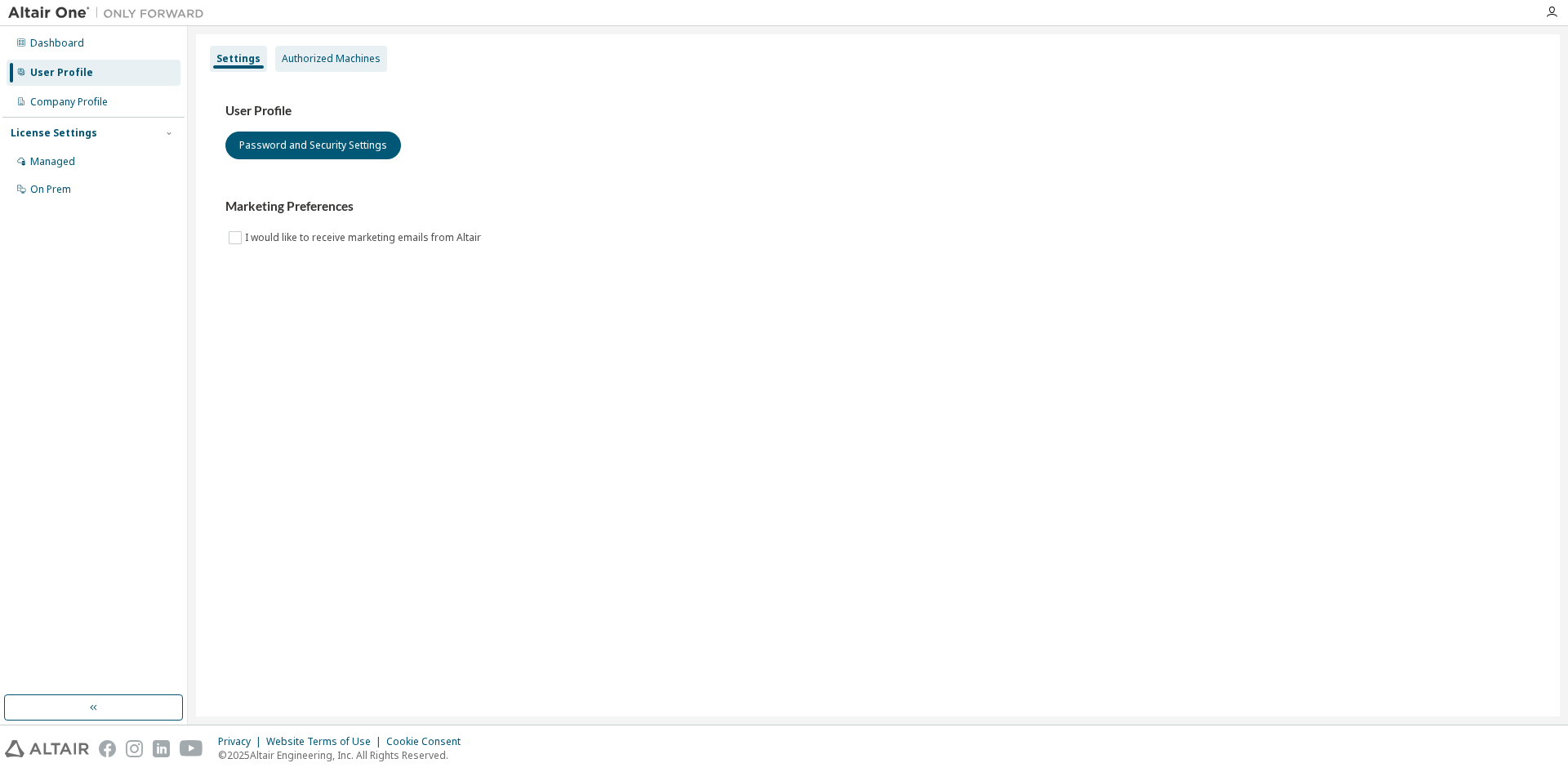
click at [336, 51] on div "Authorized Machines" at bounding box center [331, 58] width 112 height 26
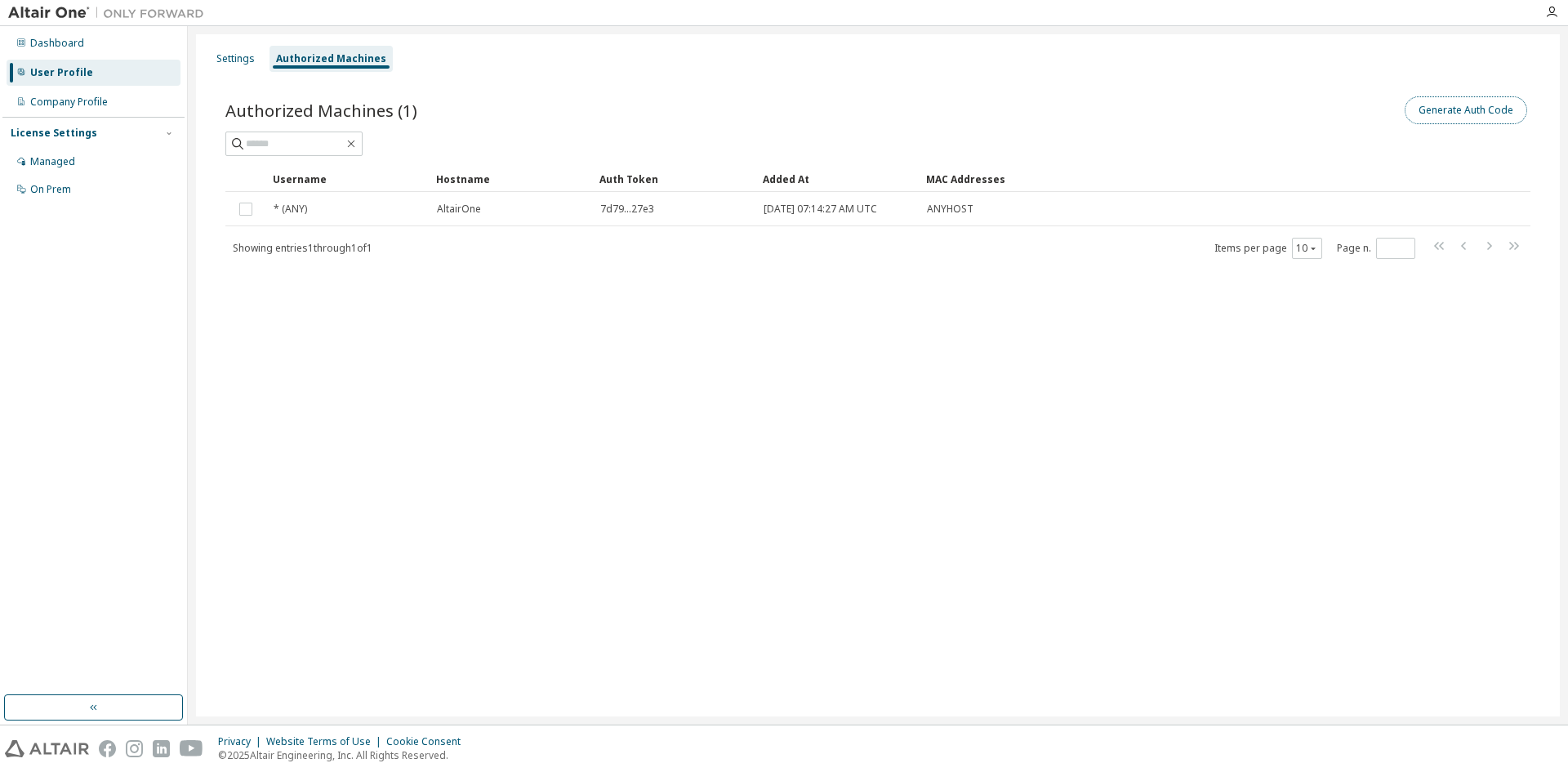
click at [1494, 110] on button "Generate Auth Code" at bounding box center [1466, 110] width 123 height 27
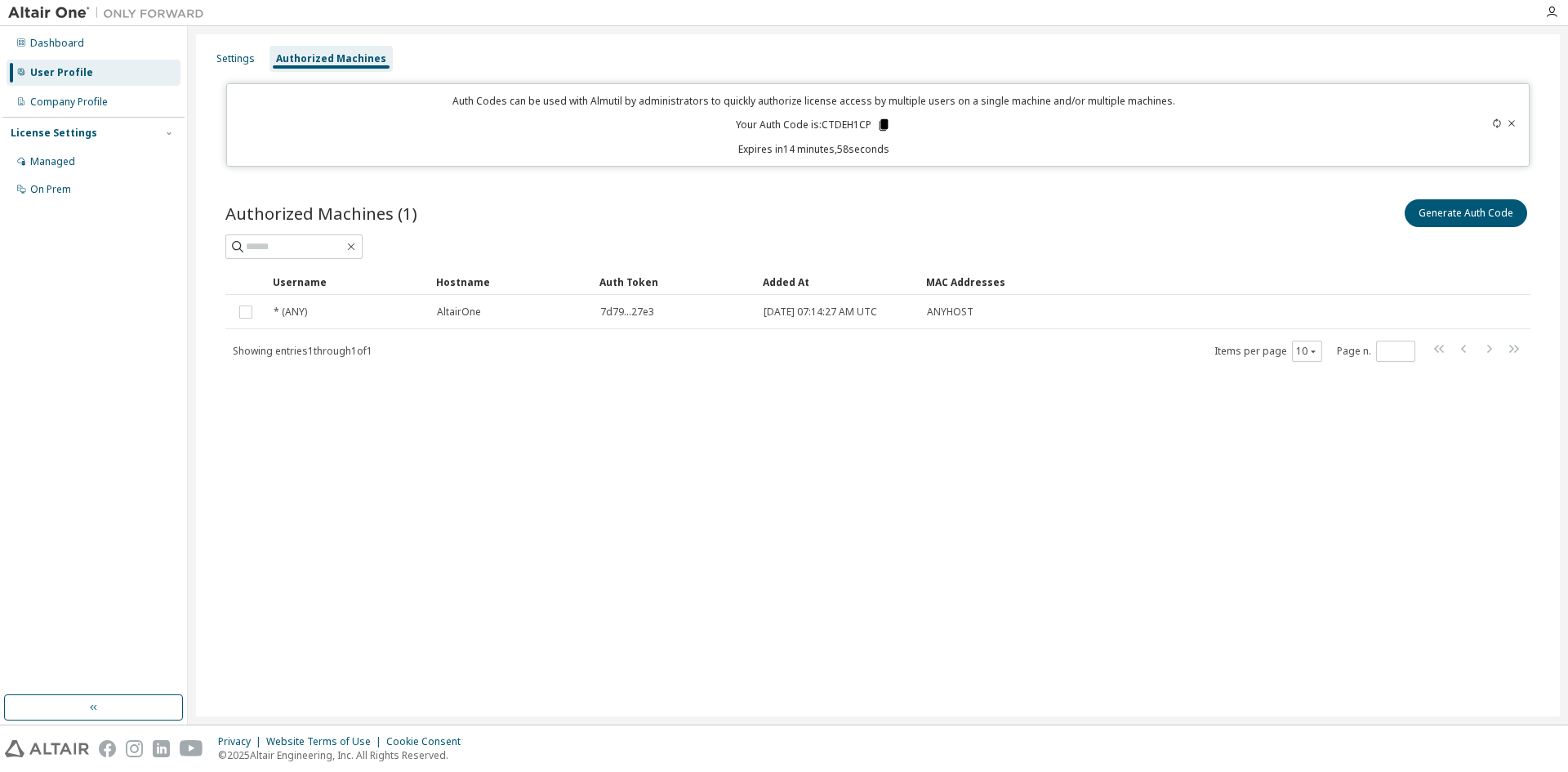
click at [881, 123] on icon at bounding box center [883, 125] width 15 height 15
click at [665, 223] on div "Authorized Machines (1) Generate Auth Code" at bounding box center [878, 213] width 1305 height 34
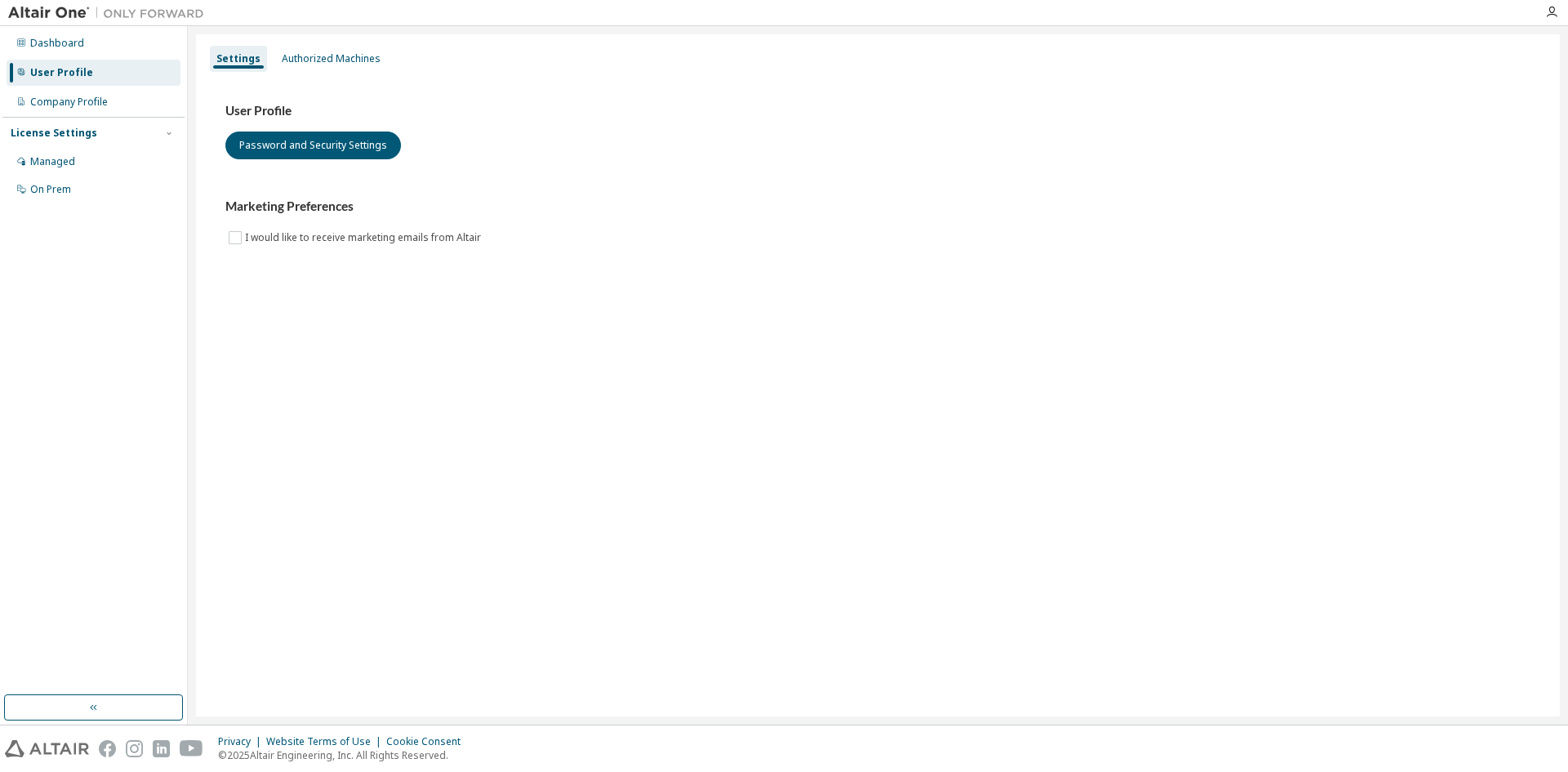
click at [382, 57] on div "Settings Authorized Machines" at bounding box center [878, 58] width 1344 height 29
click at [370, 53] on div "Authorized Machines" at bounding box center [330, 58] width 99 height 13
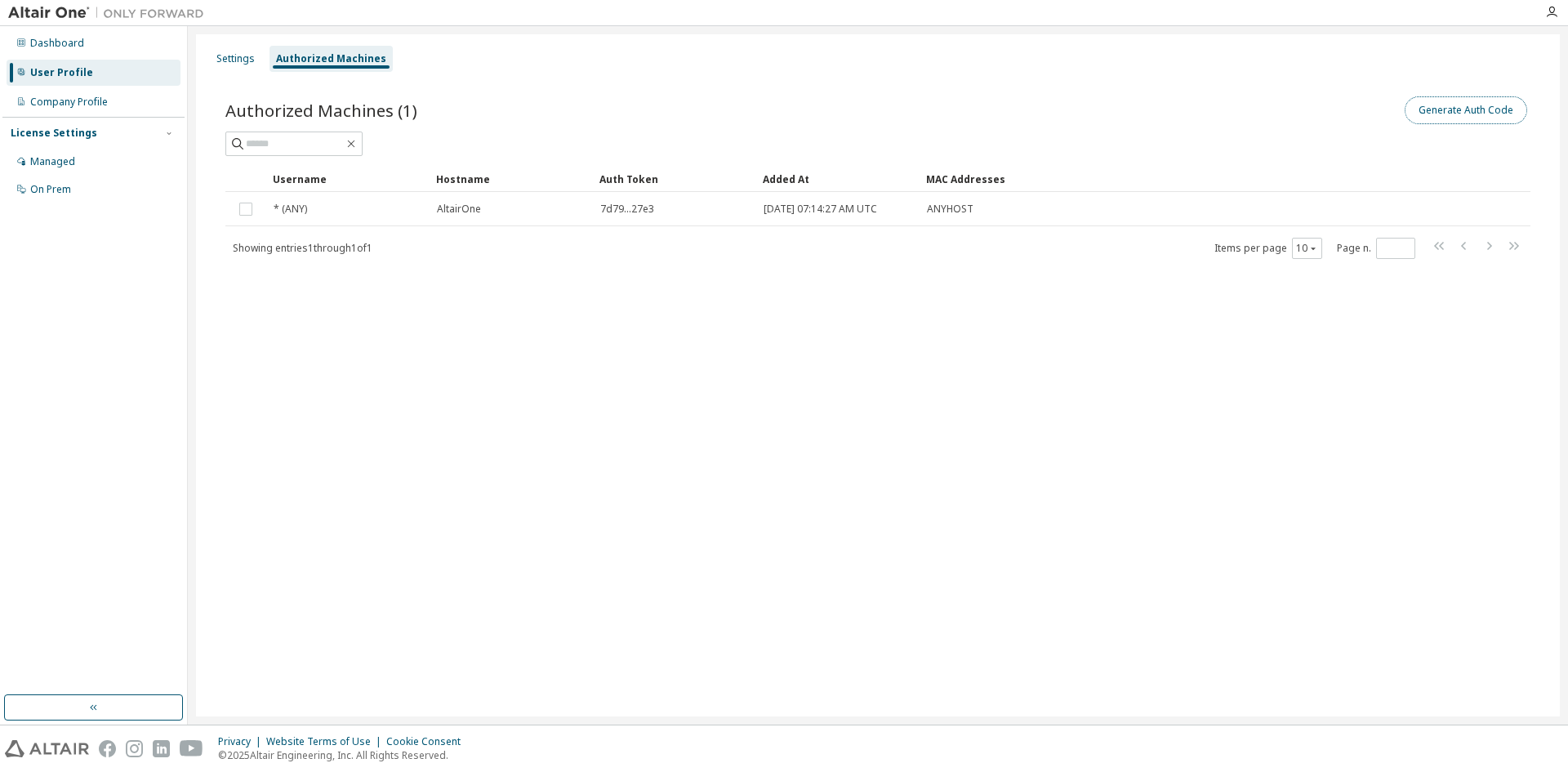
click at [1426, 106] on button "Generate Auth Code" at bounding box center [1466, 110] width 123 height 27
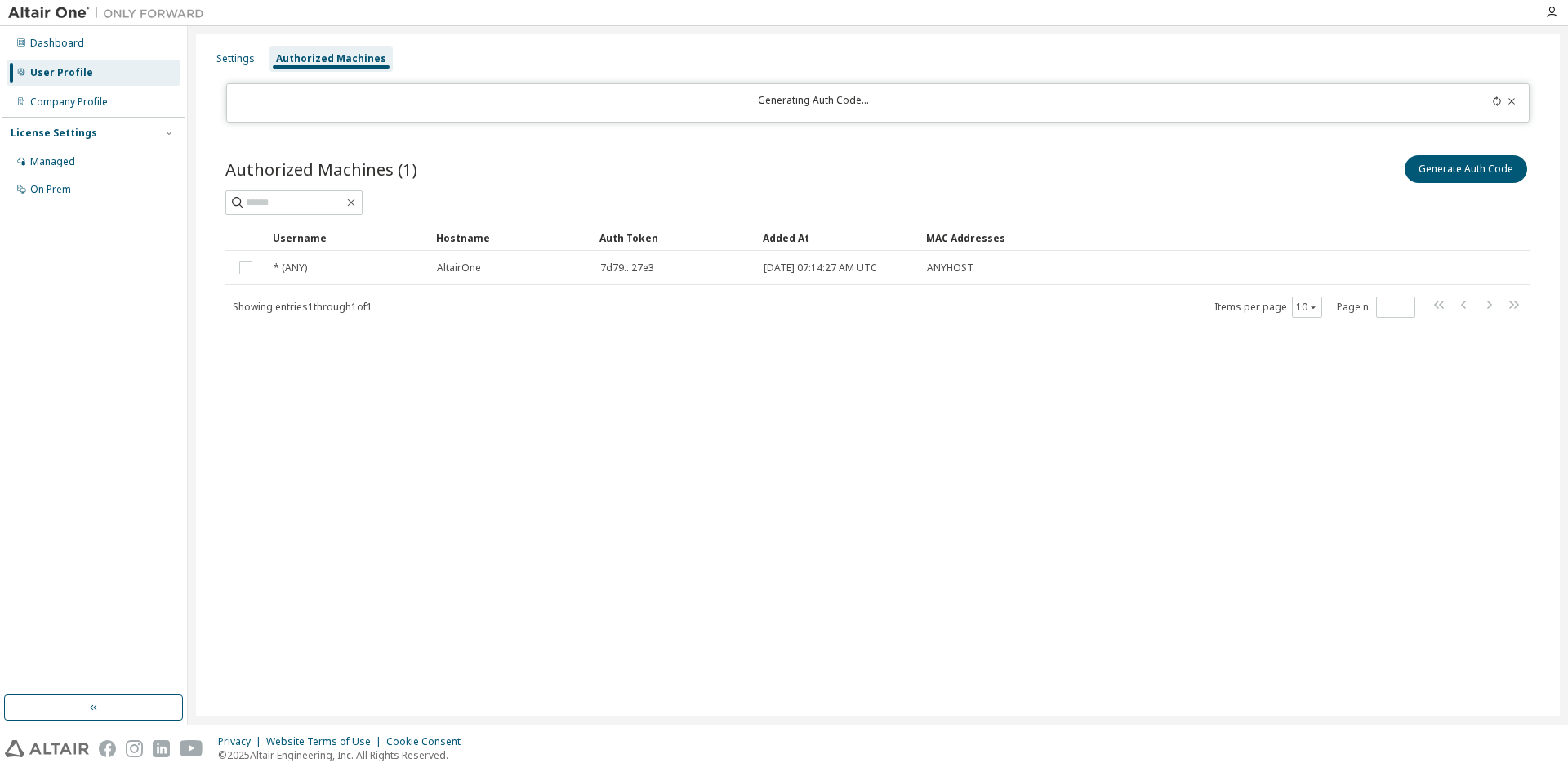
click at [891, 201] on div at bounding box center [878, 203] width 1305 height 25
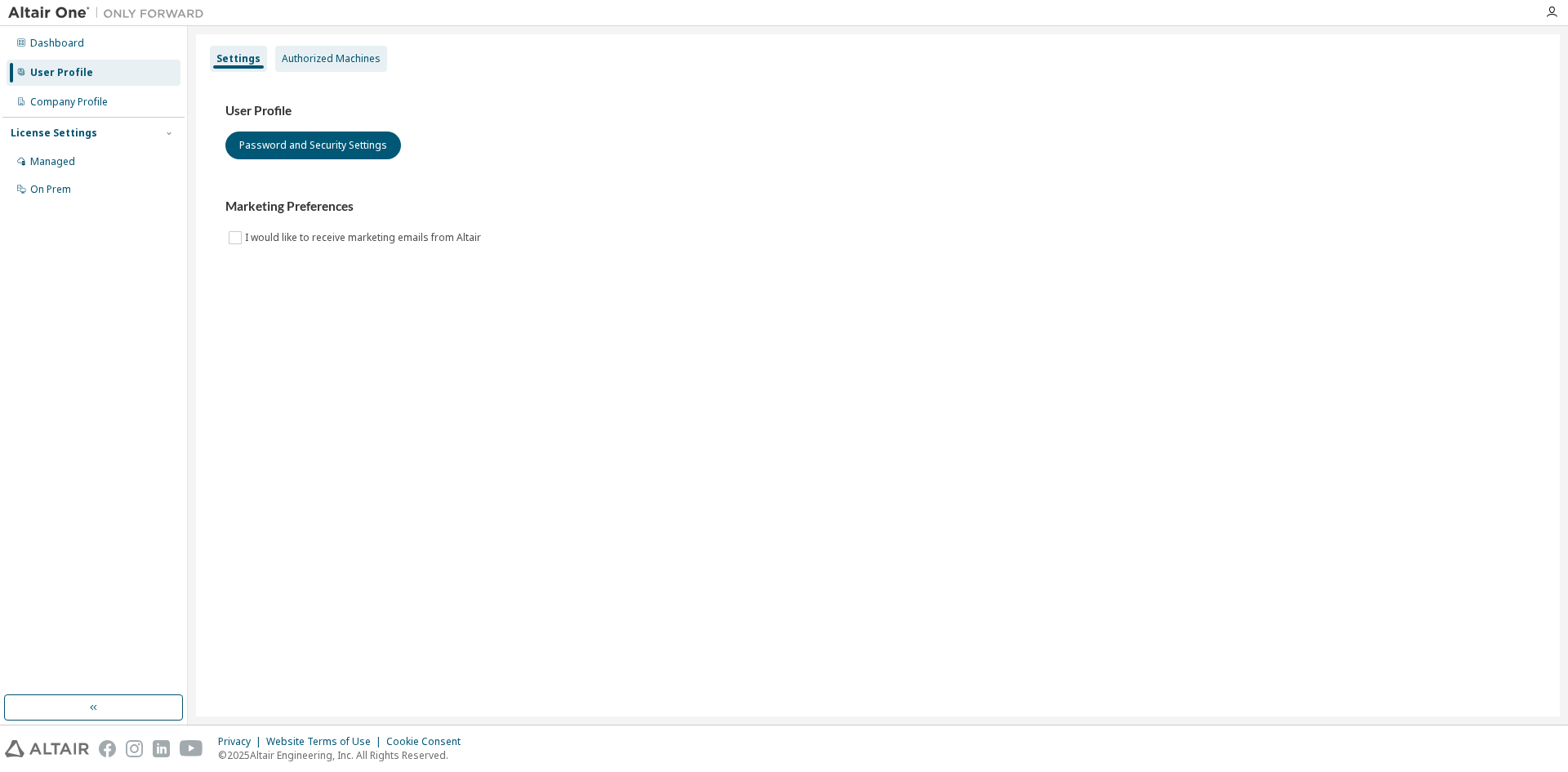
click at [328, 58] on div "Authorized Machines" at bounding box center [330, 58] width 99 height 13
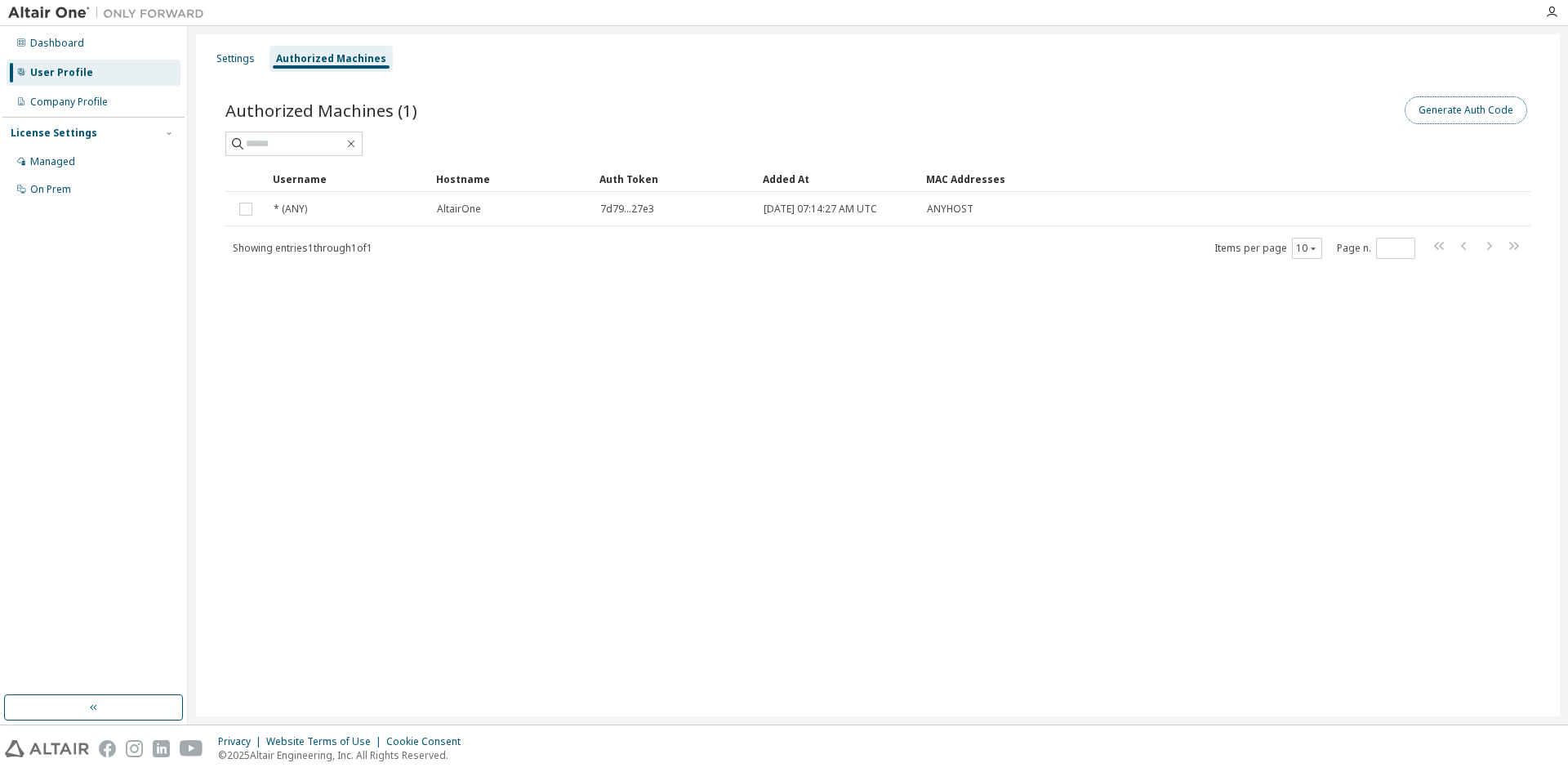
click at [1471, 113] on button "Generate Auth Code" at bounding box center [1466, 110] width 123 height 27
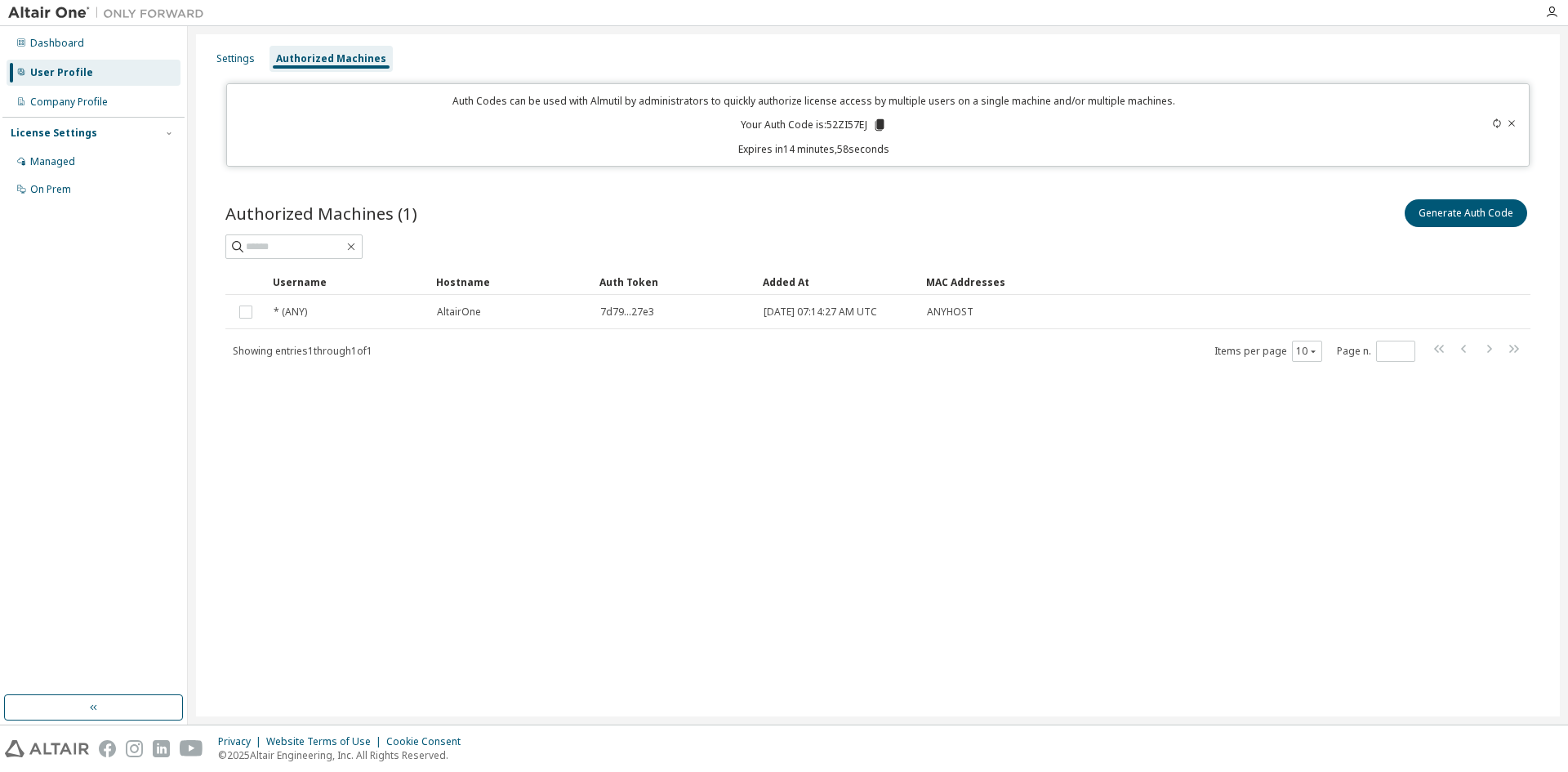
click at [876, 125] on icon at bounding box center [879, 125] width 15 height 15
click at [876, 126] on icon at bounding box center [879, 125] width 15 height 15
click at [878, 126] on icon at bounding box center [880, 125] width 9 height 11
click at [571, 194] on div "Authorized Machines (1) Generate Auth Code Clear Load Save Save As Field Operat…" at bounding box center [878, 291] width 1344 height 228
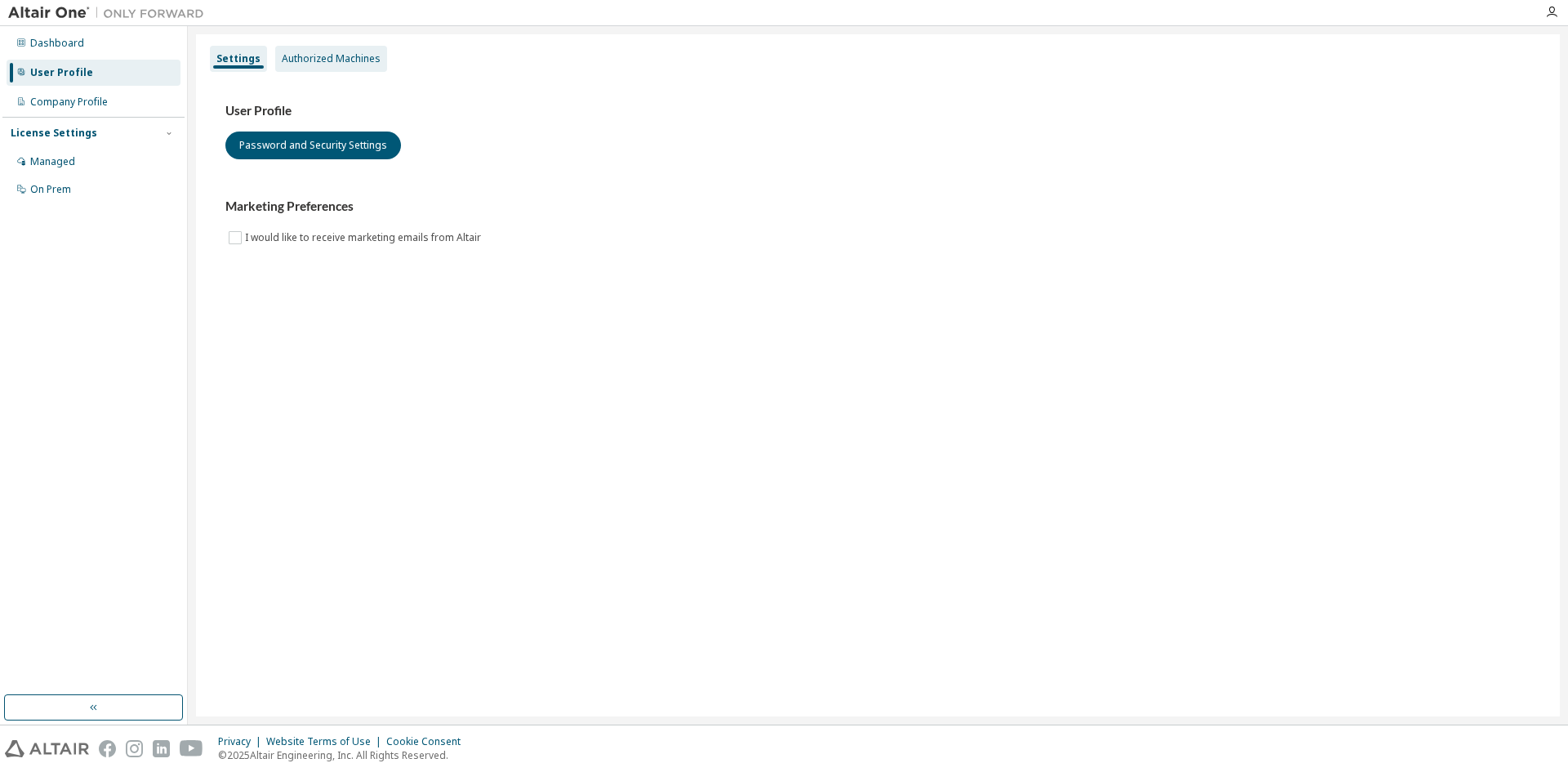
click at [310, 58] on div "Authorized Machines" at bounding box center [330, 58] width 99 height 13
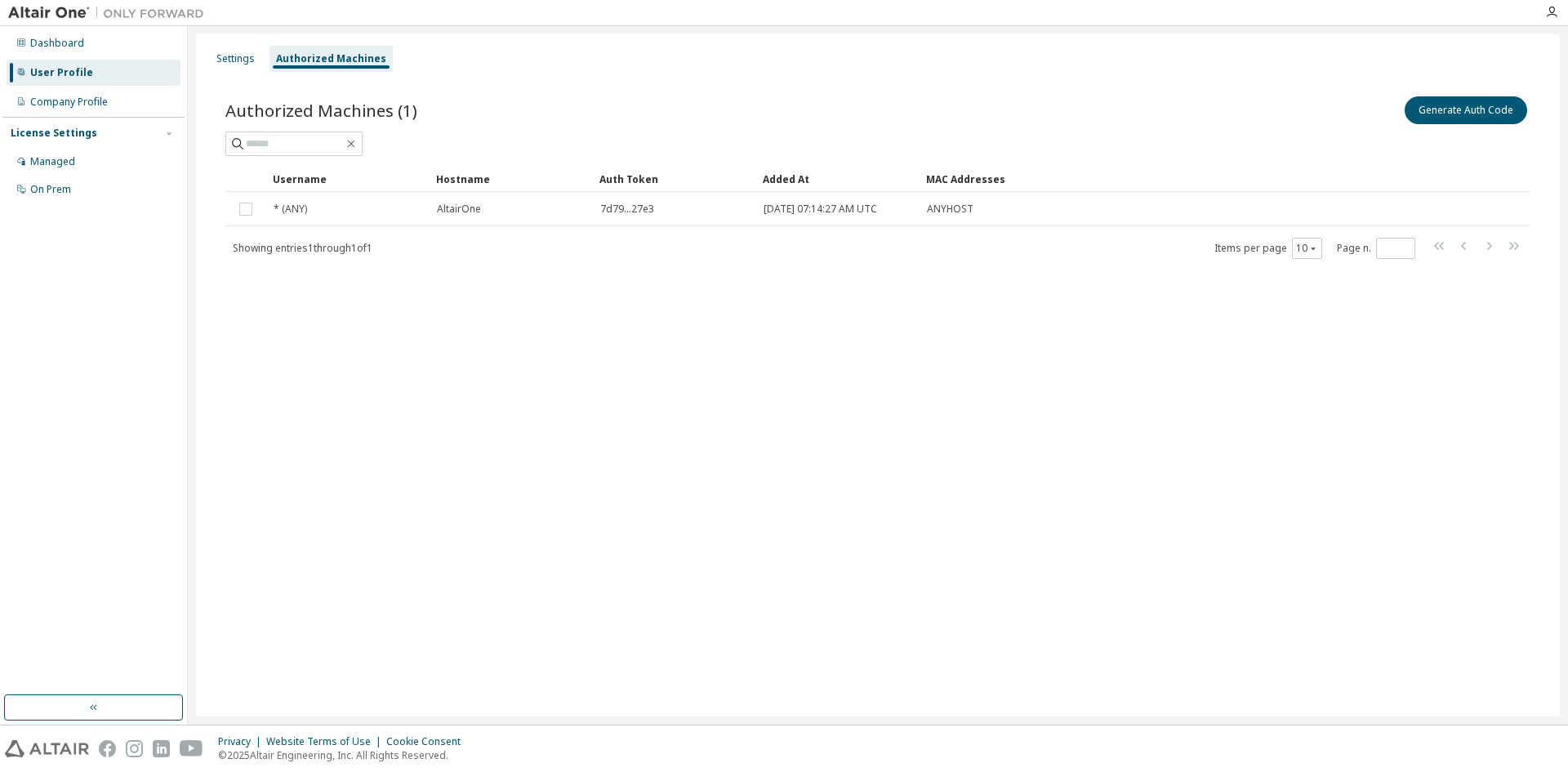
click at [70, 118] on div "License Settings Managed On Prem" at bounding box center [94, 161] width 182 height 88
click at [68, 107] on div "Company Profile" at bounding box center [69, 101] width 77 height 13
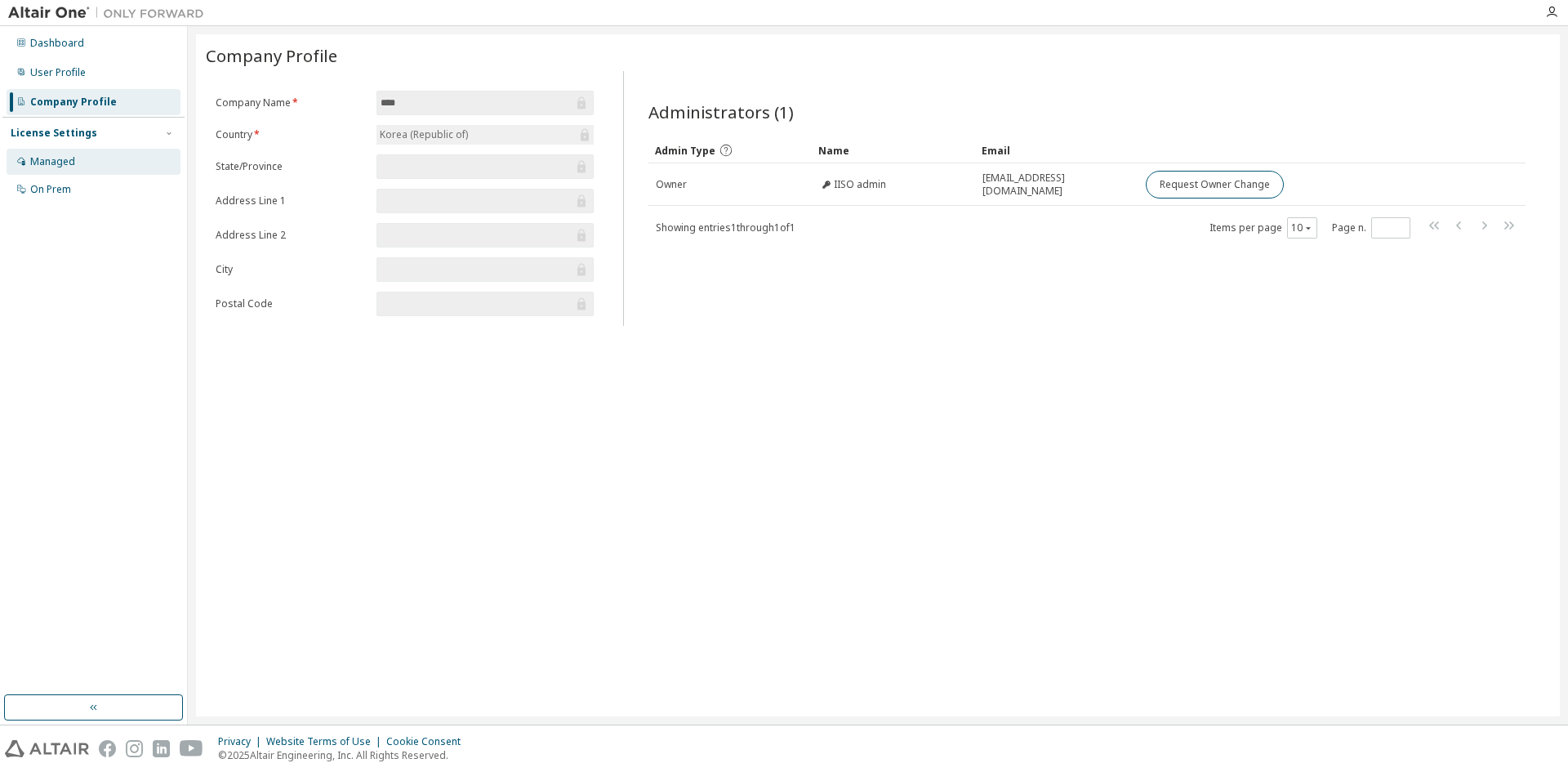
click at [57, 172] on div "Managed" at bounding box center [94, 161] width 174 height 26
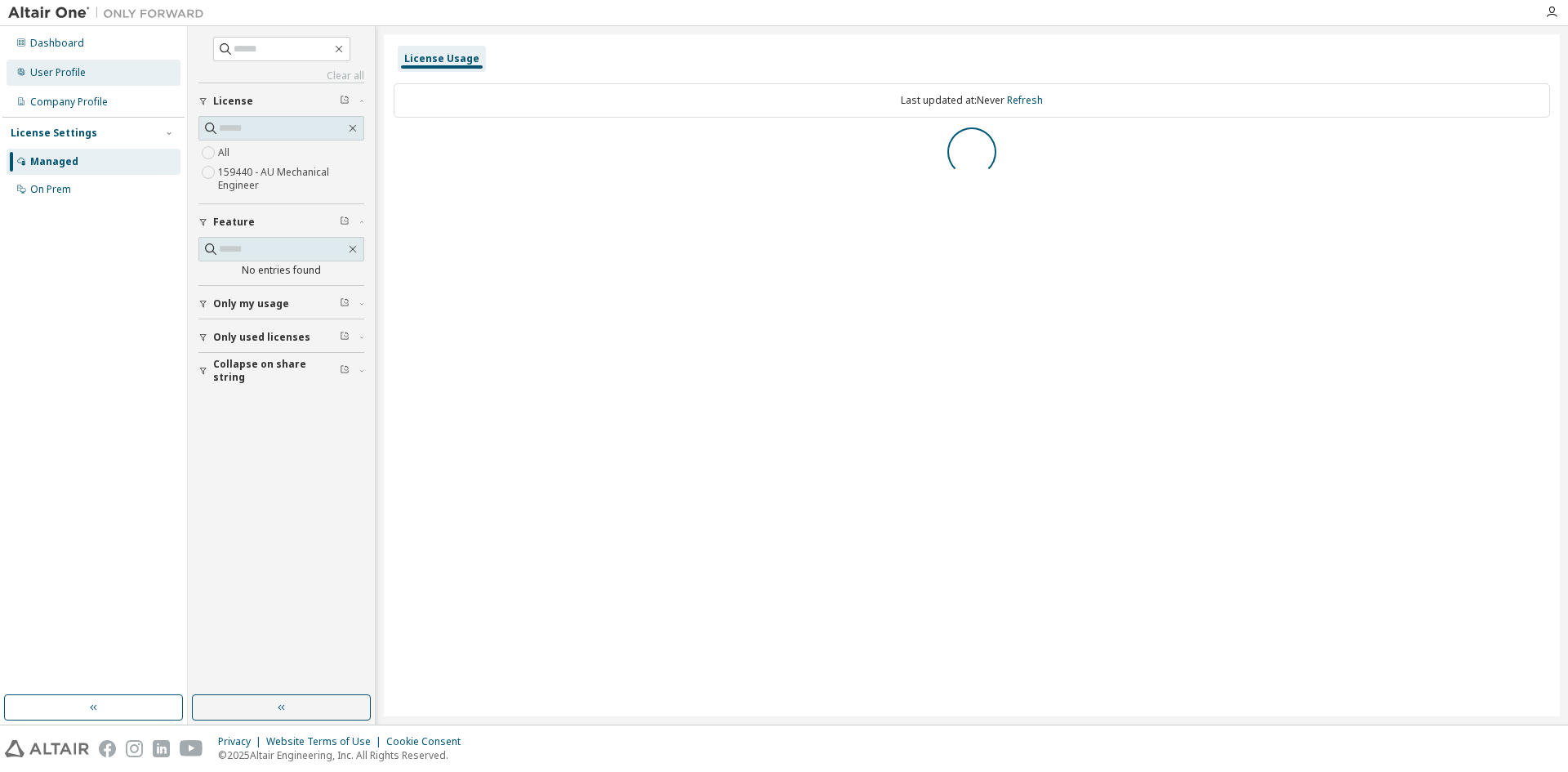
click at [55, 70] on div "User Profile" at bounding box center [58, 72] width 56 height 13
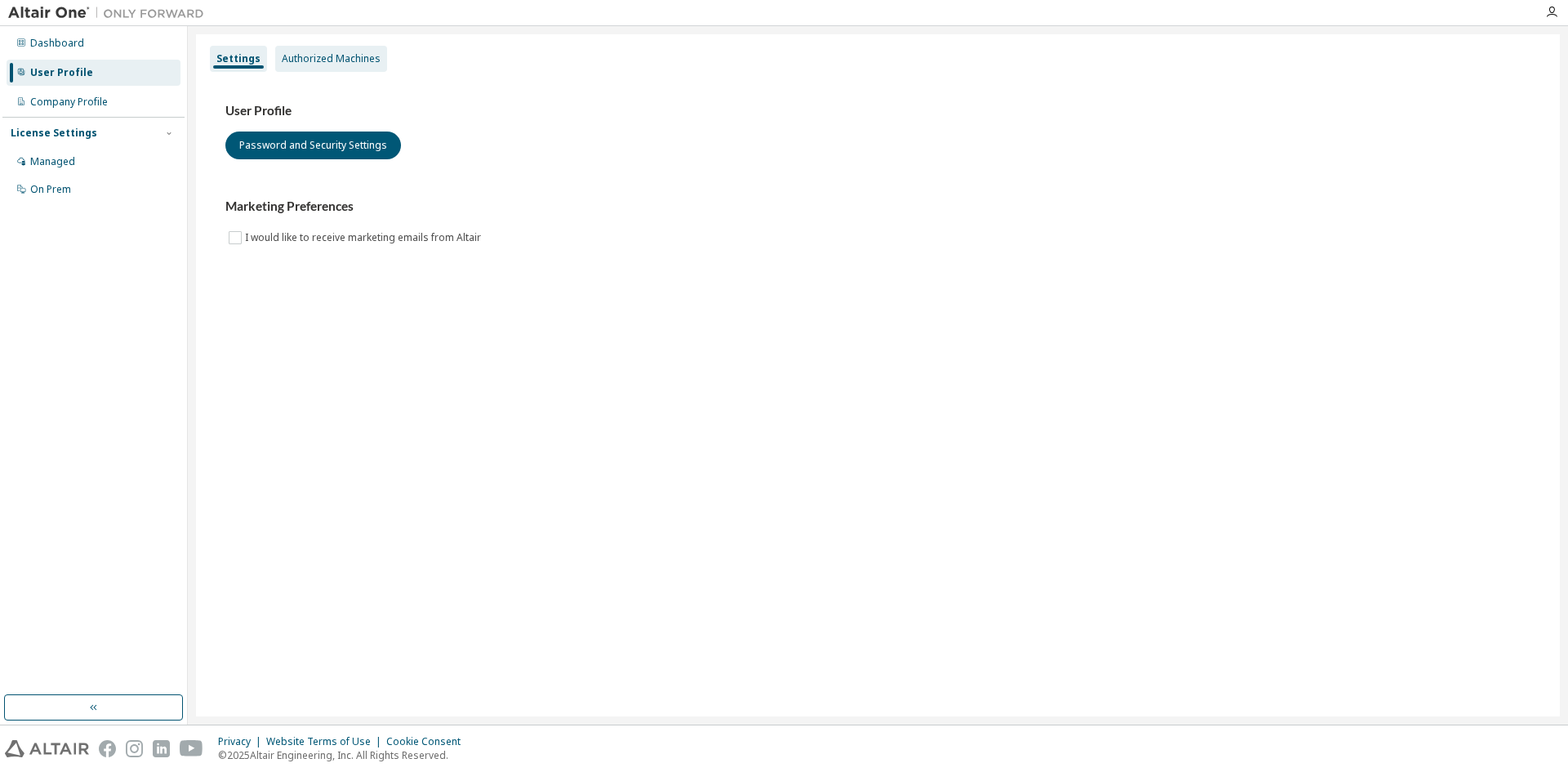
click at [330, 61] on div "Authorized Machines" at bounding box center [330, 58] width 99 height 13
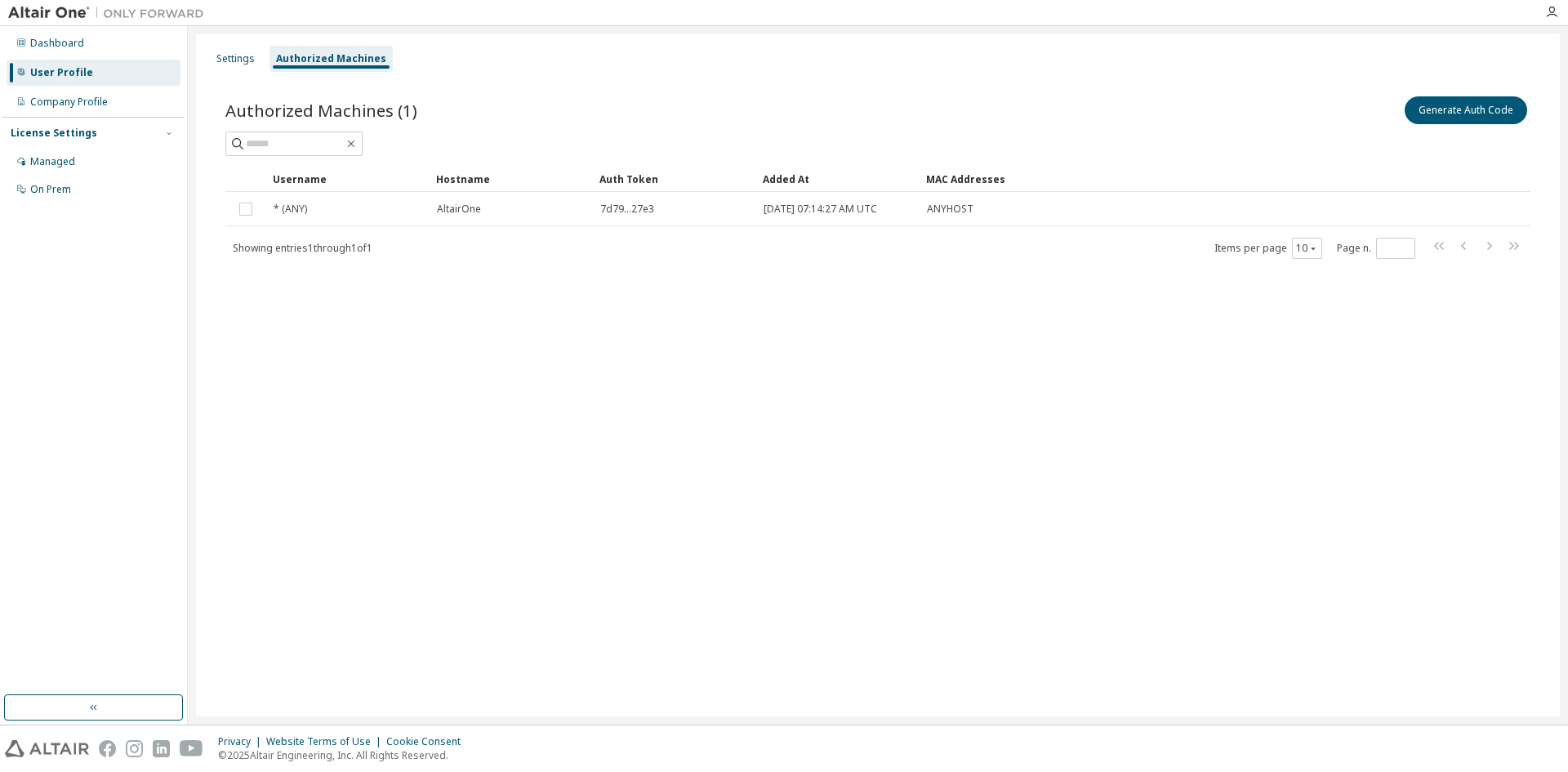
click at [883, 409] on div "Settings Authorized Machines Authorized Machines (1) Generate Auth Code Clear L…" at bounding box center [877, 375] width 1364 height 682
click at [1311, 251] on icon "button" at bounding box center [1312, 248] width 9 height 9
click at [1311, 359] on div "Settings Authorized Machines Authorized Machines (1) Generate Auth Code Clear L…" at bounding box center [877, 375] width 1364 height 682
click at [1311, 352] on div "Settings Authorized Machines Authorized Machines (1) Generate Auth Code Clear L…" at bounding box center [877, 375] width 1364 height 682
click at [1305, 250] on button "10" at bounding box center [1307, 248] width 22 height 13
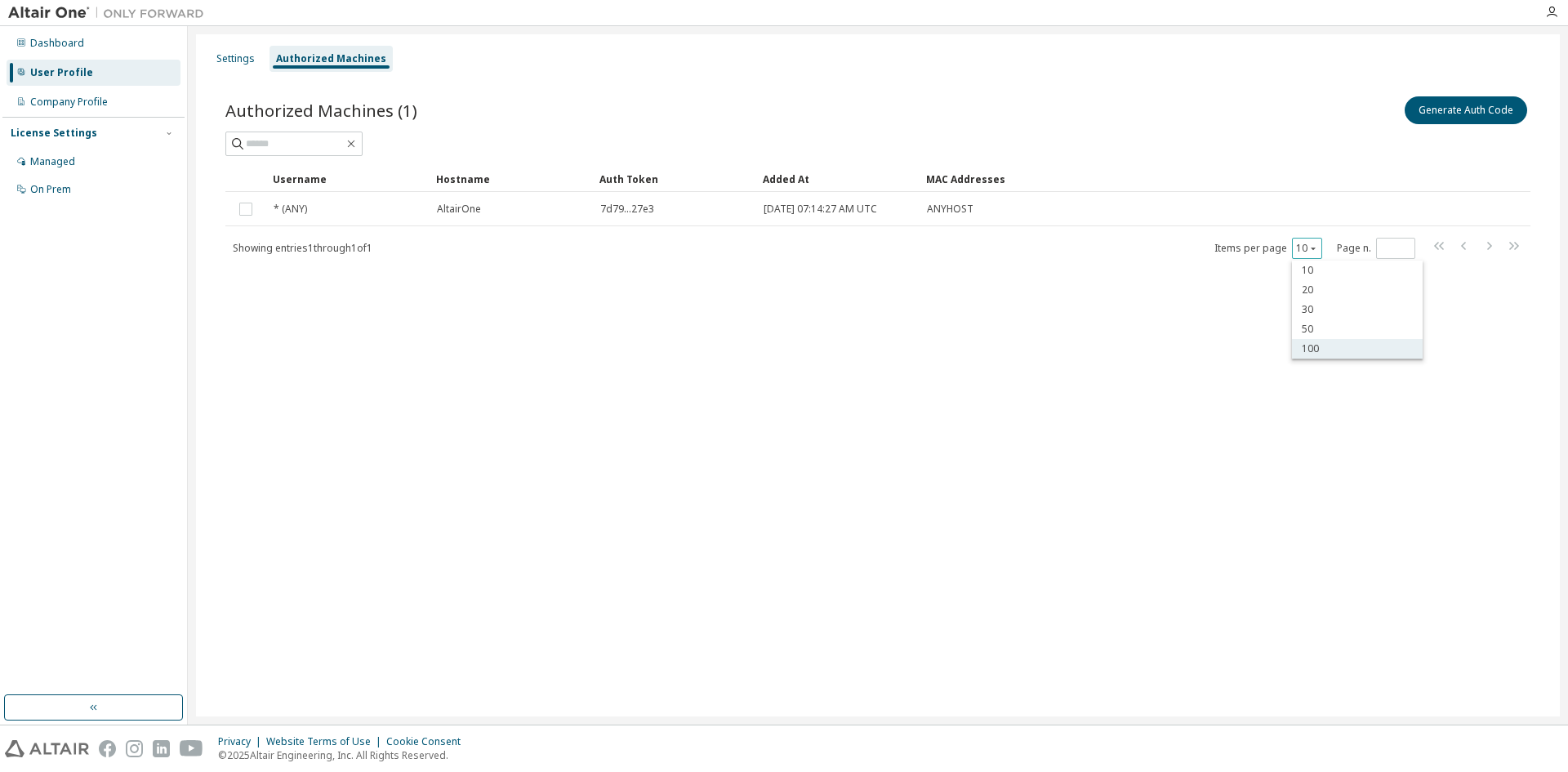
click at [1316, 342] on div "100" at bounding box center [1357, 349] width 130 height 20
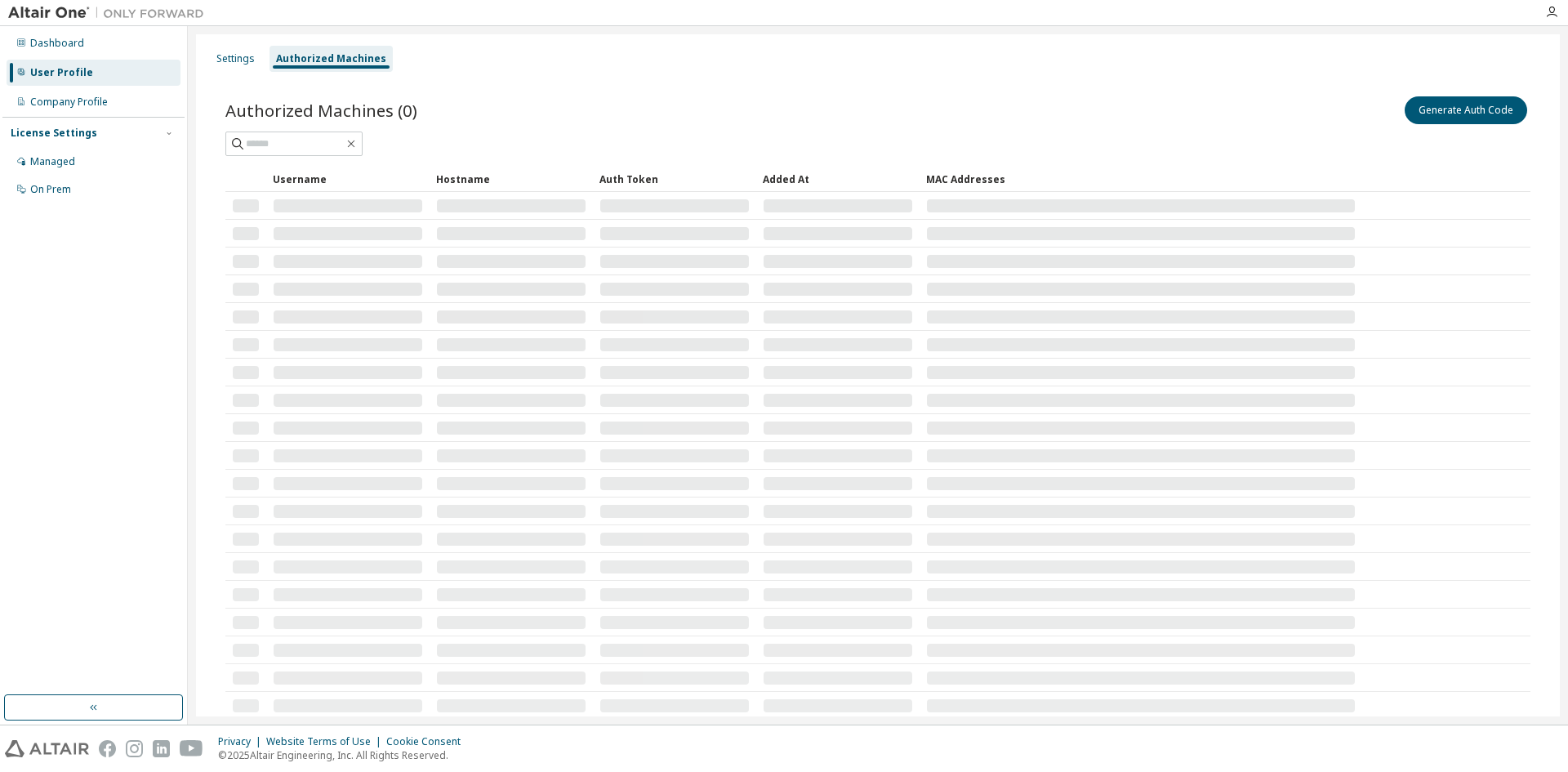
click at [881, 277] on td at bounding box center [838, 289] width 163 height 27
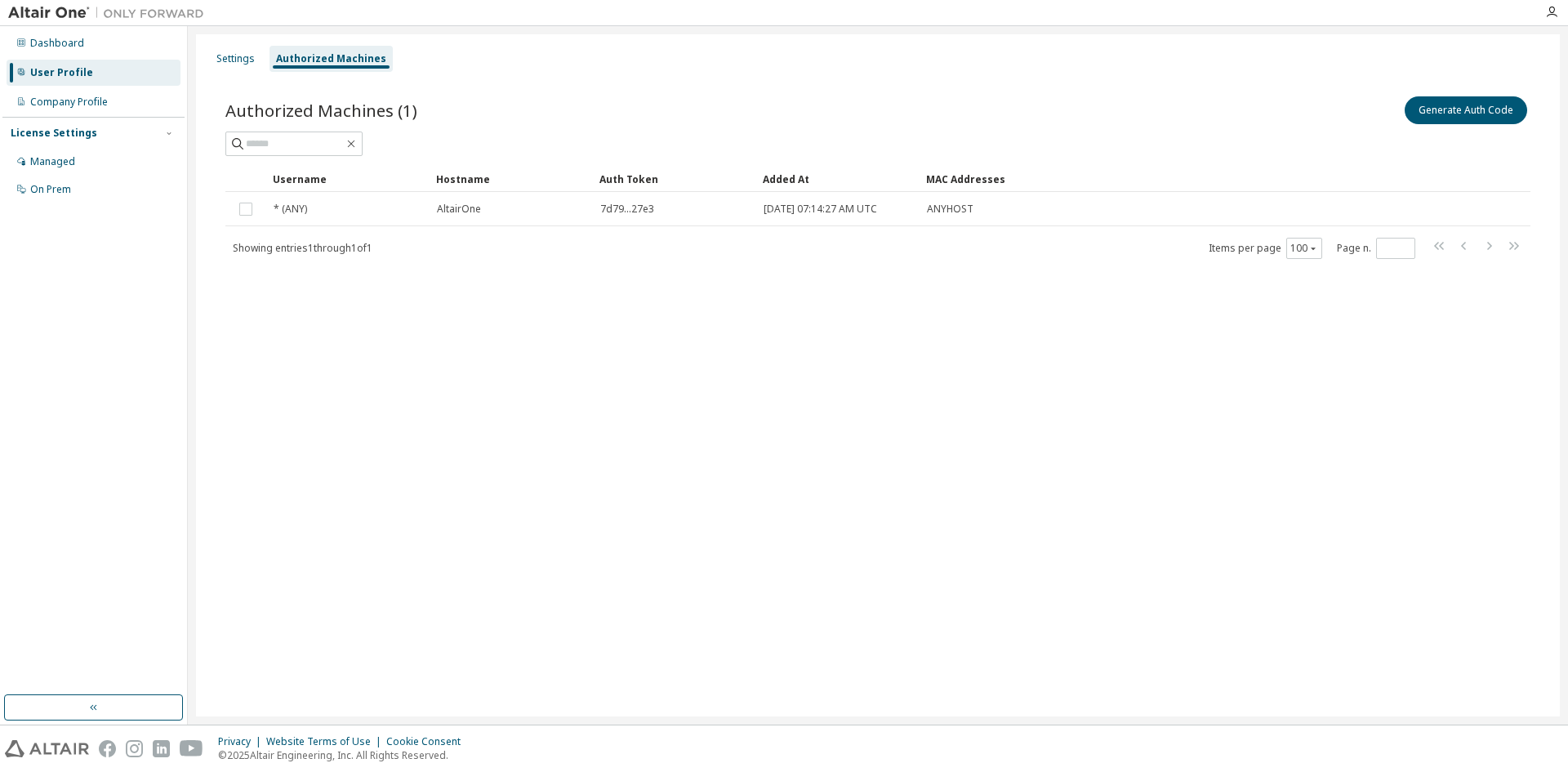
click at [1002, 305] on div "Settings Authorized Machines Authorized Machines (1) Generate Auth Code Clear L…" at bounding box center [877, 375] width 1364 height 682
click at [1464, 105] on button "Generate Auth Code" at bounding box center [1466, 110] width 123 height 27
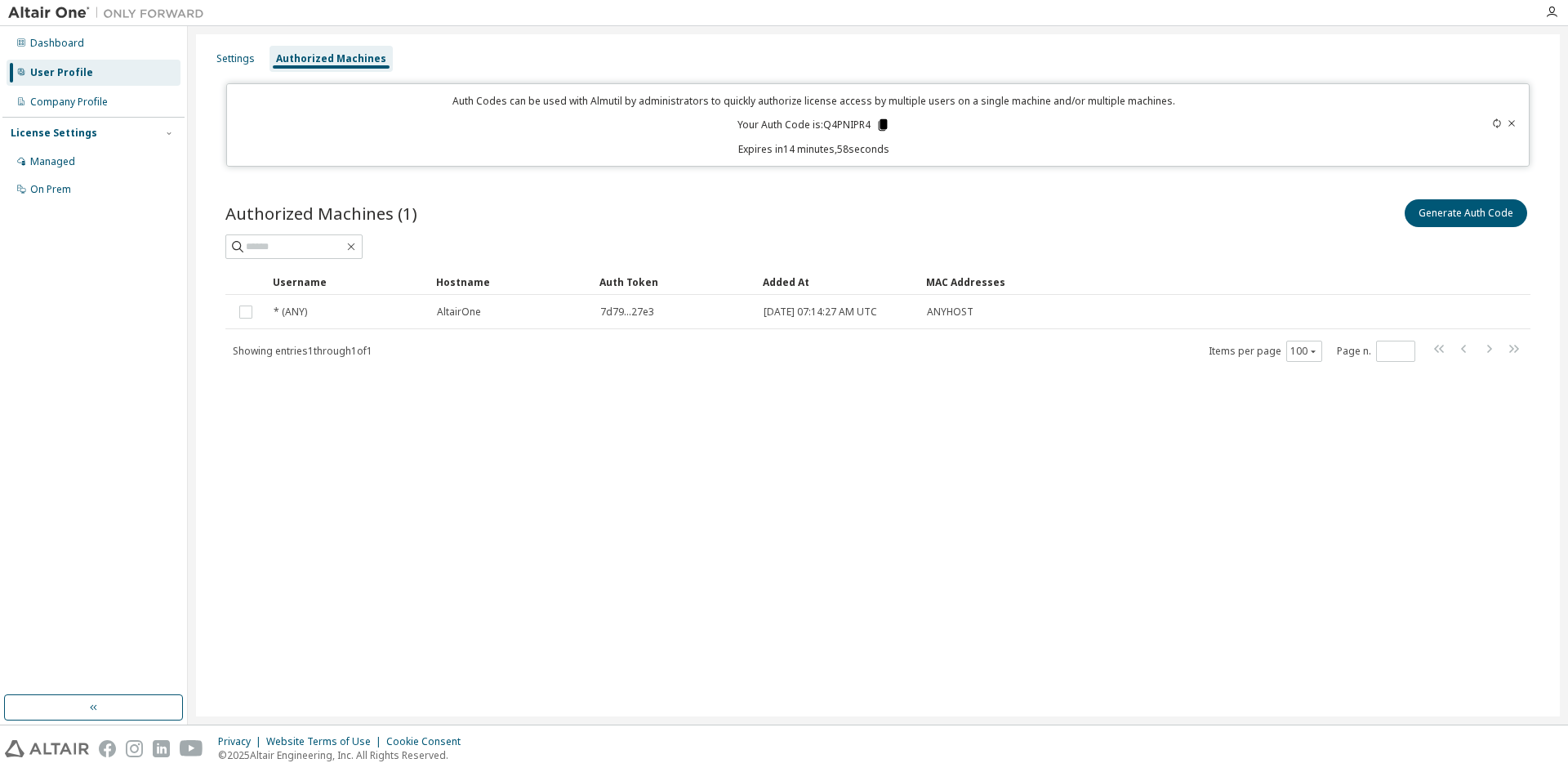
click at [885, 125] on icon at bounding box center [883, 125] width 9 height 11
click at [506, 503] on div "Settings Authorized Machines Auth Codes can be used with Almutil by administrat…" at bounding box center [877, 375] width 1364 height 682
click at [863, 211] on div "Authorized Machines (1) Generate Auth Code" at bounding box center [878, 213] width 1305 height 34
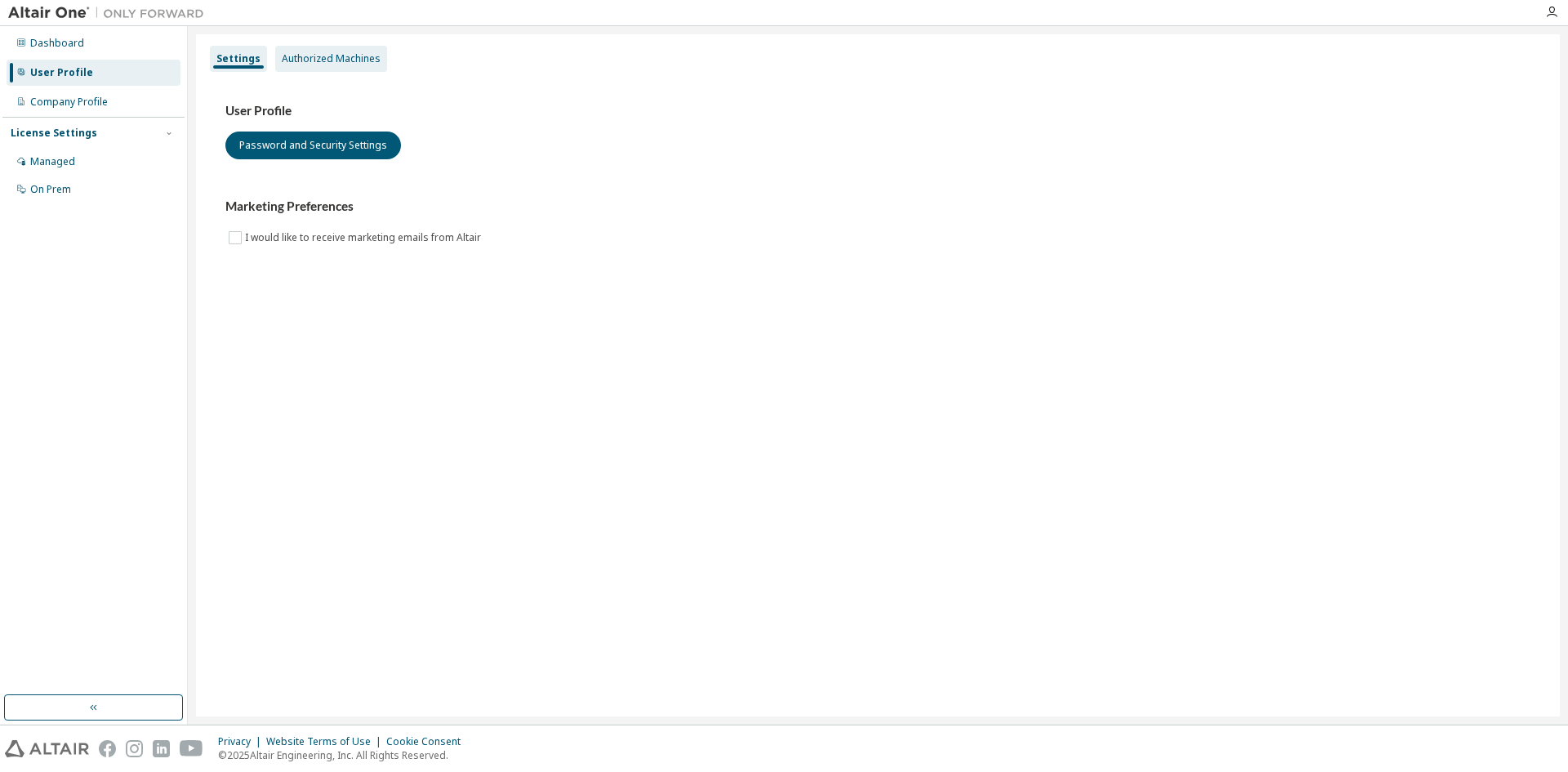
click at [323, 70] on div "Authorized Machines" at bounding box center [331, 58] width 112 height 26
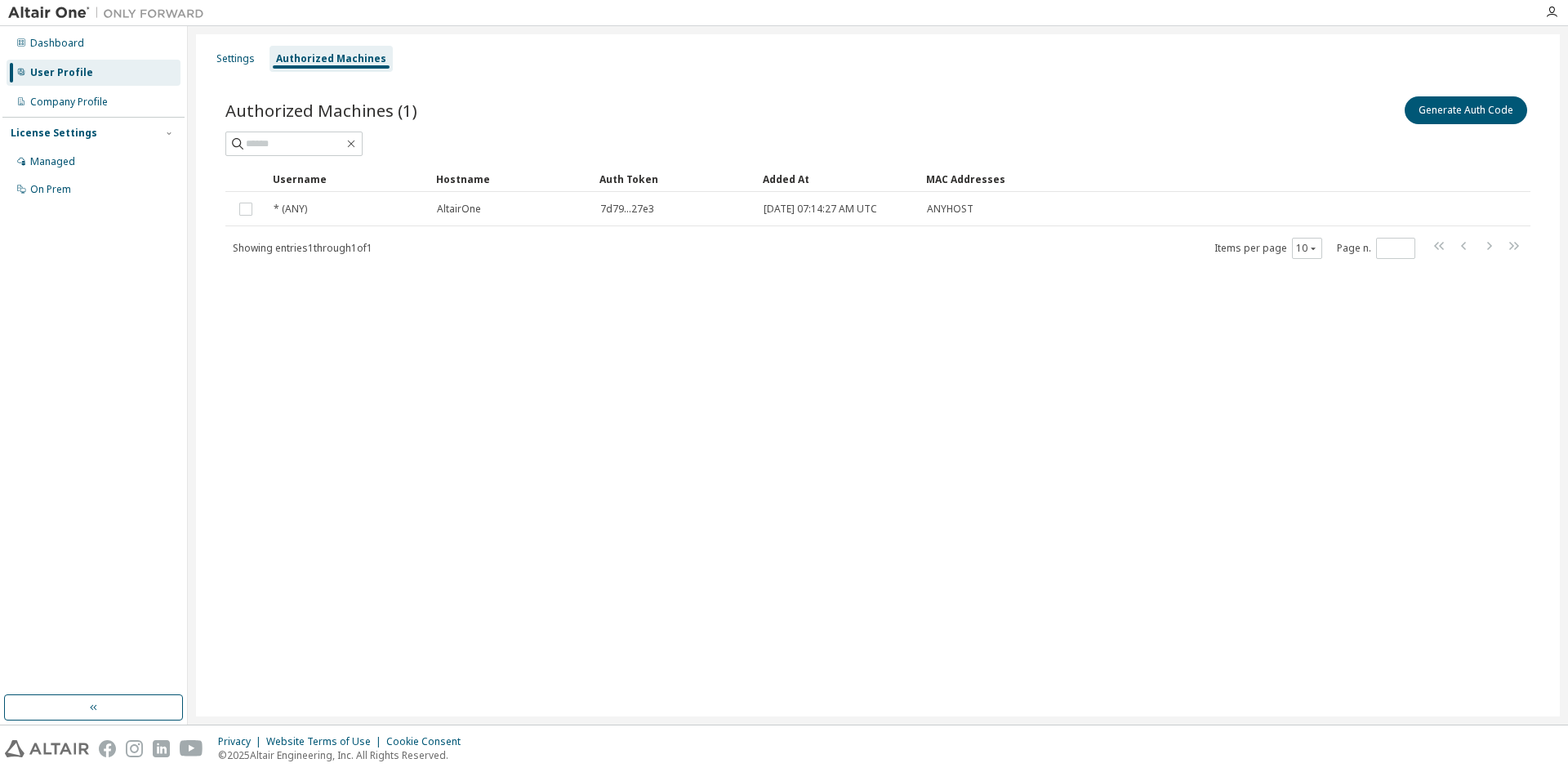
click at [721, 122] on div "Authorized Machines (1) Generate Auth Code" at bounding box center [878, 110] width 1305 height 34
click at [930, 4] on div at bounding box center [873, 12] width 1323 height 25
drag, startPoint x: 1461, startPoint y: 112, endPoint x: 837, endPoint y: 82, distance: 624.7
click at [837, 82] on div "Authorized Machines (1) Generate Auth Code Clear Load Save Save As Field Operat…" at bounding box center [878, 188] width 1344 height 228
click at [837, 83] on div "Authorized Machines (1) Generate Auth Code Clear Load Save Save As Field Operat…" at bounding box center [878, 188] width 1344 height 228
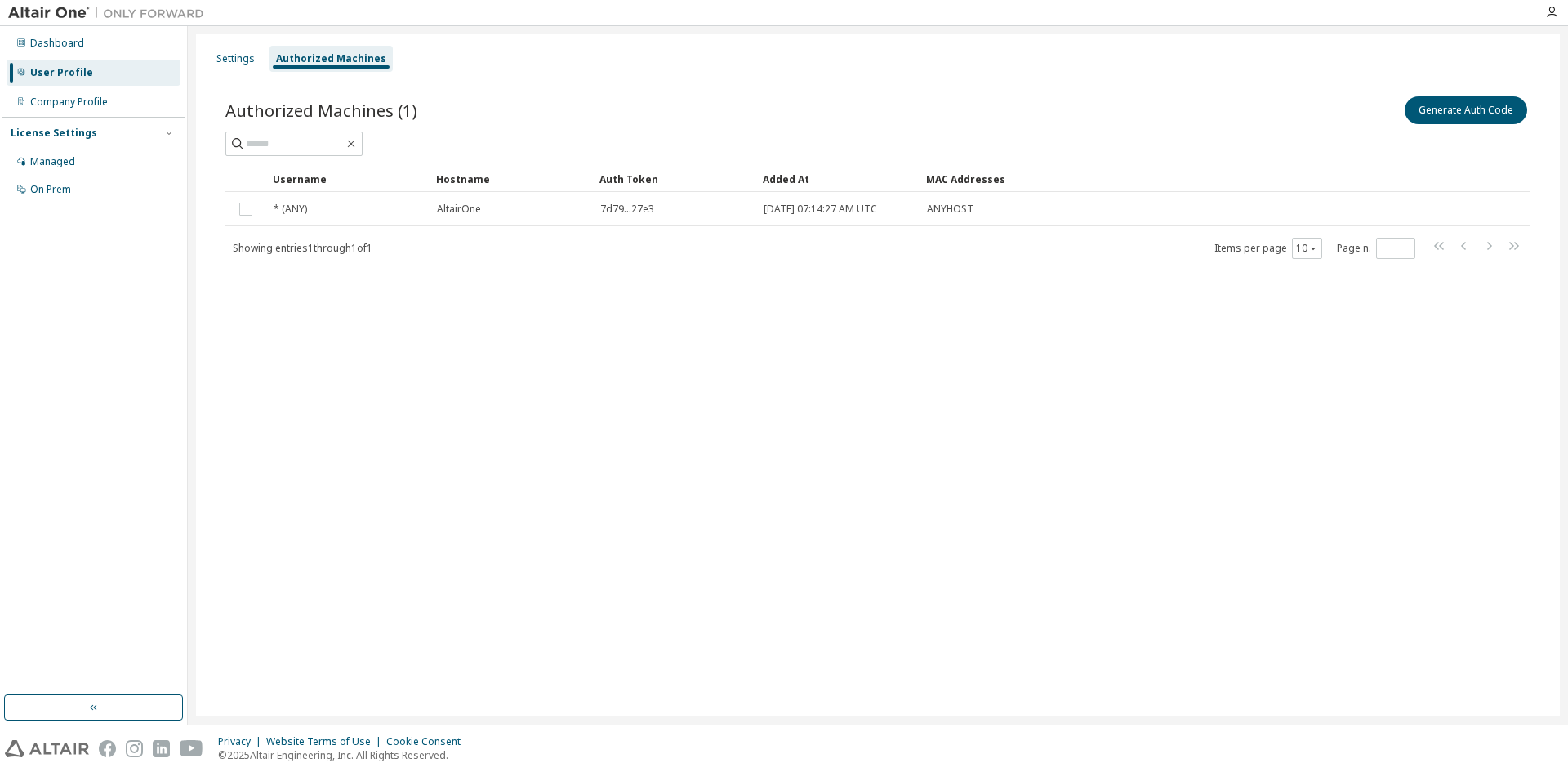
click at [699, 353] on div "Settings Authorized Machines Authorized Machines (1) Generate Auth Code Clear L…" at bounding box center [877, 375] width 1364 height 682
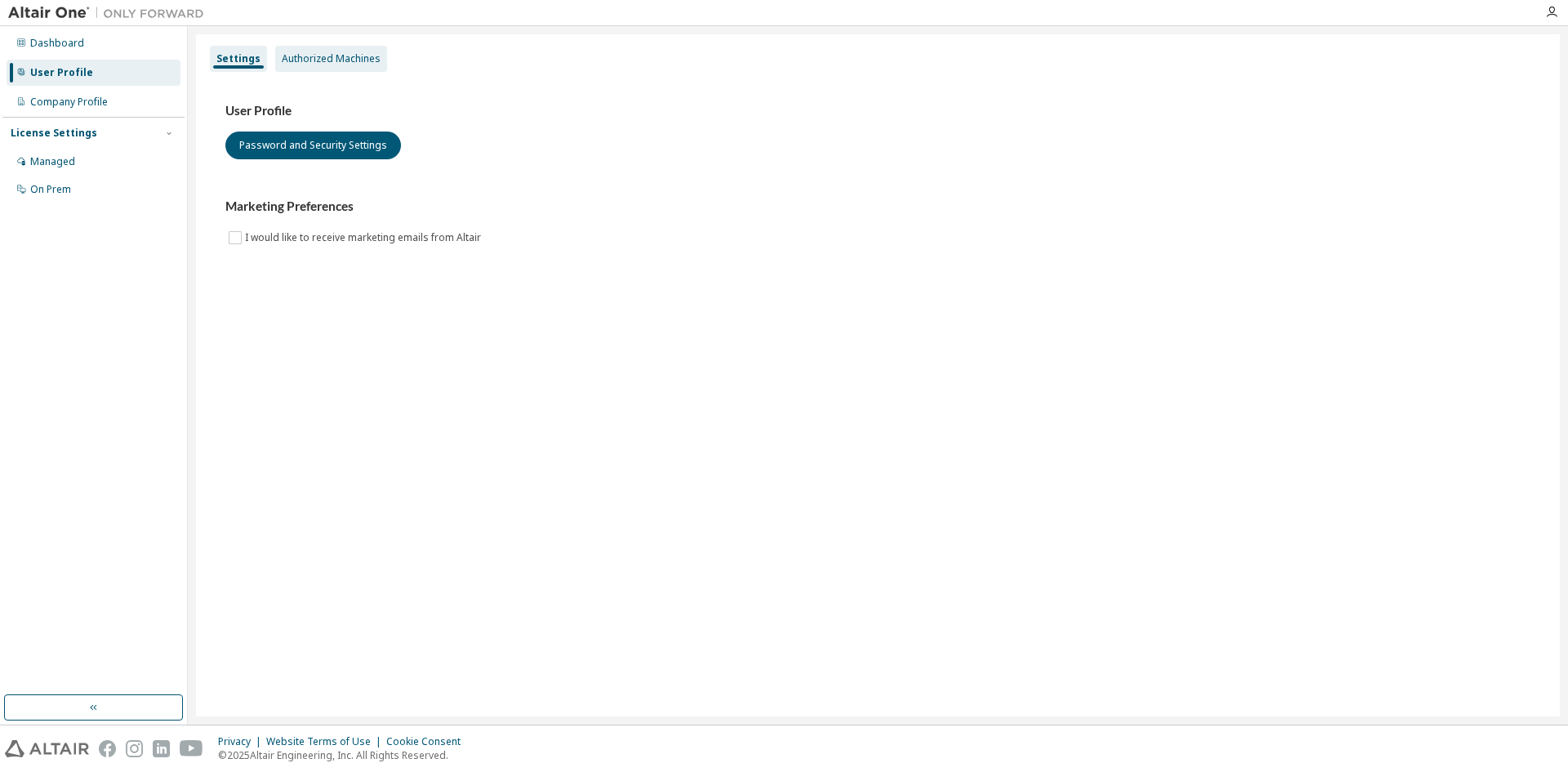
click at [337, 58] on div "Authorized Machines" at bounding box center [330, 58] width 99 height 13
click at [306, 64] on div "Authorized Machines" at bounding box center [330, 58] width 99 height 13
click at [325, 62] on div "Authorized Machines" at bounding box center [330, 58] width 99 height 13
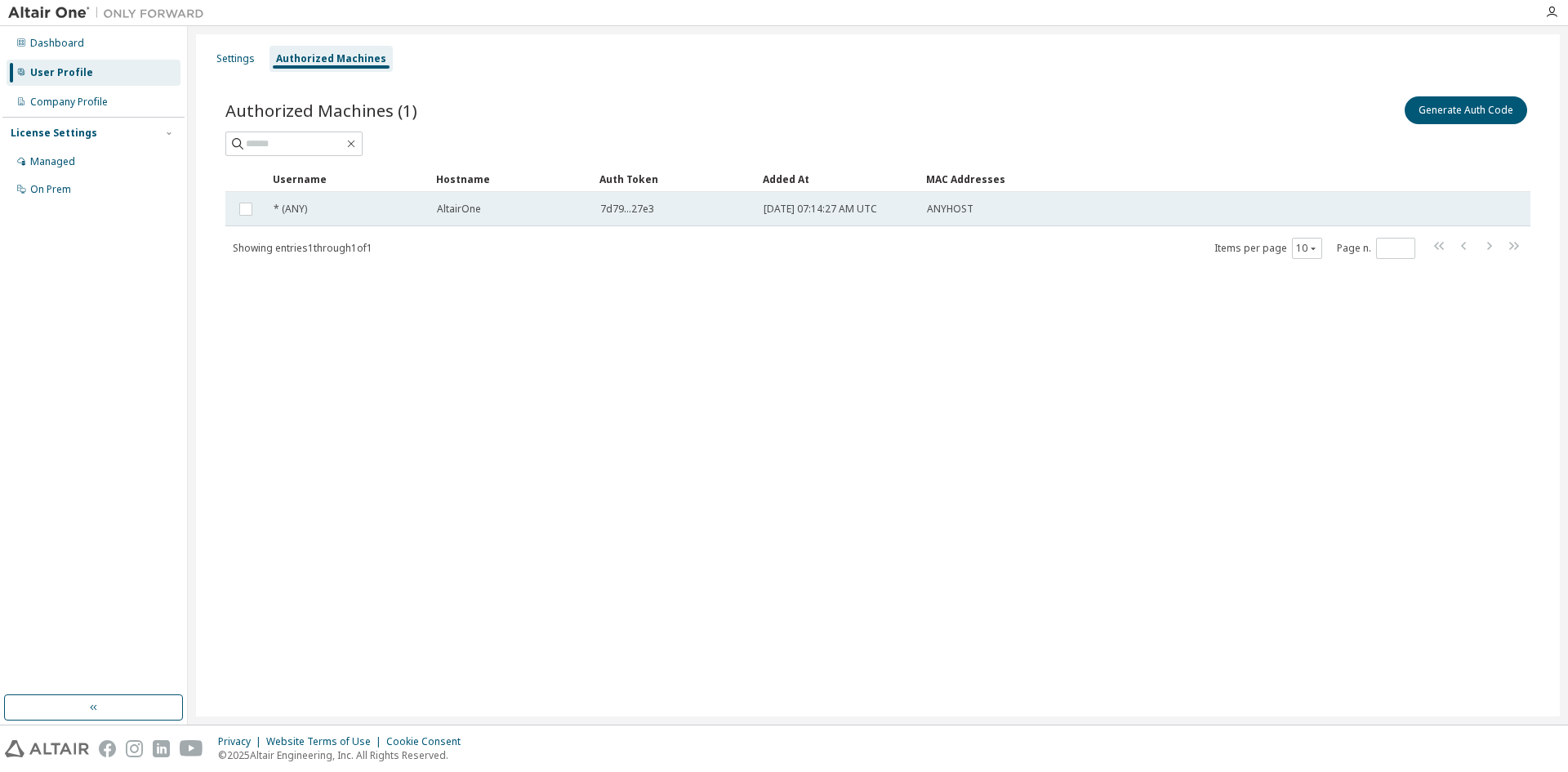
click at [235, 205] on td at bounding box center [246, 210] width 41 height 34
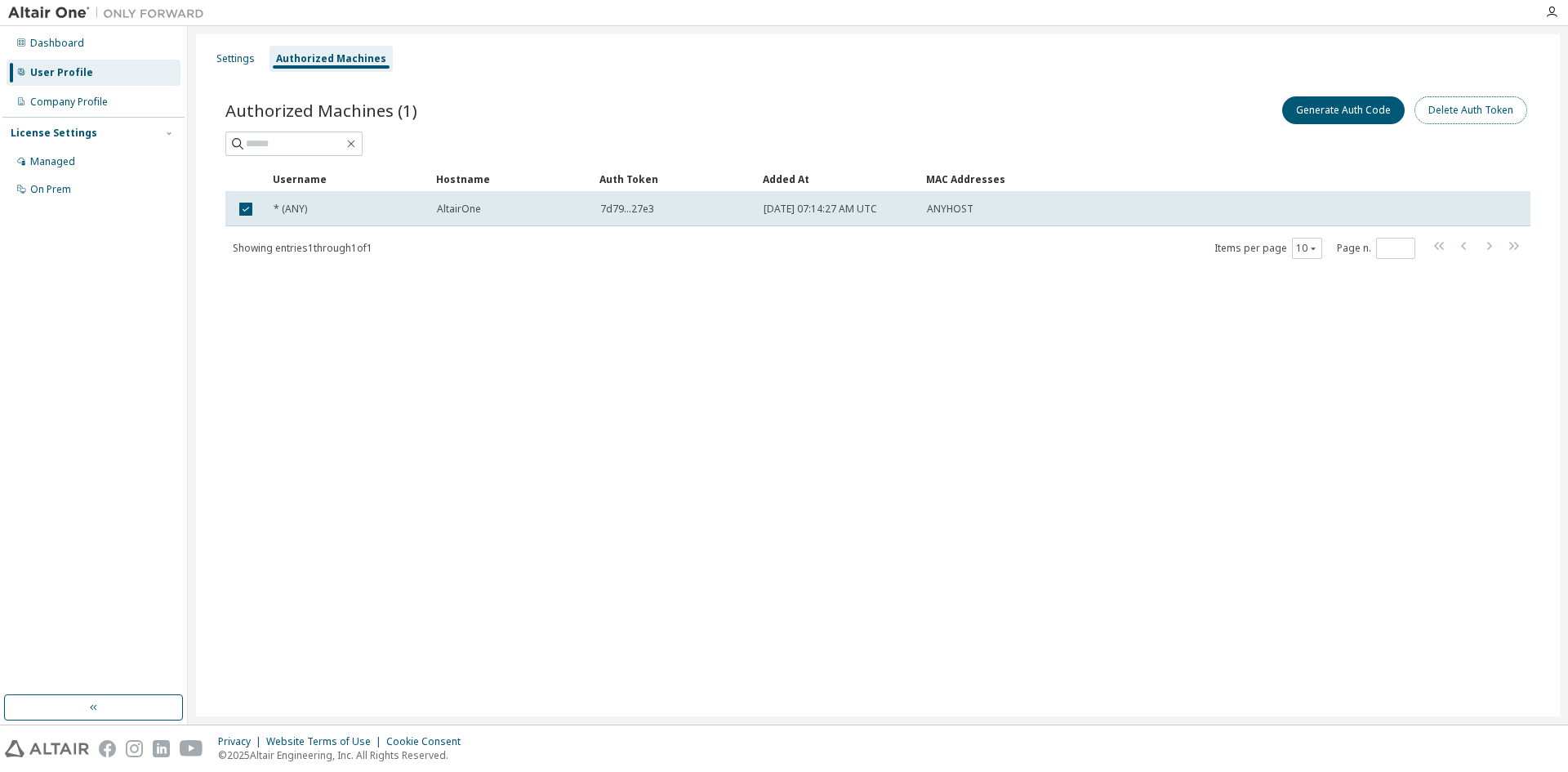
click at [1427, 110] on button "Delete Auth Token" at bounding box center [1470, 110] width 112 height 27
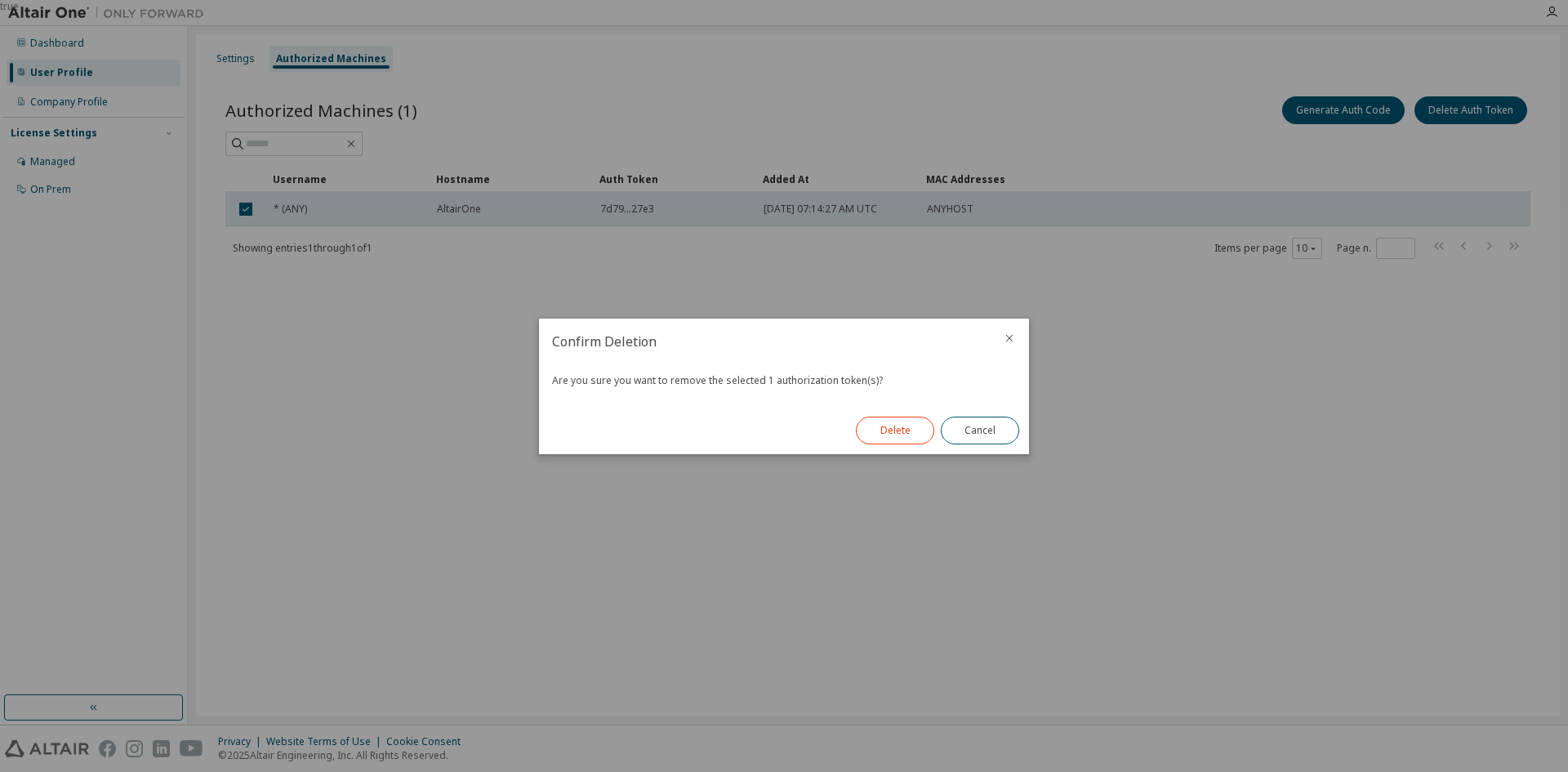
click at [915, 431] on button "Delete" at bounding box center [894, 430] width 78 height 27
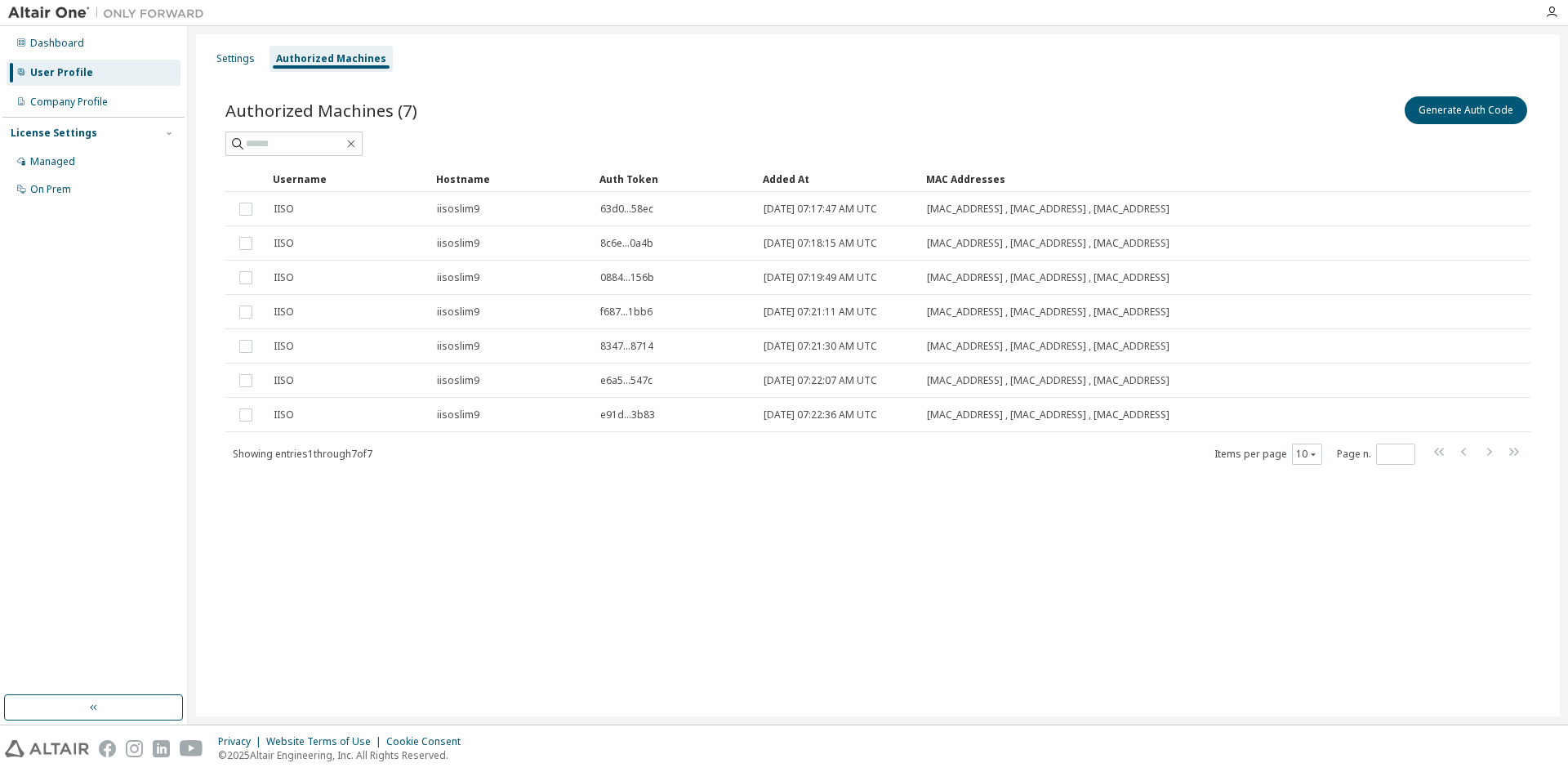
click at [481, 507] on div "Authorized Machines (7) Generate Auth Code Clear Load Save Save As Field Operat…" at bounding box center [878, 291] width 1344 height 435
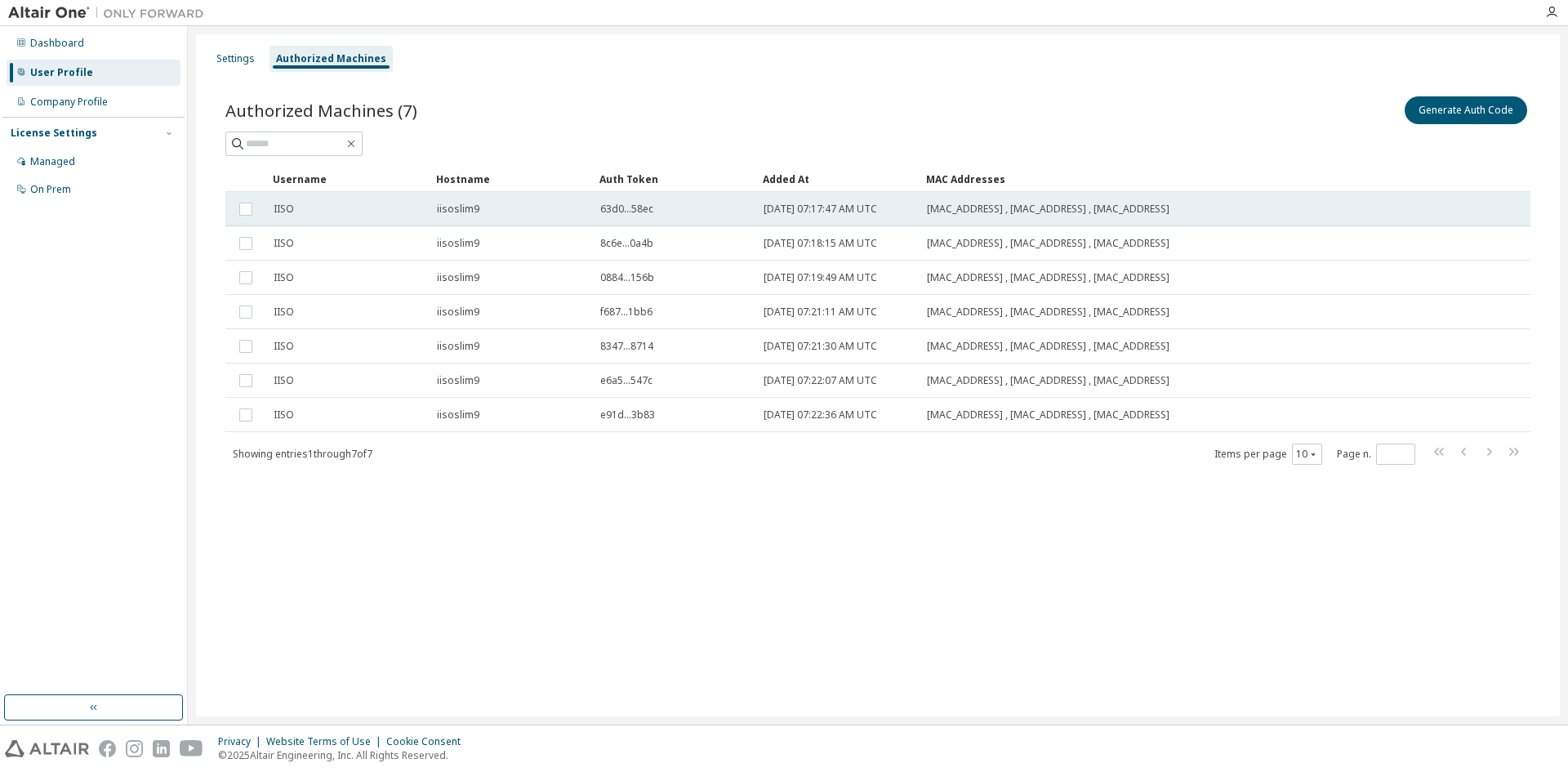
click at [625, 209] on span "63d0...58ec" at bounding box center [627, 209] width 53 height 13
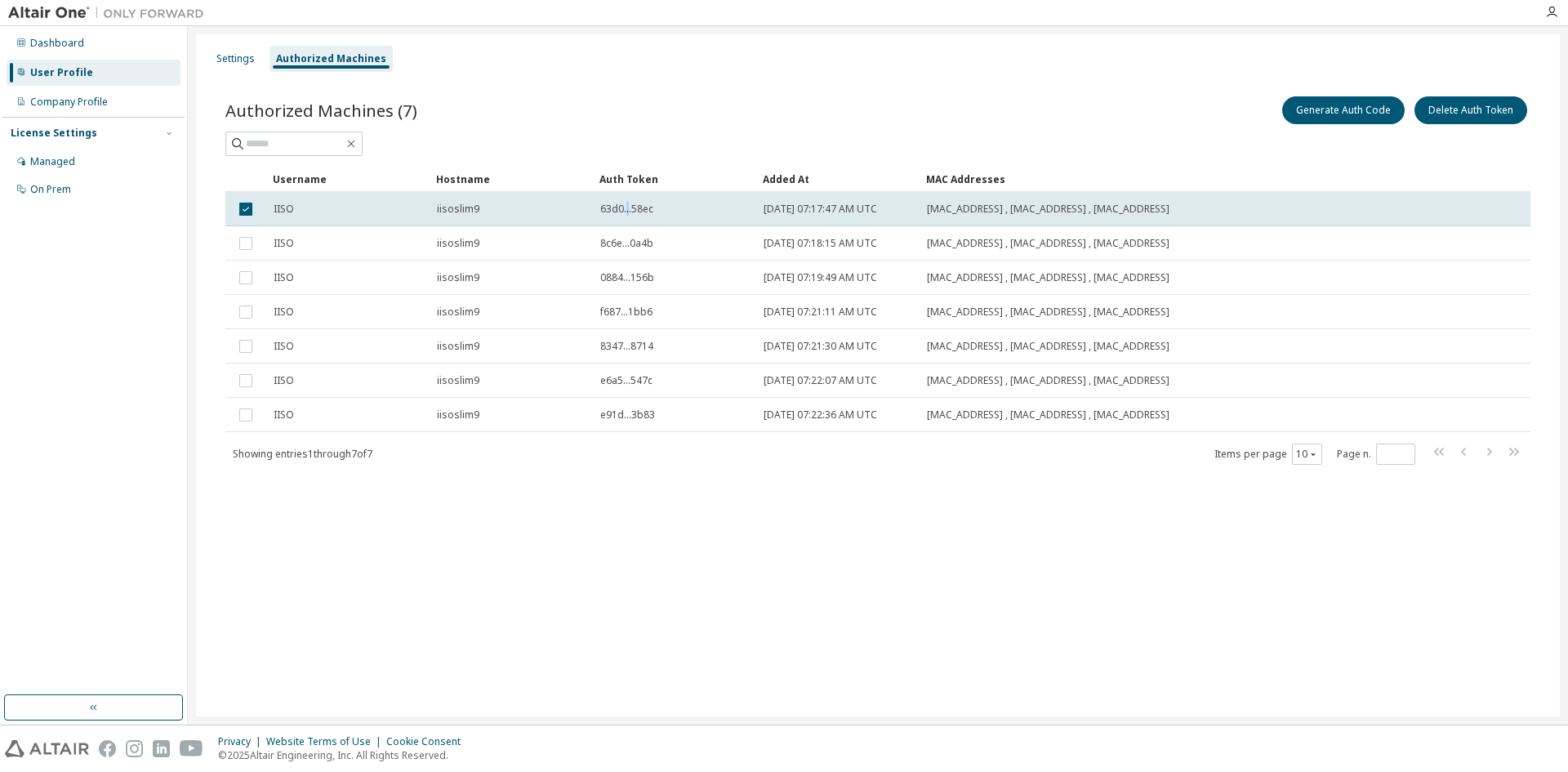
click at [625, 209] on span "63d0...58ec" at bounding box center [627, 209] width 53 height 13
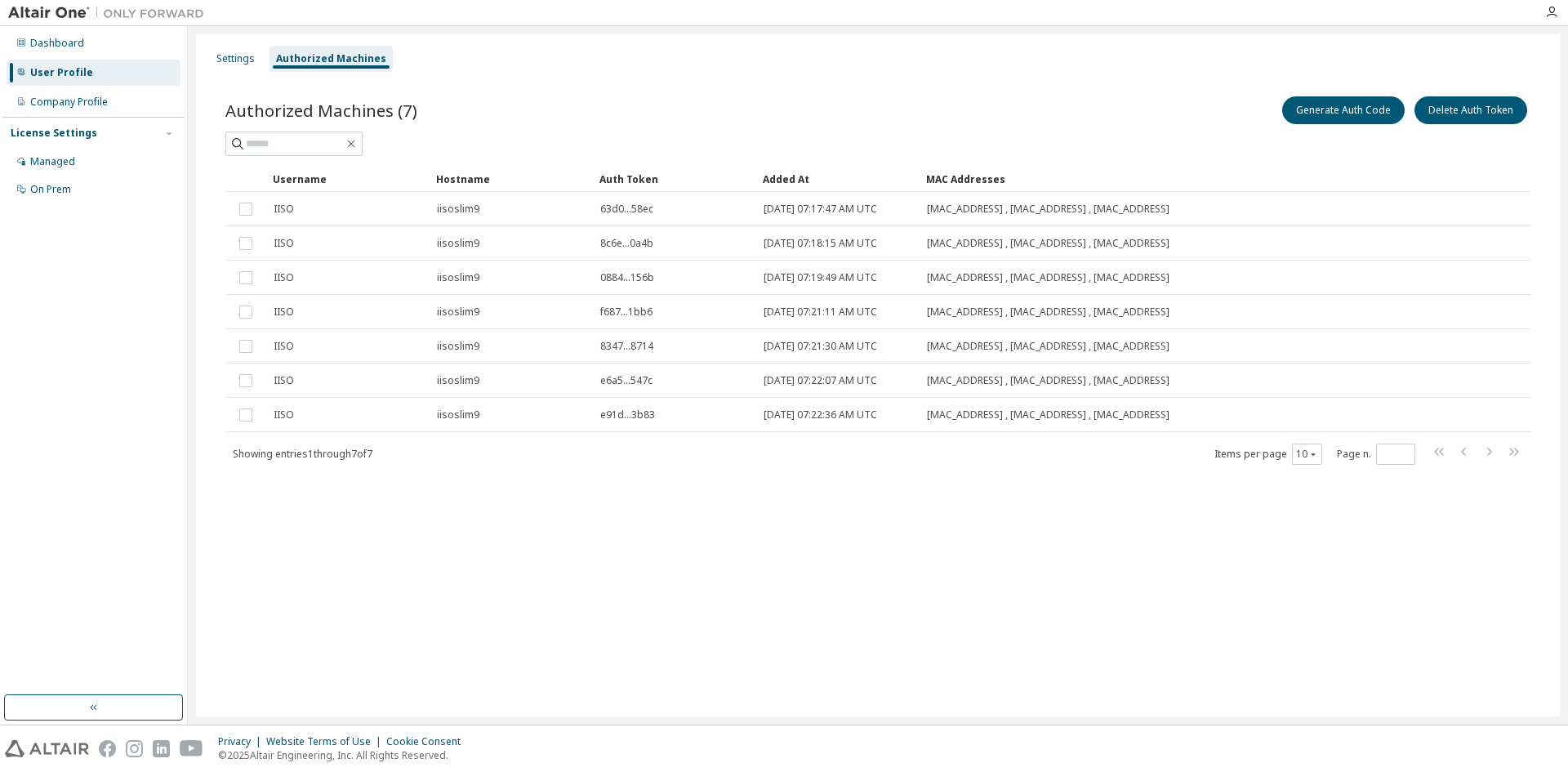
click at [625, 209] on span "63d0...58ec" at bounding box center [627, 209] width 53 height 13
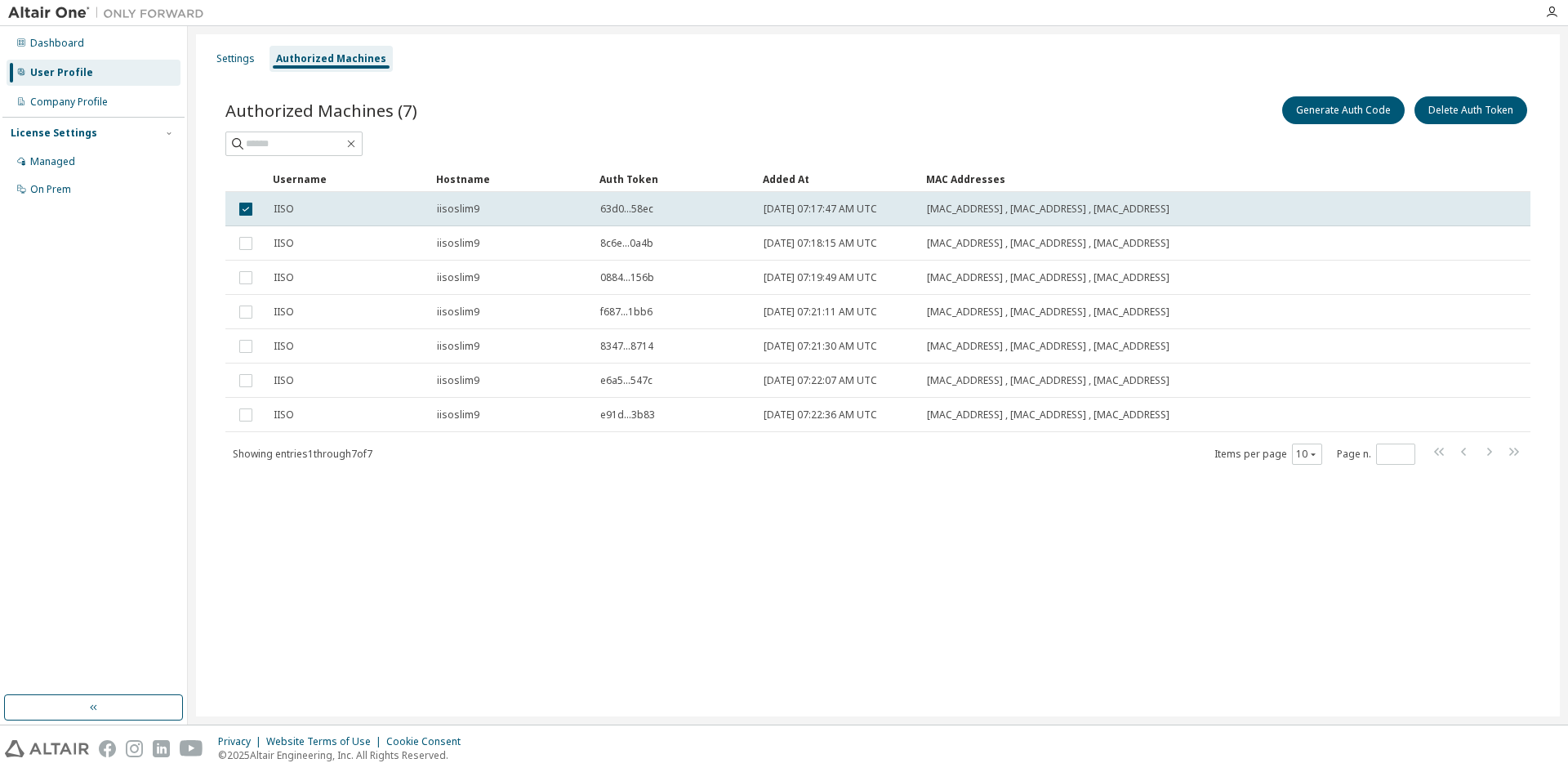
click at [625, 209] on span "63d0...58ec" at bounding box center [627, 209] width 53 height 13
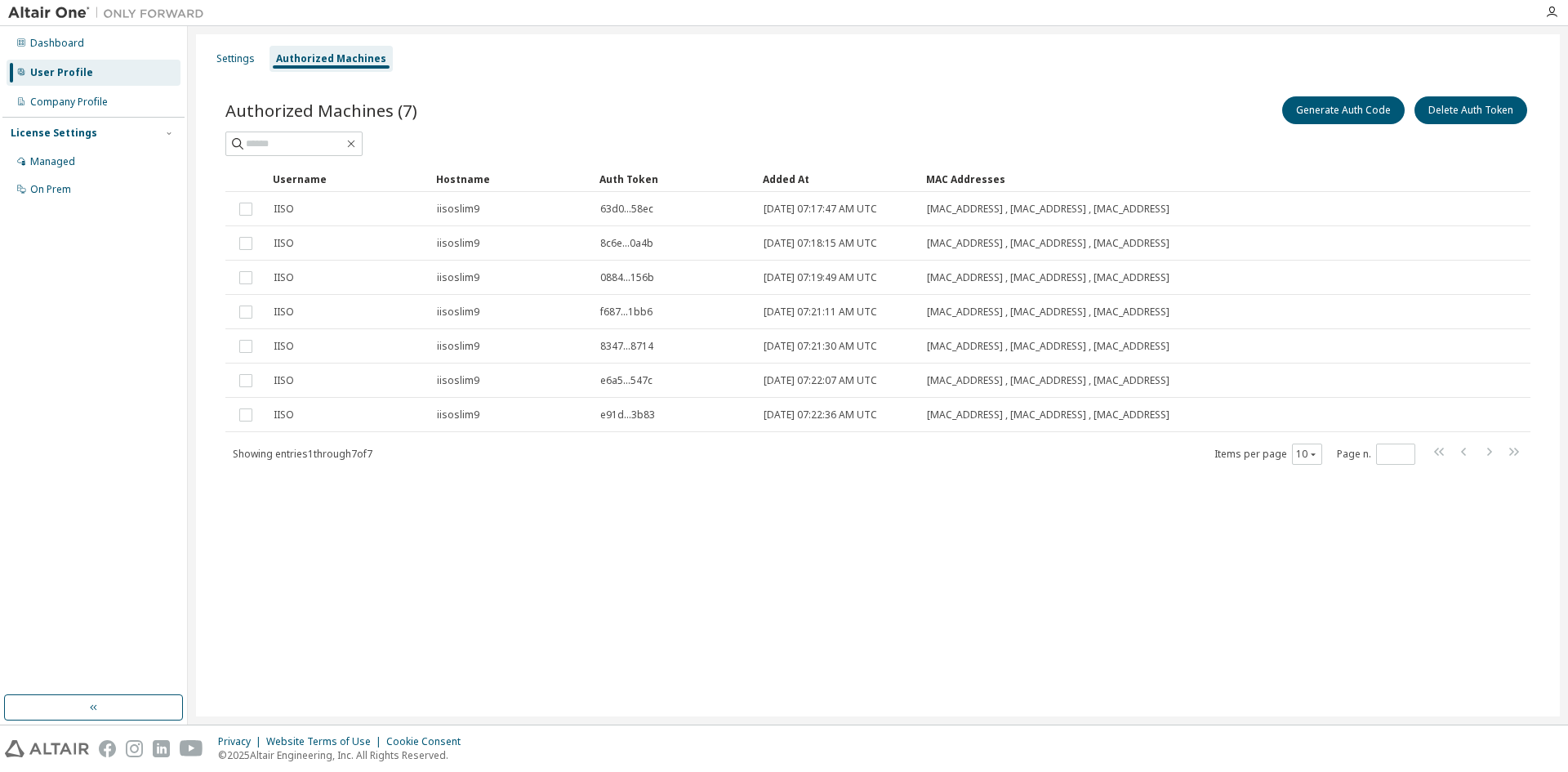
click at [1020, 126] on div "Generate Auth Code Delete Auth Token" at bounding box center [1204, 110] width 652 height 34
click at [634, 615] on div "Settings Authorized Machines Authorized Machines (7) Generate Auth Code Delete …" at bounding box center [877, 375] width 1364 height 682
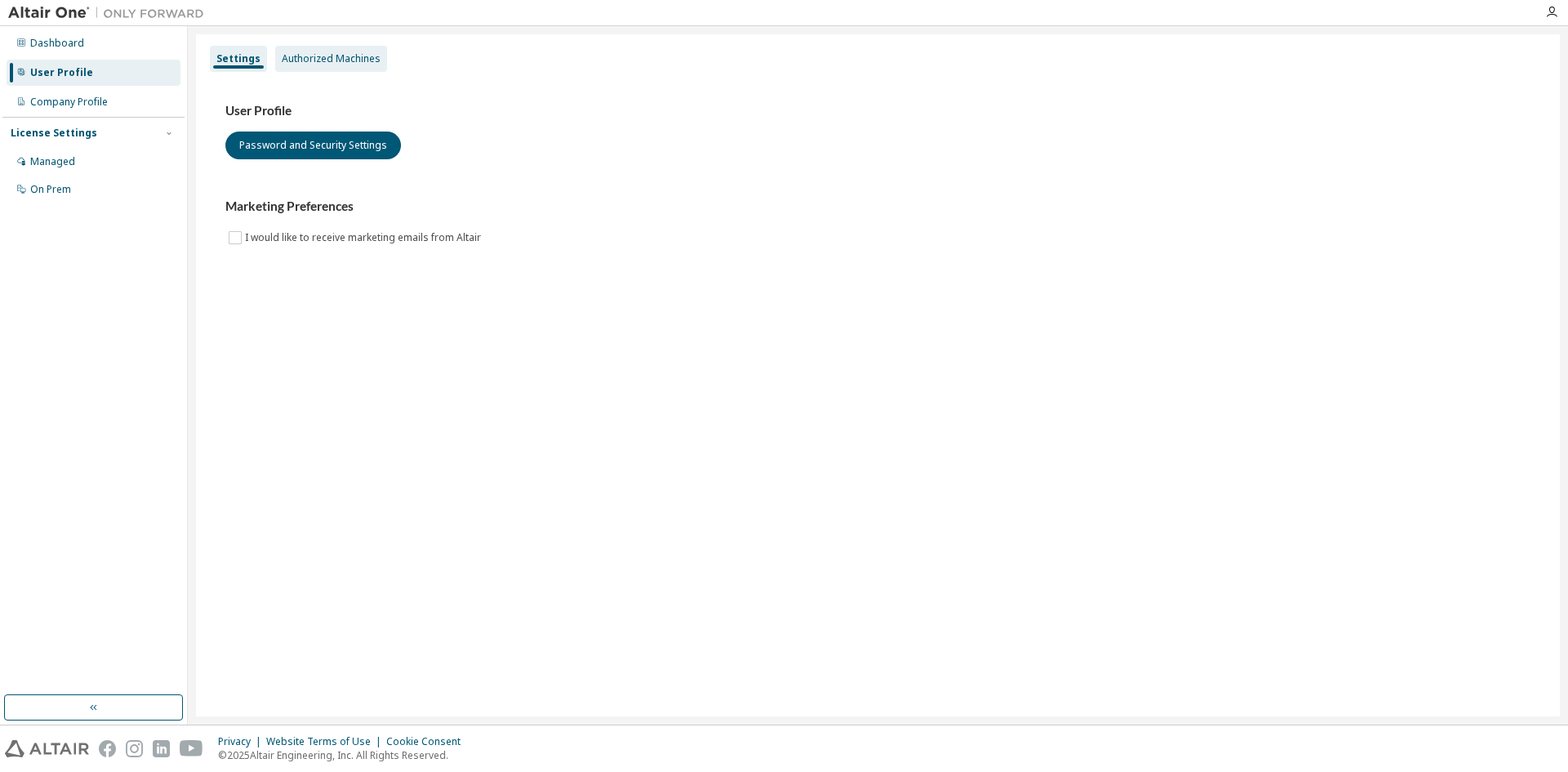
click at [345, 52] on div "Authorized Machines" at bounding box center [330, 58] width 99 height 13
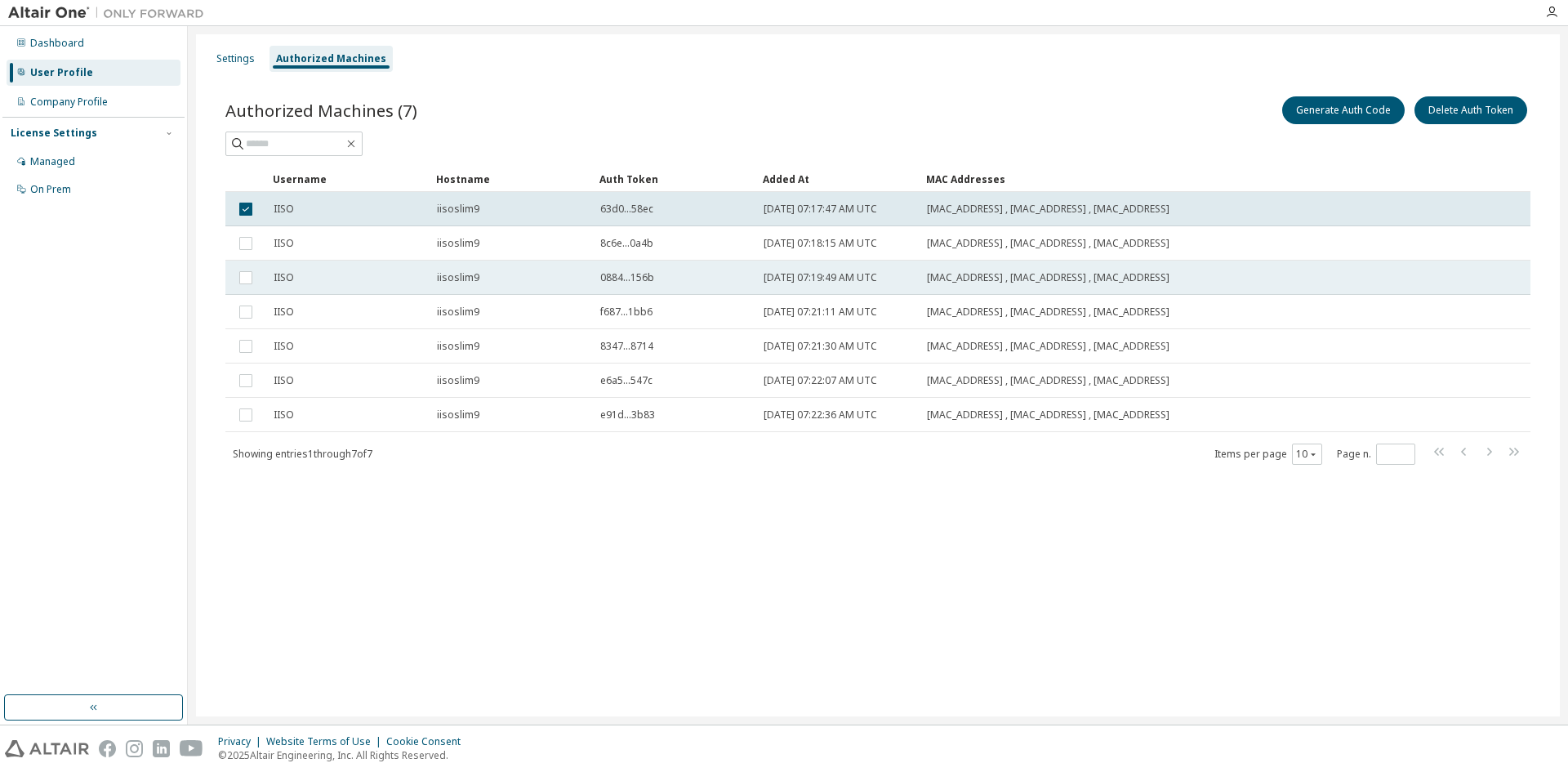
click at [251, 264] on td at bounding box center [246, 278] width 41 height 34
click at [246, 254] on td at bounding box center [246, 244] width 41 height 34
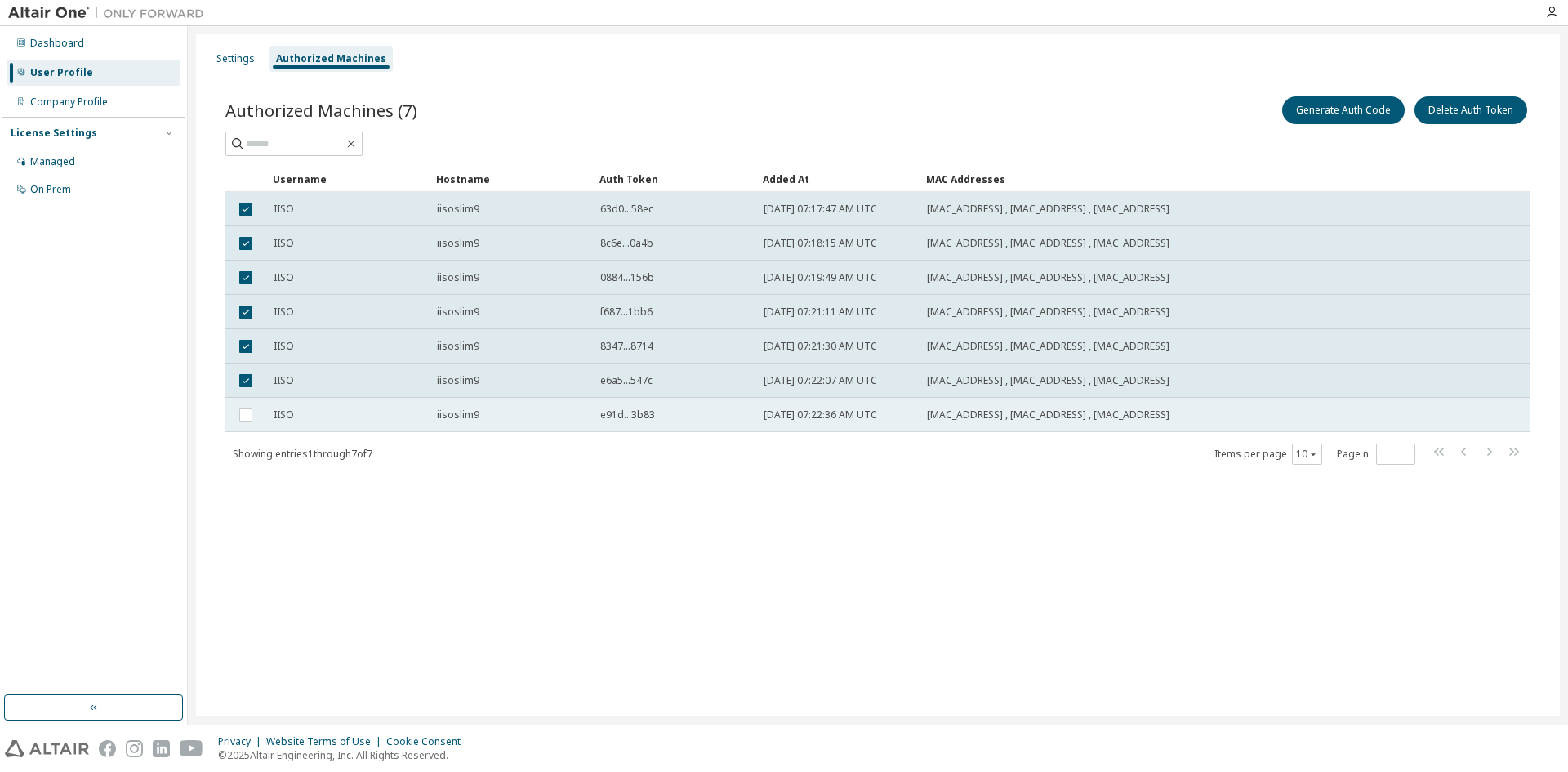
click at [241, 429] on td at bounding box center [246, 415] width 41 height 34
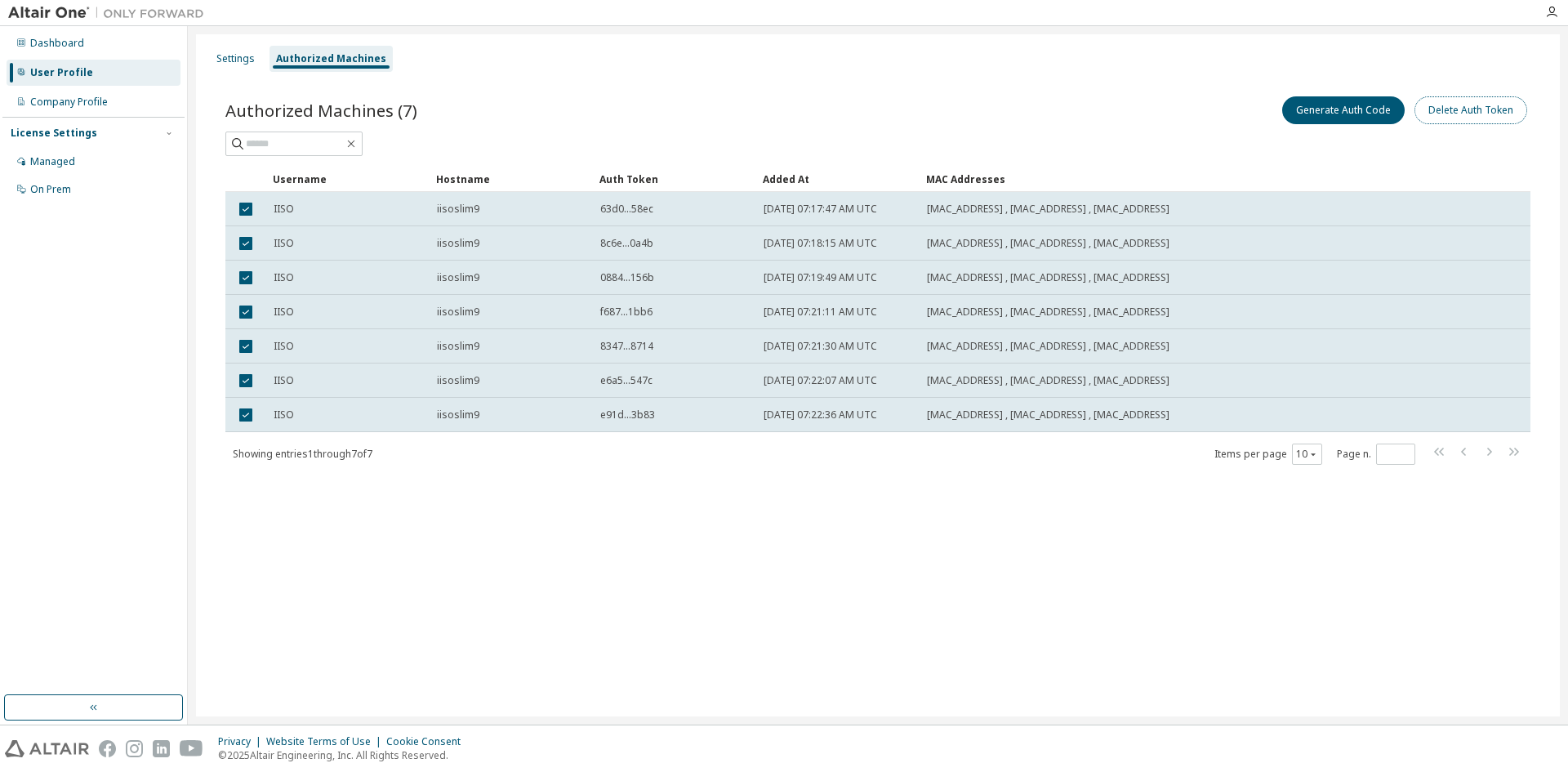
click at [1492, 111] on button "Delete Auth Token" at bounding box center [1470, 110] width 112 height 27
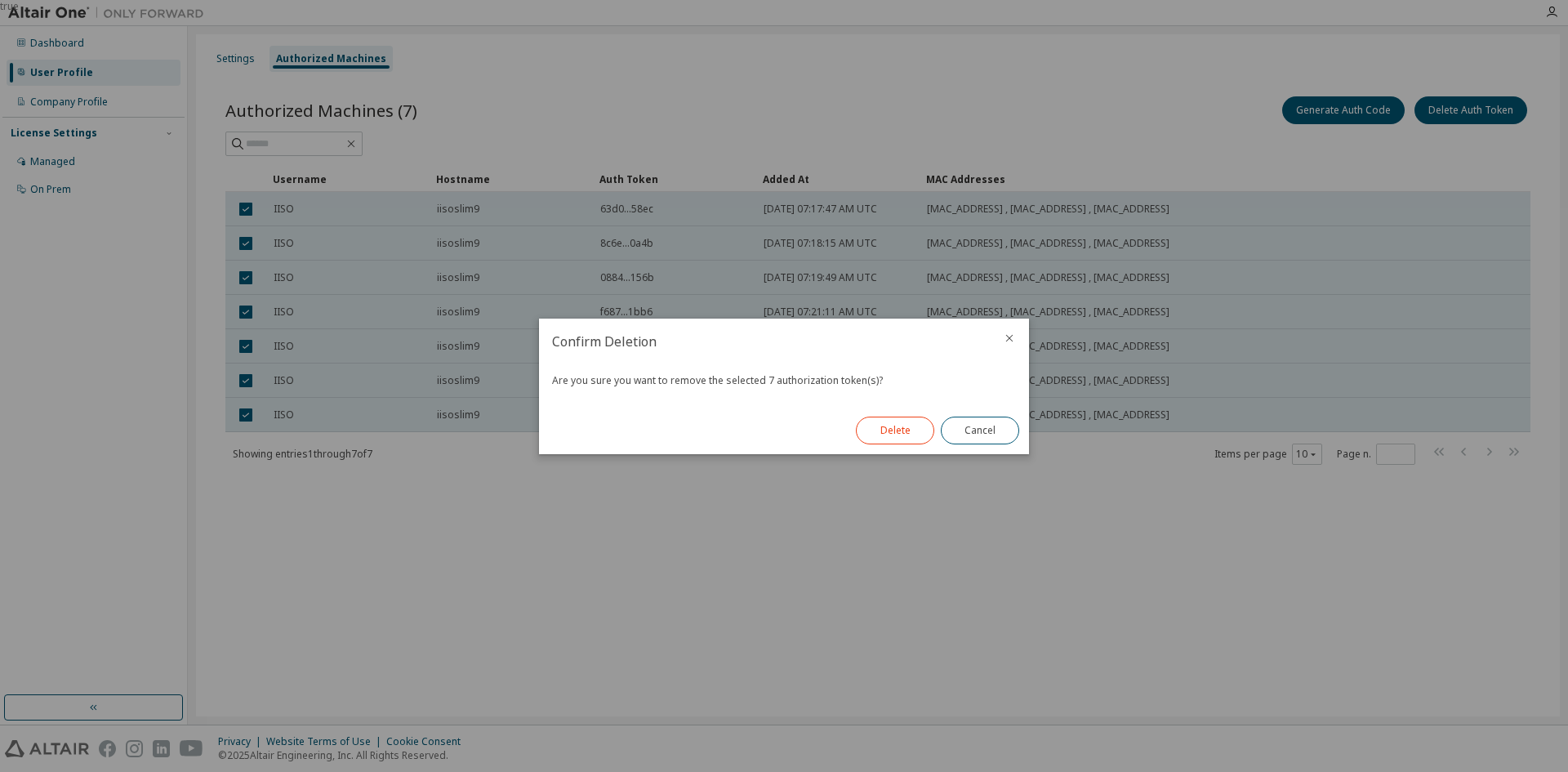
click at [869, 443] on button "Delete" at bounding box center [894, 430] width 78 height 27
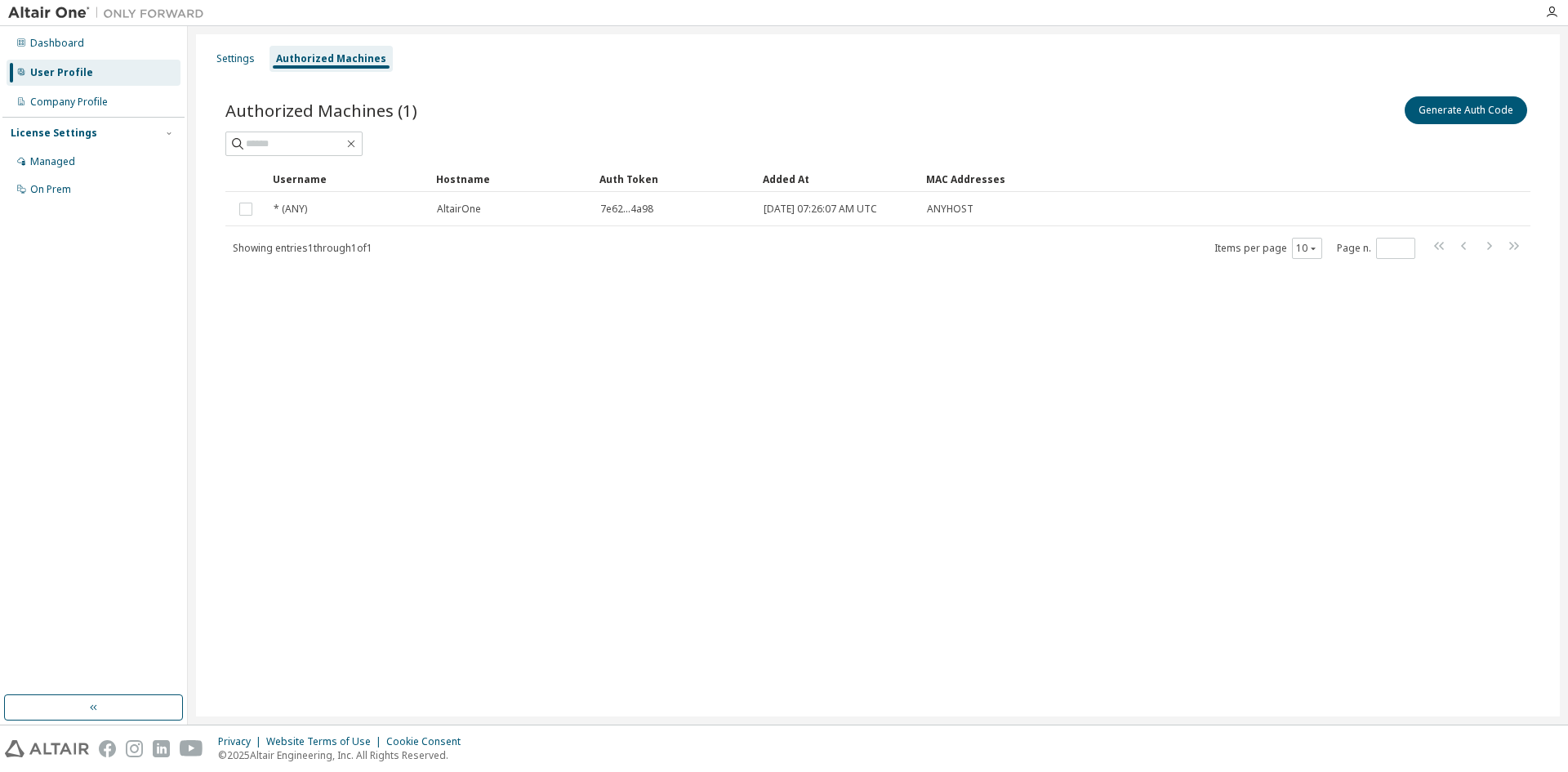
click at [478, 348] on div "Settings Authorized Machines Authorized Machines (1) Generate Auth Code Clear L…" at bounding box center [877, 375] width 1364 height 682
click at [901, 110] on div "Generate Auth Code" at bounding box center [1204, 110] width 652 height 34
click at [1427, 103] on button "Generate Auth Code" at bounding box center [1466, 110] width 123 height 27
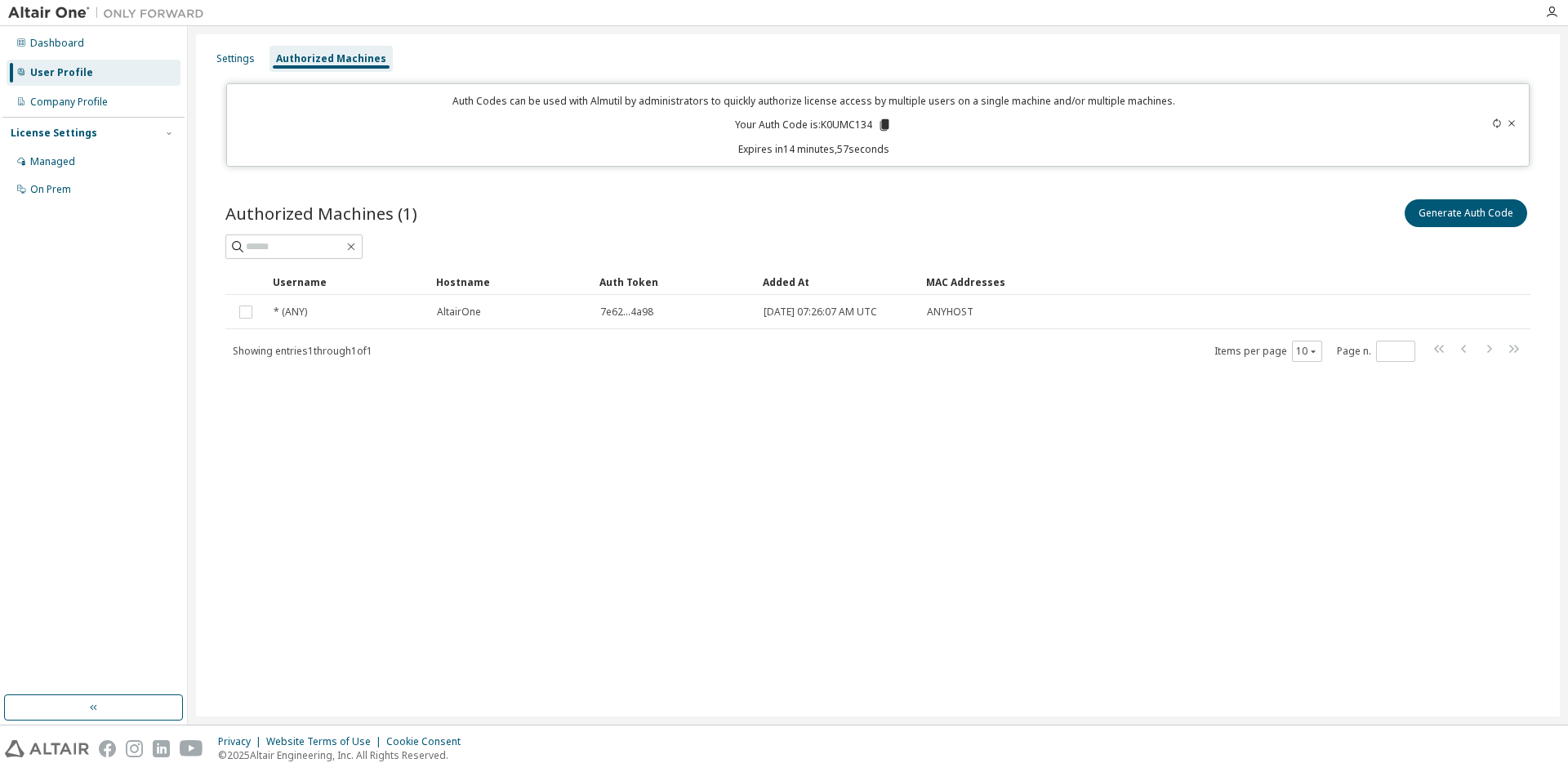
click at [888, 120] on icon at bounding box center [885, 125] width 9 height 11
click at [651, 217] on div "Authorized Machines (1) Generate Auth Code" at bounding box center [878, 213] width 1305 height 34
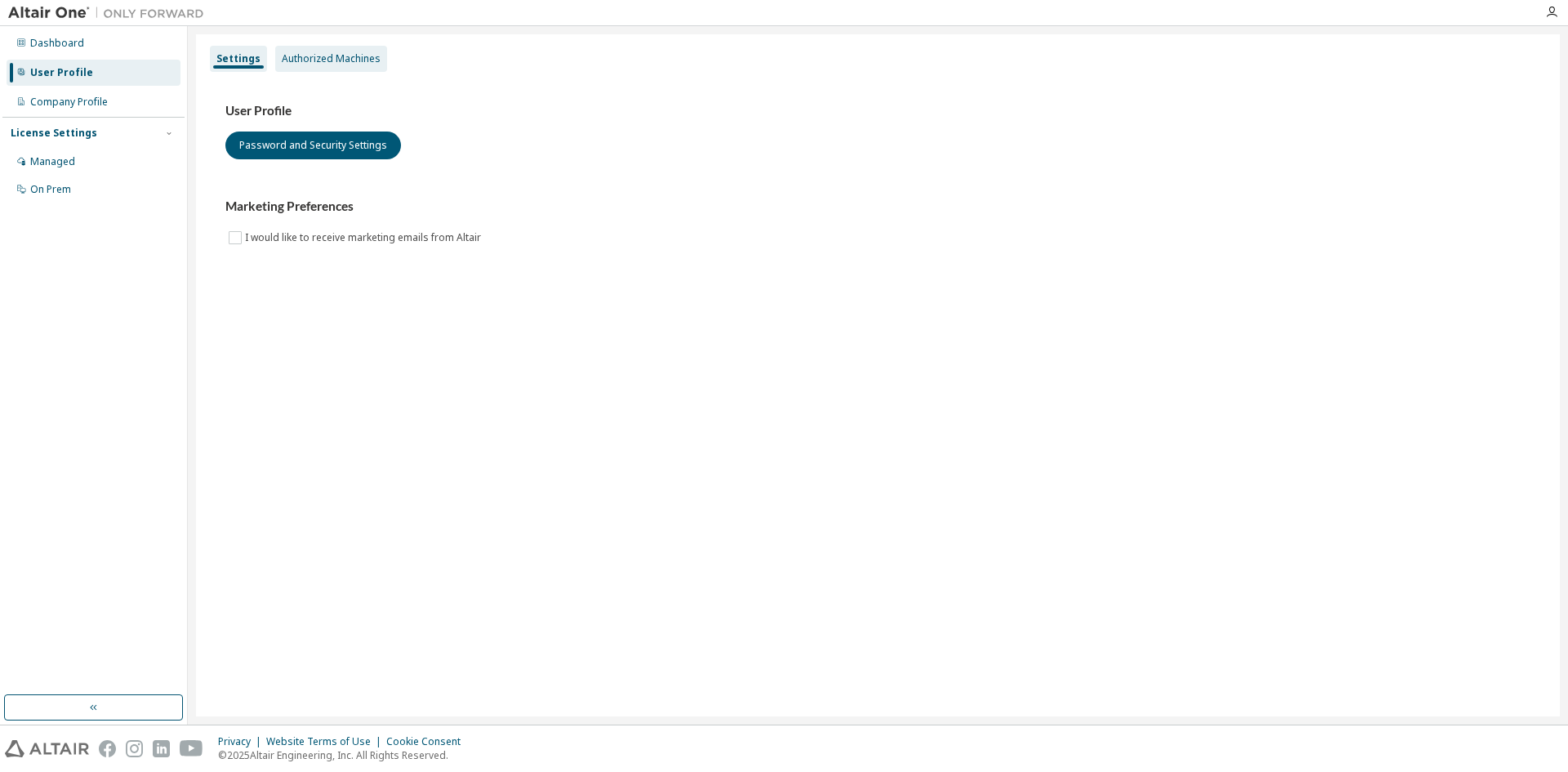
click at [339, 56] on div "Authorized Machines" at bounding box center [330, 58] width 99 height 13
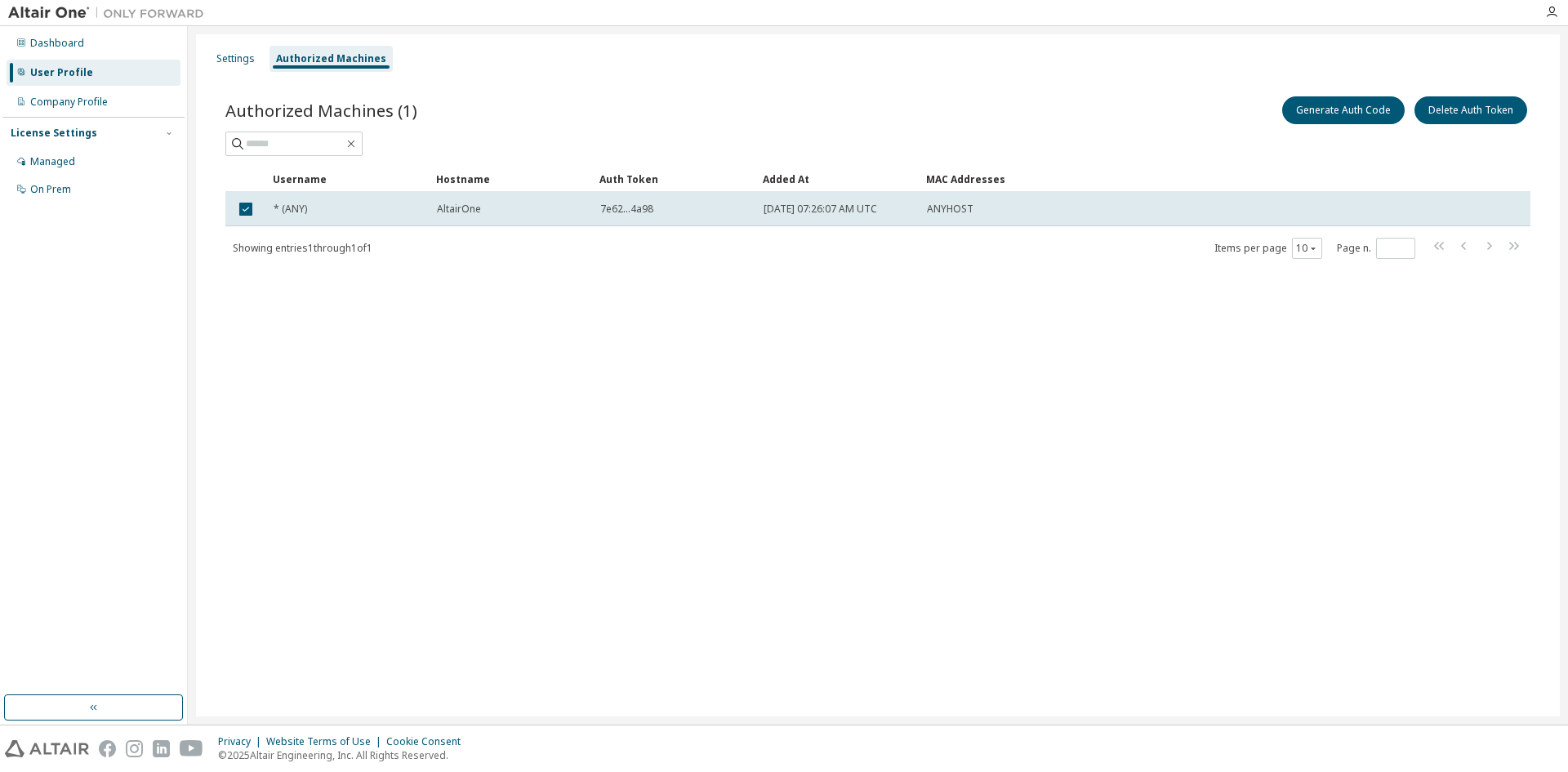
click at [902, 112] on div "Generate Auth Code Delete Auth Token" at bounding box center [1204, 110] width 652 height 34
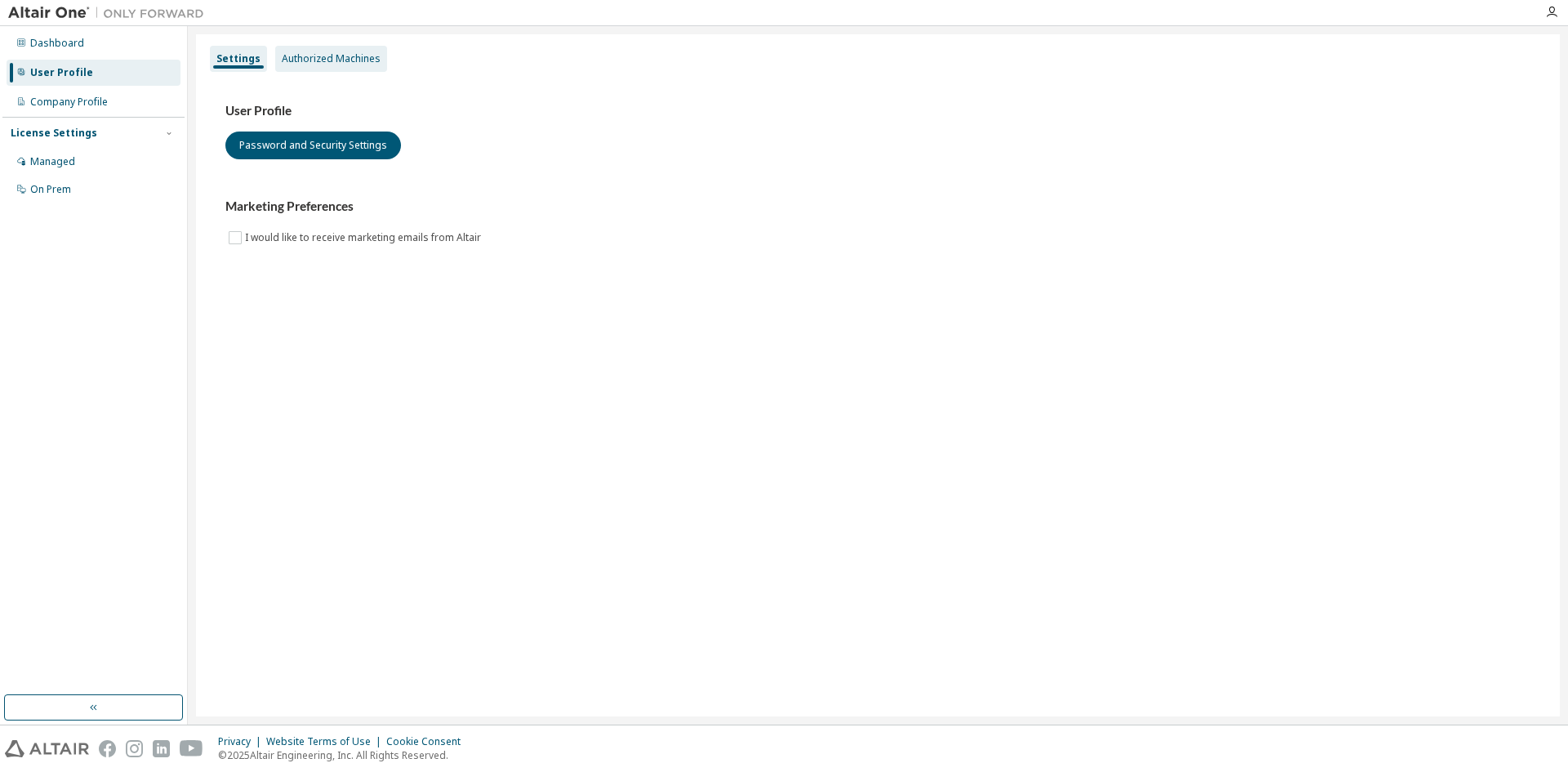
click at [317, 64] on div "Authorized Machines" at bounding box center [330, 58] width 99 height 13
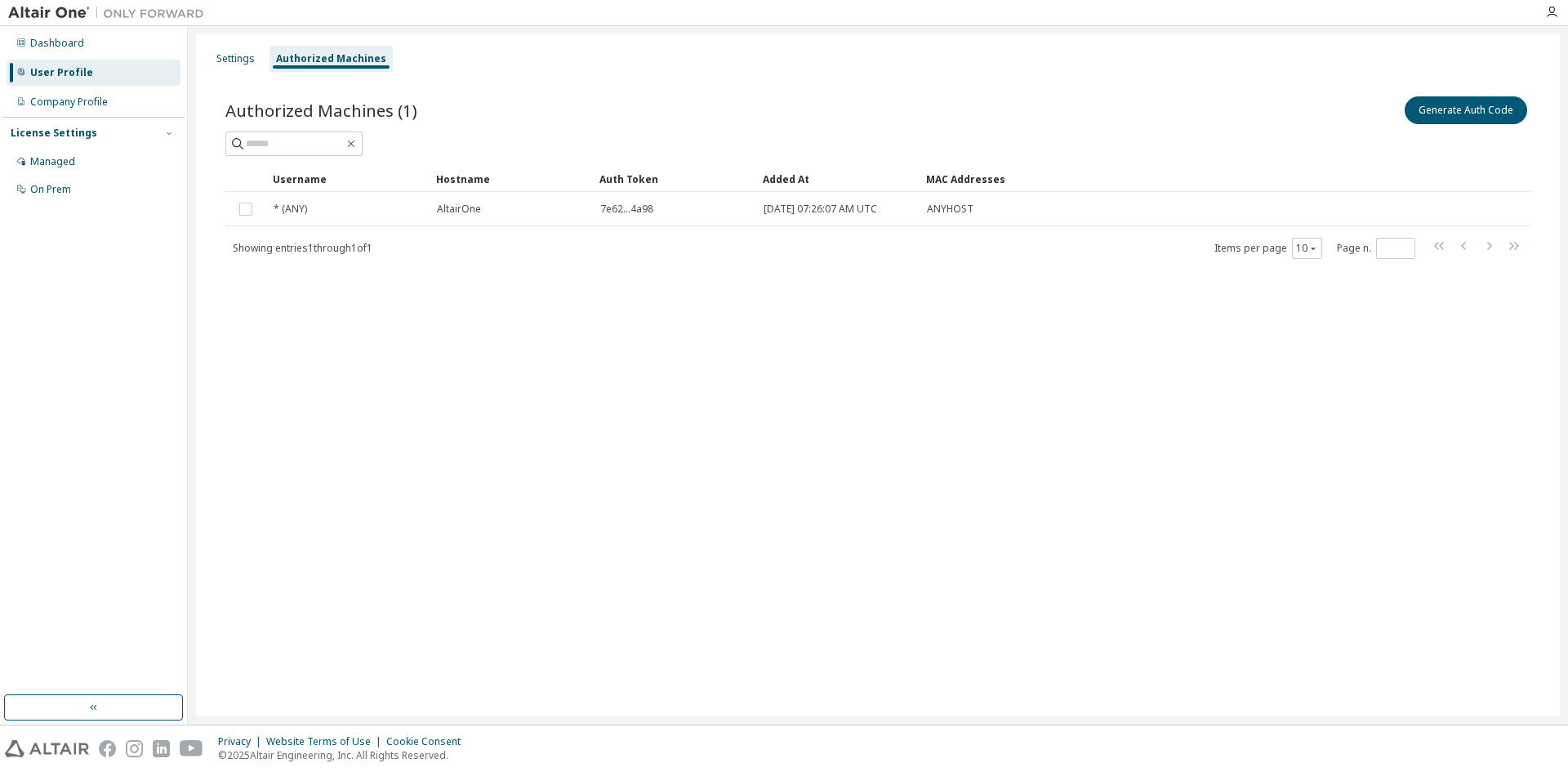
click at [848, 393] on div "Settings Authorized Machines Authorized Machines (1) Generate Auth Code Clear L…" at bounding box center [877, 375] width 1364 height 682
click at [358, 143] on icon "button" at bounding box center [351, 143] width 13 height 13
click at [58, 104] on div "Company Profile" at bounding box center [69, 101] width 77 height 13
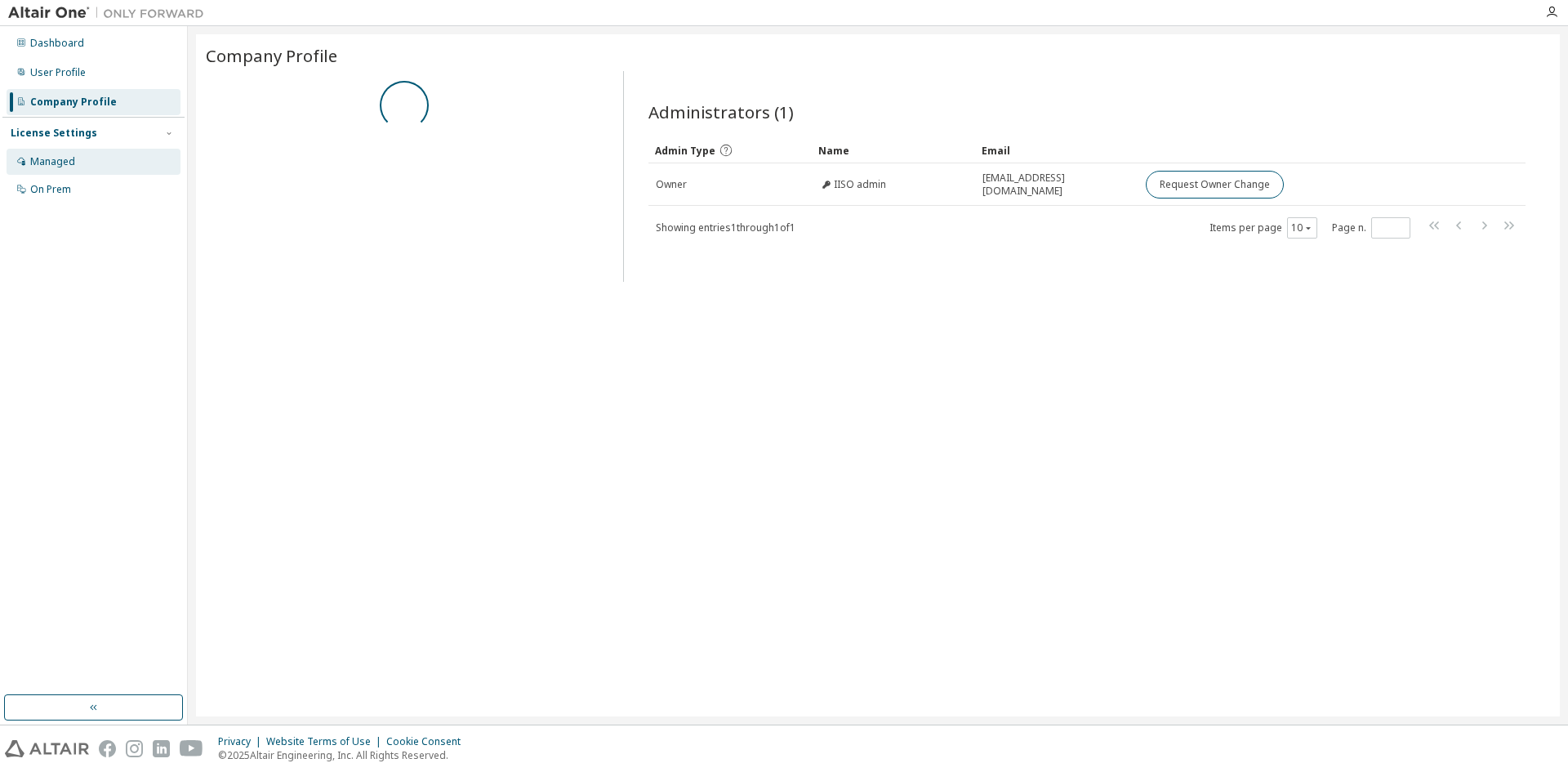
click at [47, 161] on div "Managed" at bounding box center [52, 161] width 45 height 13
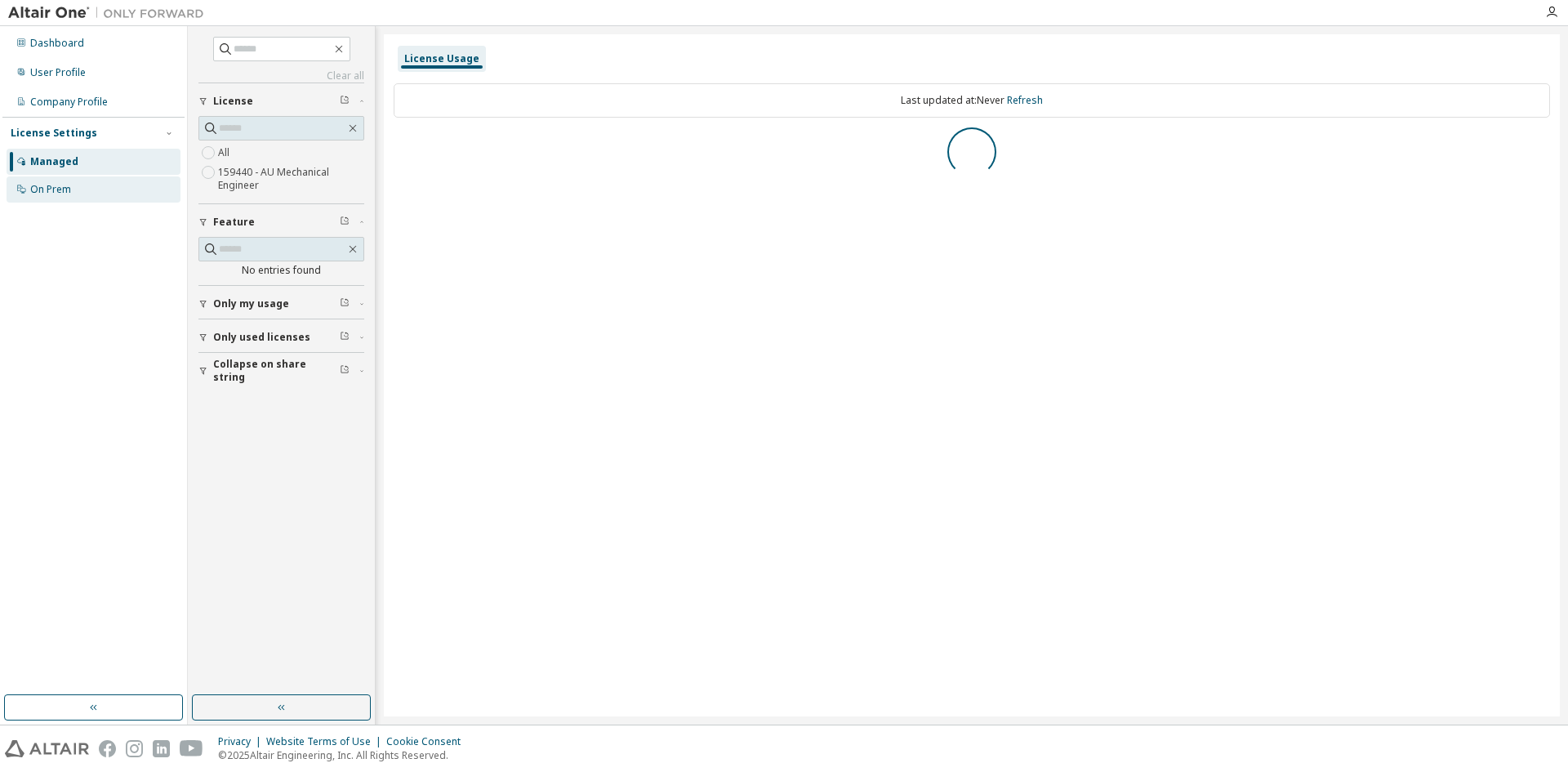
click at [58, 193] on div "On Prem" at bounding box center [51, 189] width 41 height 13
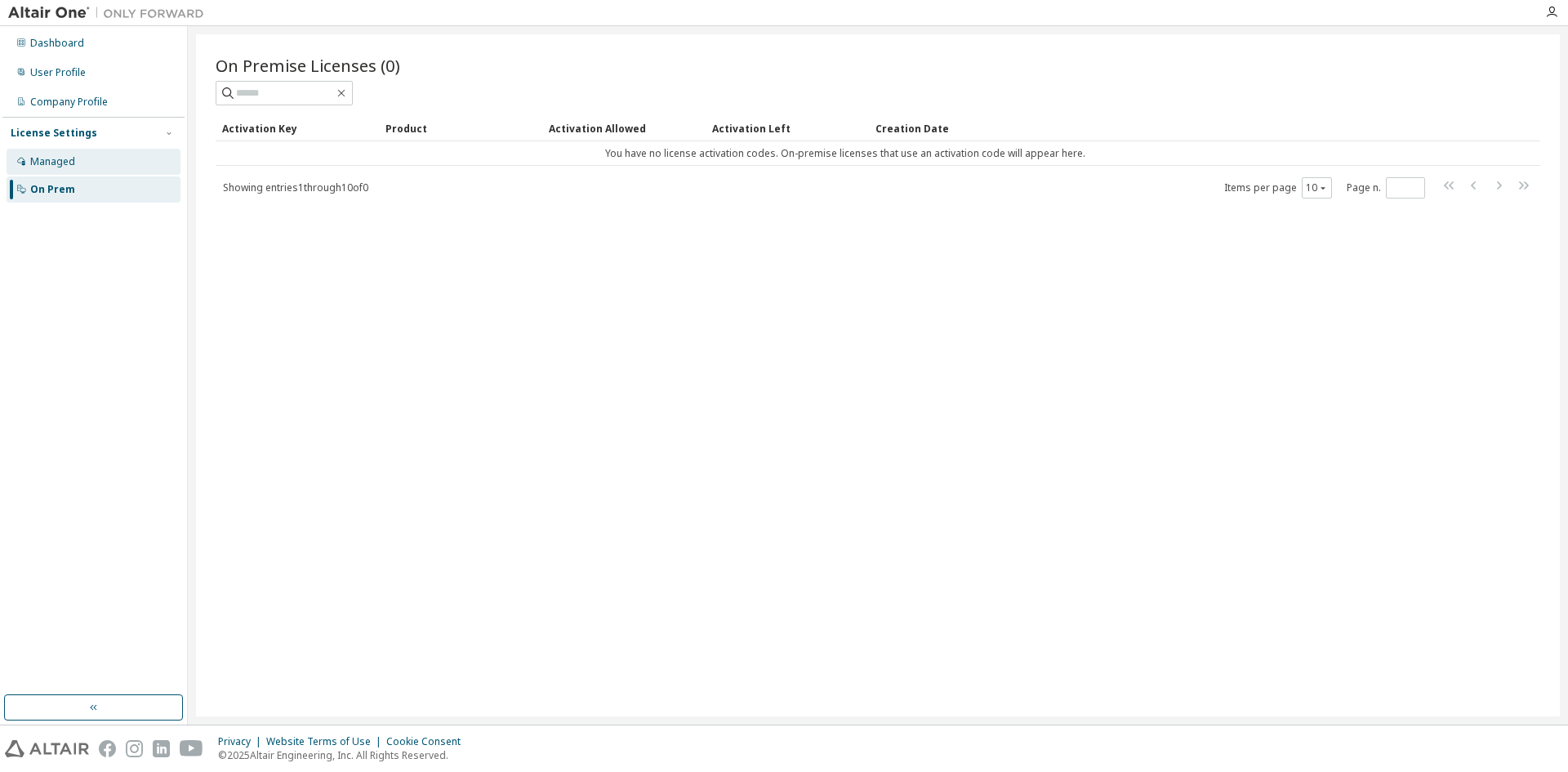
click at [59, 158] on div "Managed" at bounding box center [52, 161] width 45 height 13
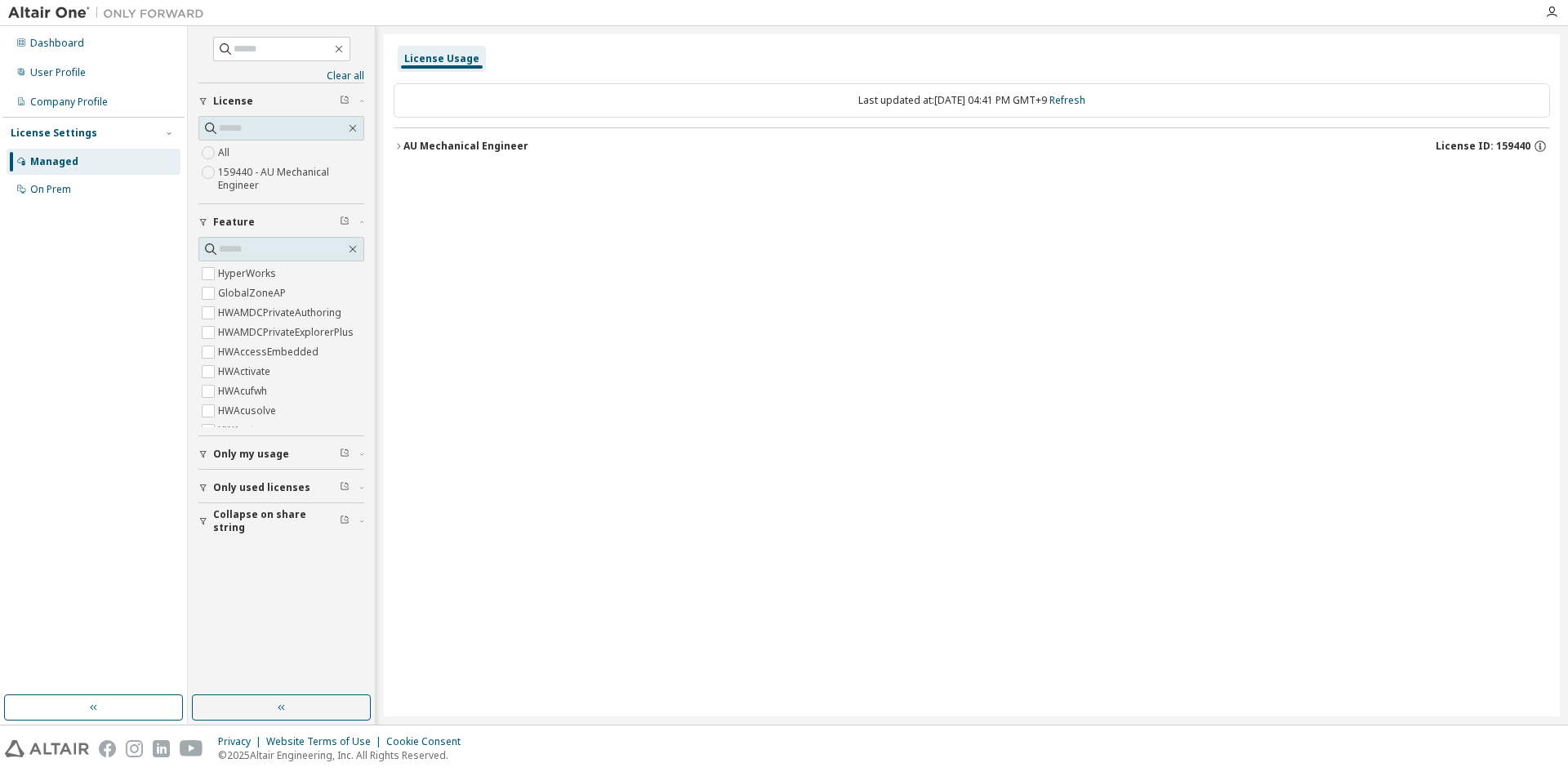
click at [403, 142] on div "AU Mechanical Engineer" at bounding box center [466, 146] width 125 height 13
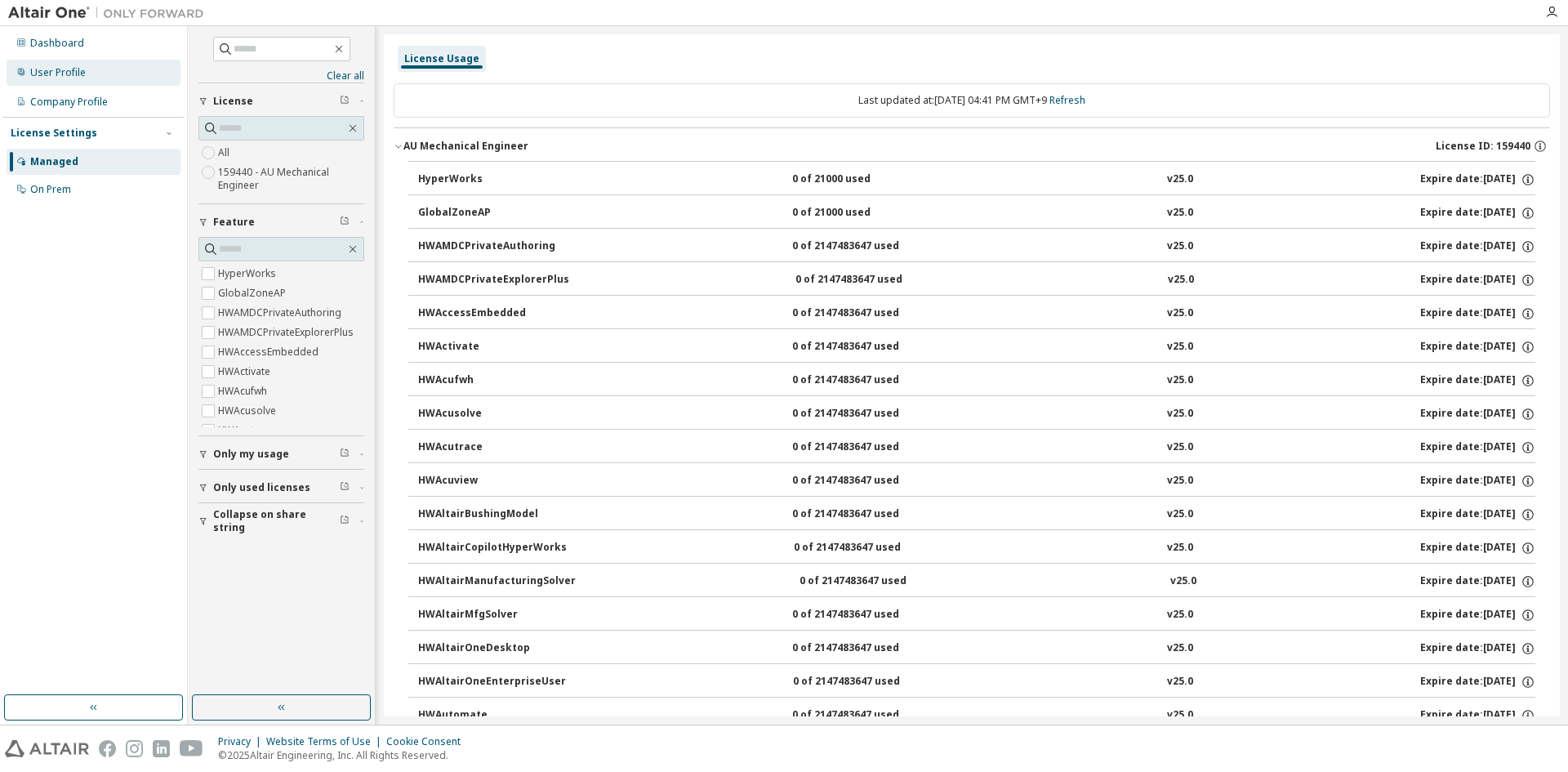
click at [94, 70] on div "User Profile" at bounding box center [94, 72] width 174 height 26
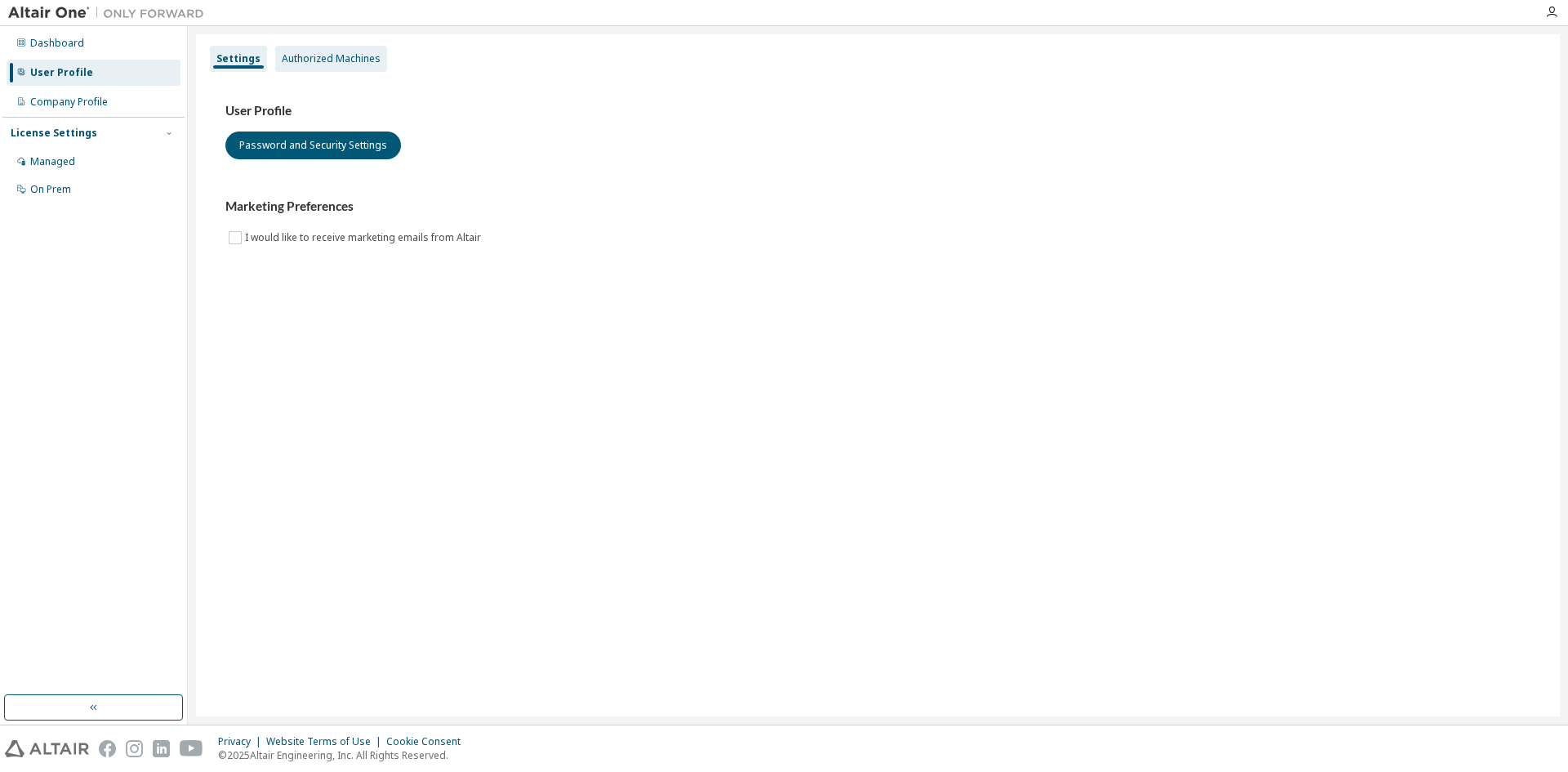
click at [283, 60] on div "Authorized Machines" at bounding box center [330, 58] width 99 height 13
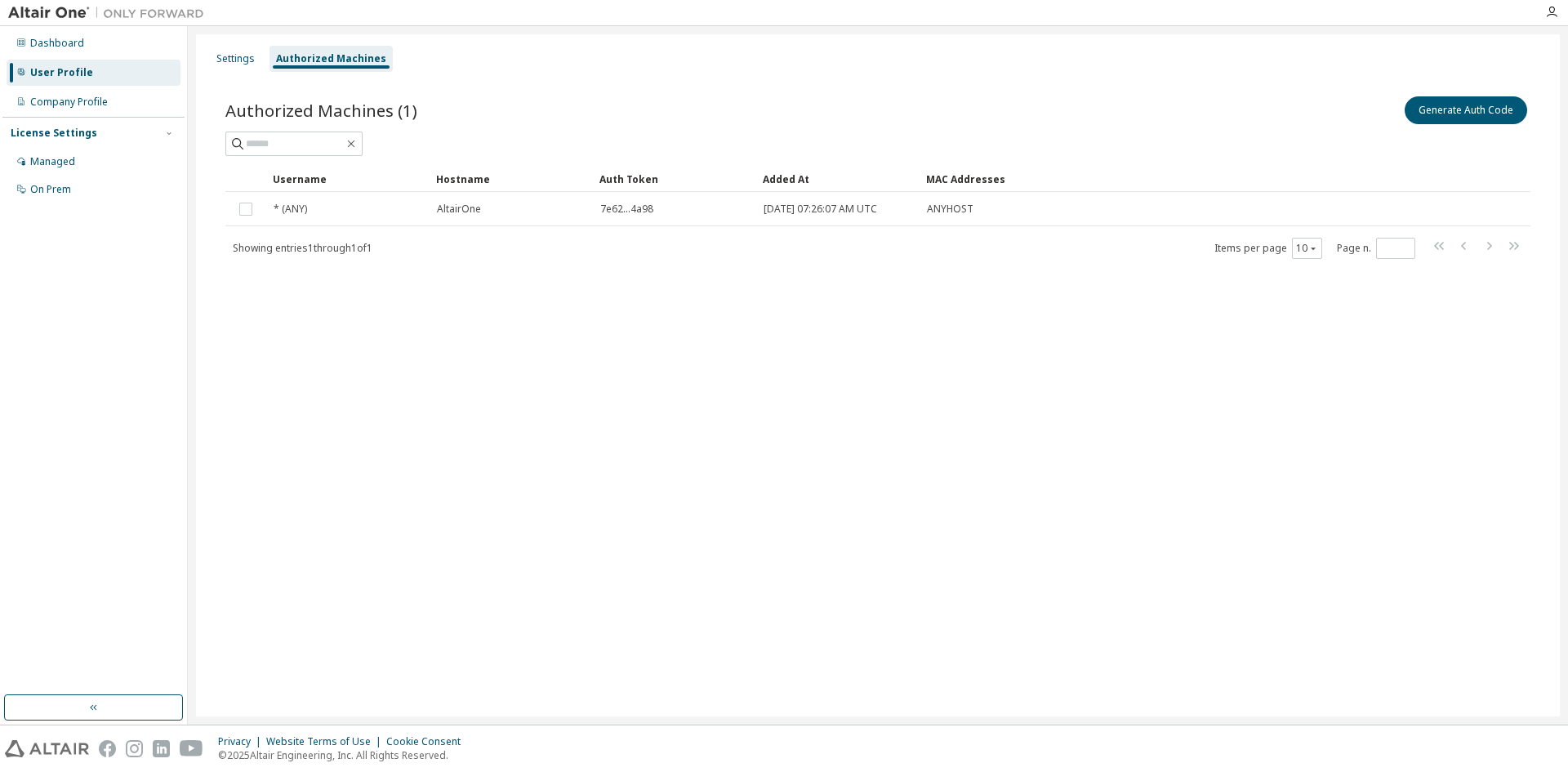
click at [1057, 410] on div "Settings Authorized Machines Authorized Machines (1) Generate Auth Code Clear L…" at bounding box center [877, 375] width 1364 height 682
click at [534, 350] on div "Settings Authorized Machines Authorized Machines (1) Generate Auth Code Clear L…" at bounding box center [877, 375] width 1364 height 682
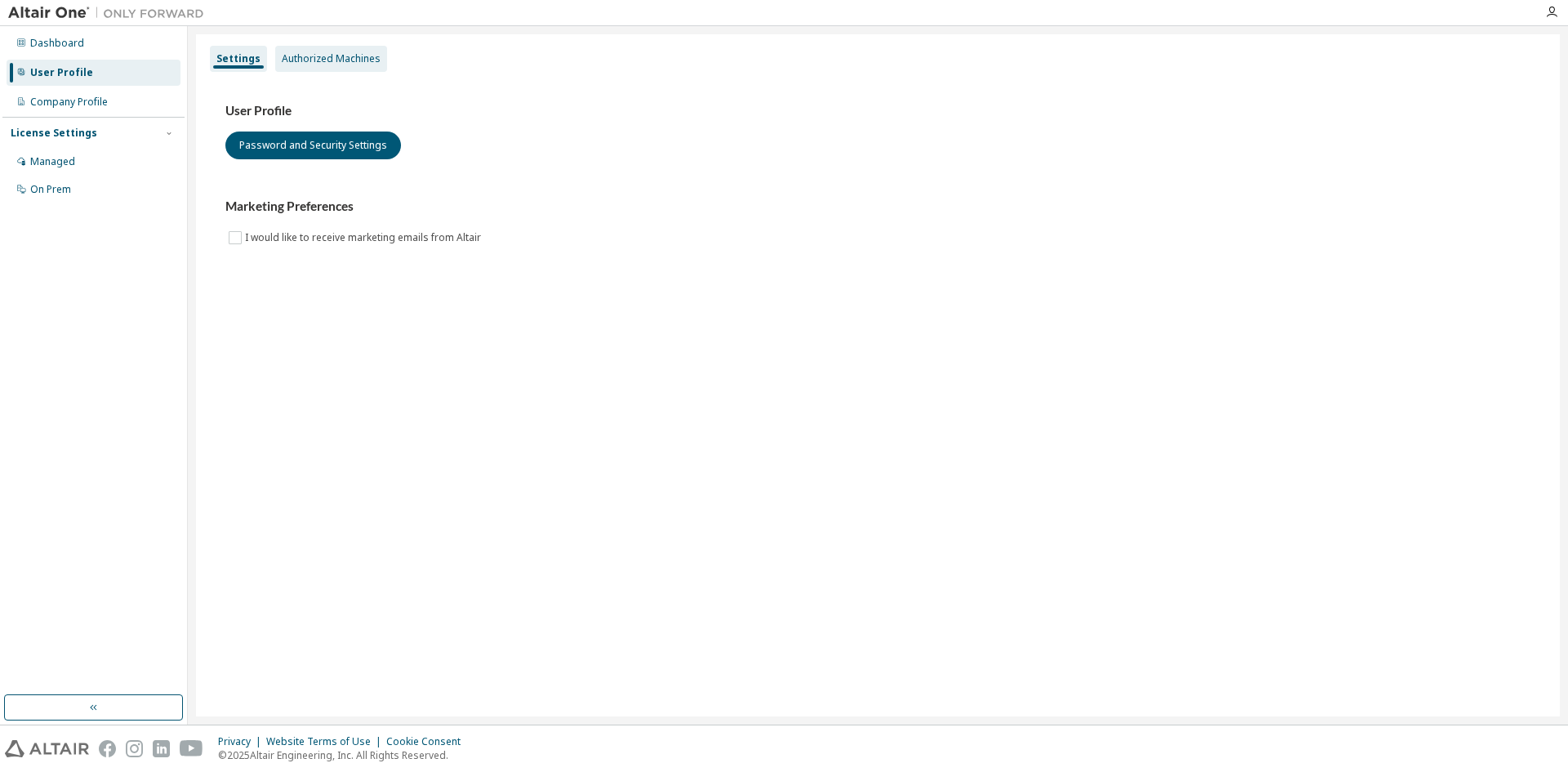
click at [365, 64] on div "Authorized Machines" at bounding box center [331, 58] width 112 height 26
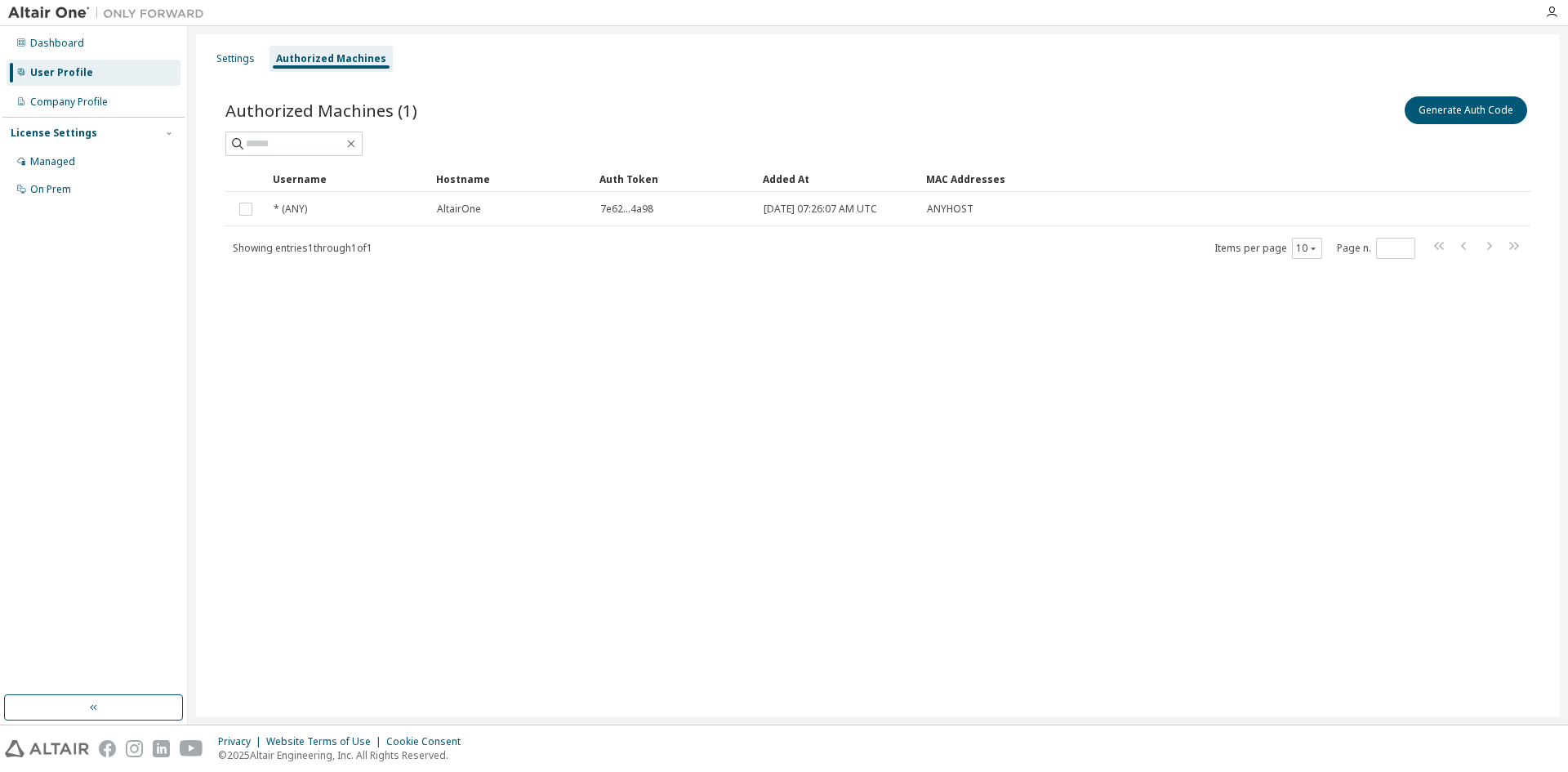
click at [798, 63] on div "Settings Authorized Machines" at bounding box center [878, 58] width 1344 height 29
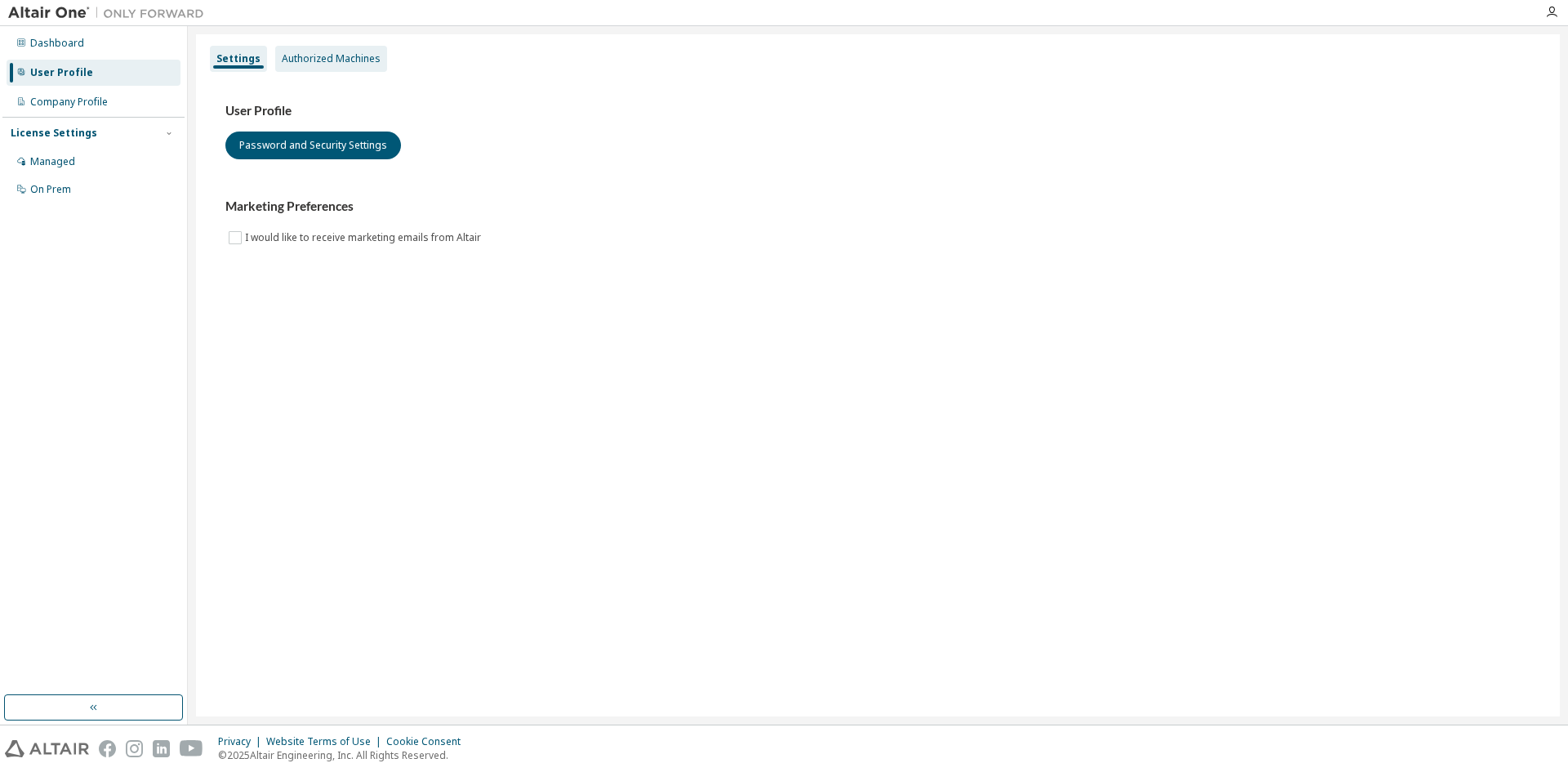
click at [285, 70] on div "Authorized Machines" at bounding box center [331, 58] width 112 height 26
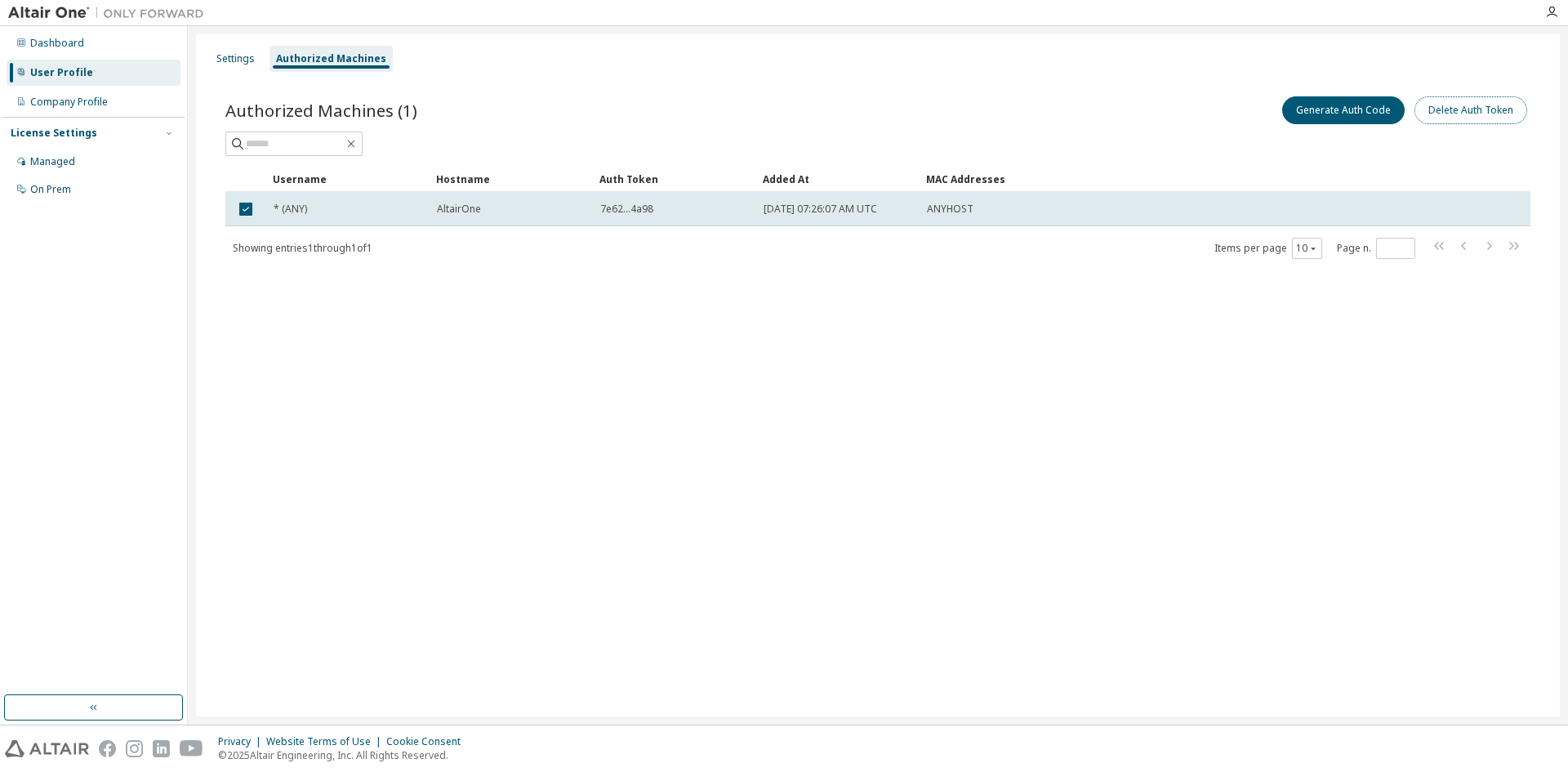
click at [1442, 110] on button "Delete Auth Token" at bounding box center [1470, 110] width 112 height 27
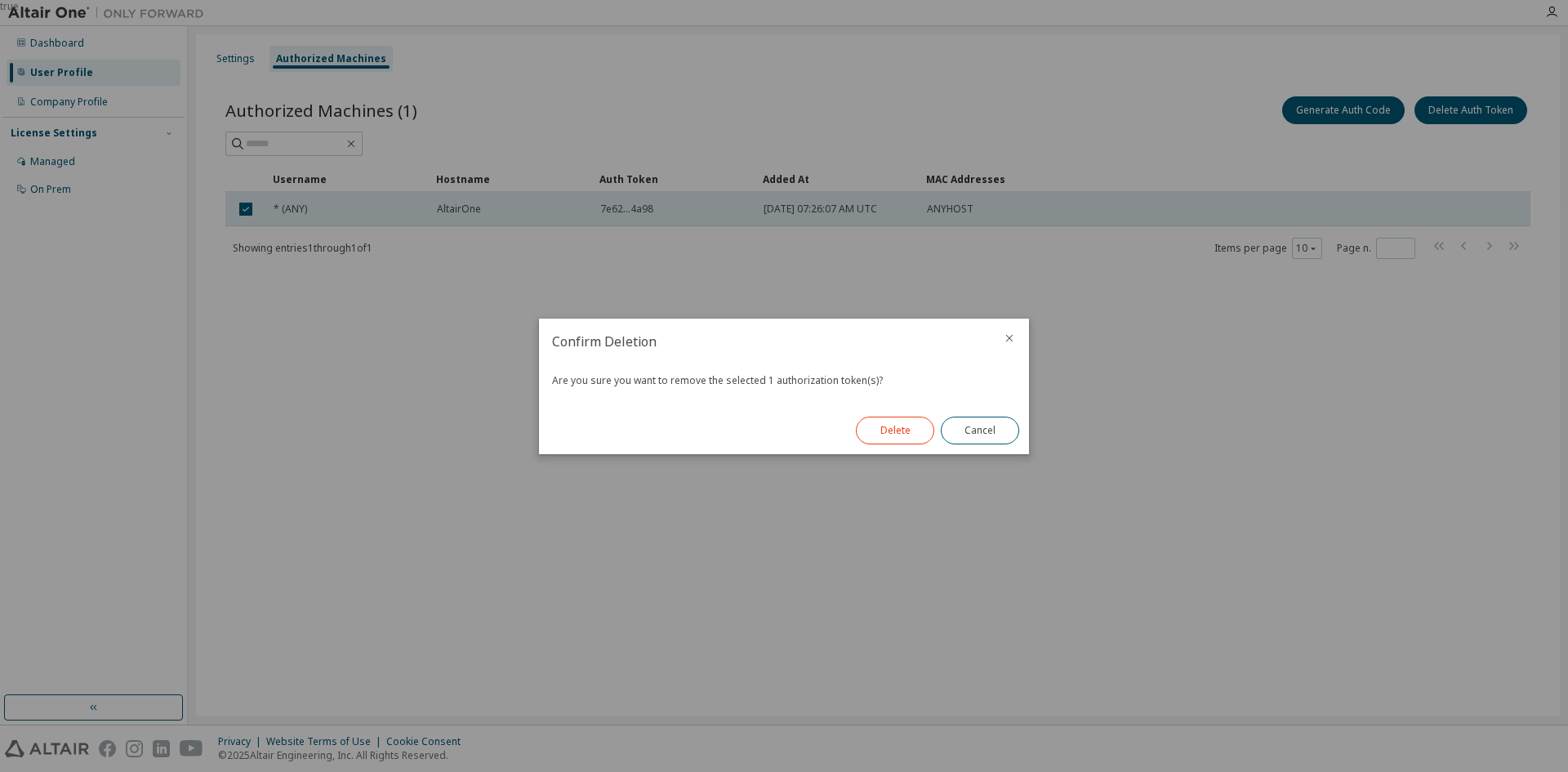
click at [887, 431] on button "Delete" at bounding box center [894, 430] width 78 height 27
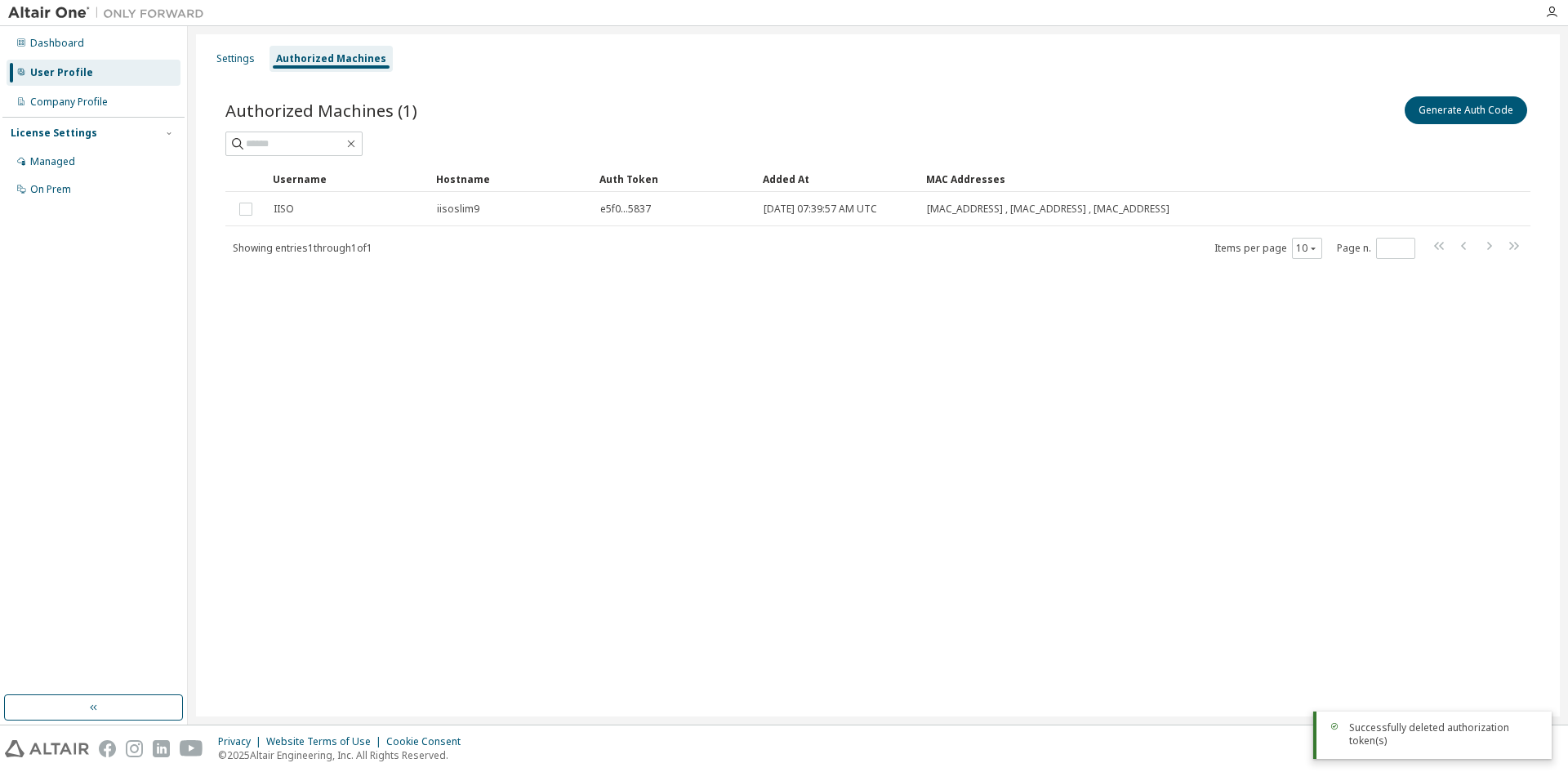
click at [490, 405] on div "Settings Authorized Machines Authorized Machines (1) Generate Auth Code Clear L…" at bounding box center [877, 375] width 1364 height 682
click at [818, 370] on div "Settings Authorized Machines Authorized Machines (1) Generate Auth Code Clear L…" at bounding box center [877, 375] width 1364 height 682
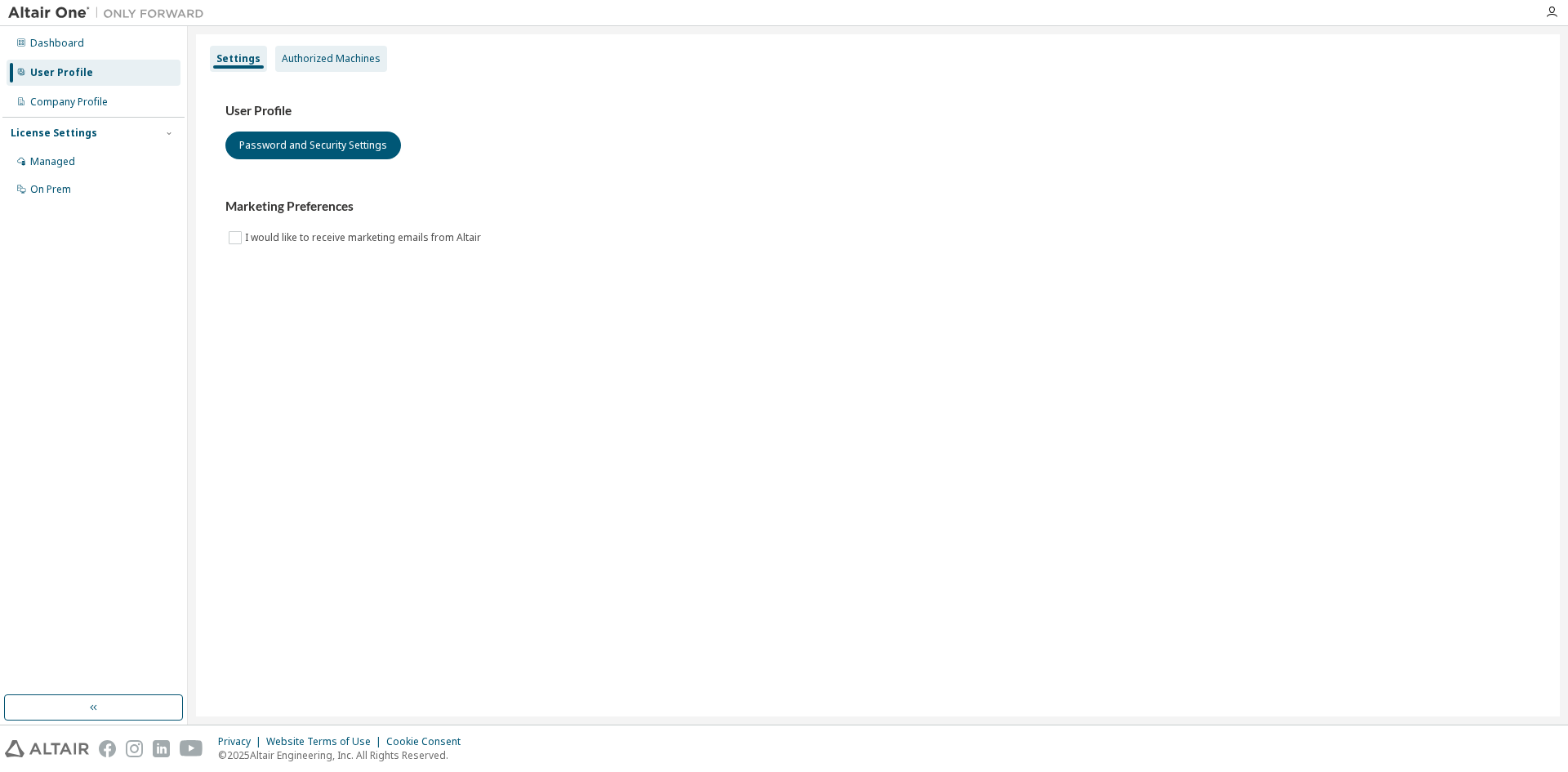
click at [354, 53] on div "Authorized Machines" at bounding box center [330, 58] width 99 height 13
click at [344, 50] on div "Authorized Machines" at bounding box center [331, 58] width 112 height 26
